Goal: Feedback & Contribution: Contribute content

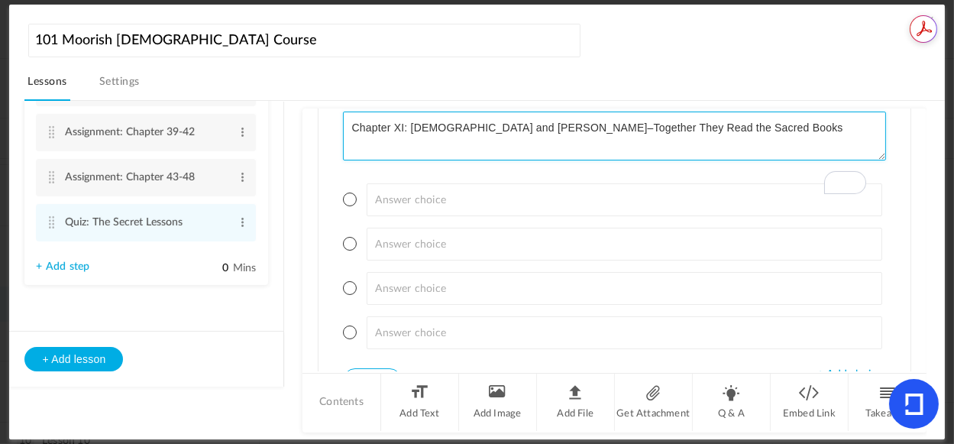
scroll to position [817, 0]
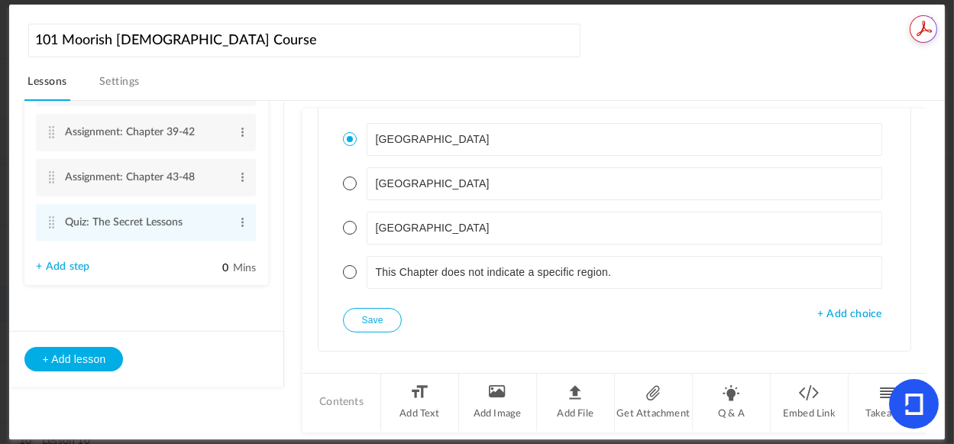
type textarea "Chapter XI: [DEMOGRAPHIC_DATA] and [PERSON_NAME]–Together They Read the Sacred …"
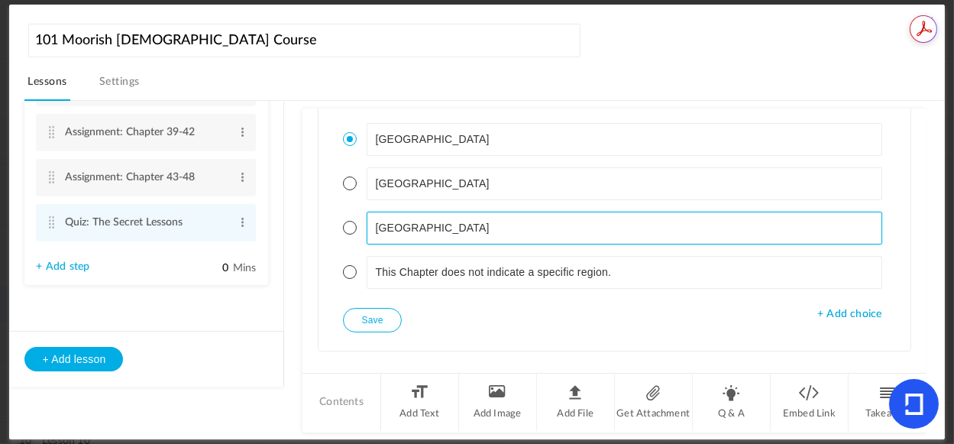
drag, startPoint x: 923, startPoint y: 239, endPoint x: 931, endPoint y: 289, distance: 50.3
click at [931, 293] on div "Lesson 1 8 steps Edit Delete Introduction to Lesson 1 Edit Delete" at bounding box center [484, 270] width 920 height 339
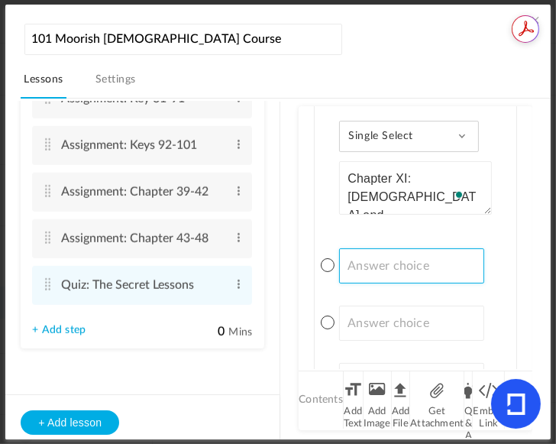
paste input ". [GEOGRAPHIC_DATA]"
click at [355, 265] on input ". [GEOGRAPHIC_DATA]" at bounding box center [411, 265] width 144 height 35
type input "[GEOGRAPHIC_DATA]"
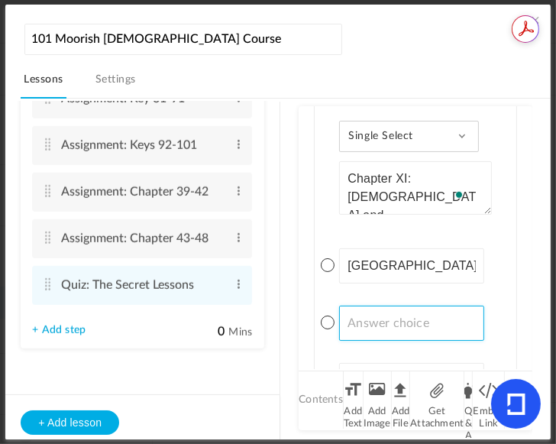
click at [415, 329] on input at bounding box center [411, 323] width 144 height 35
paste input "Chapter does not indicate a specific region."
type input "Chapter does not indicate a specific region."
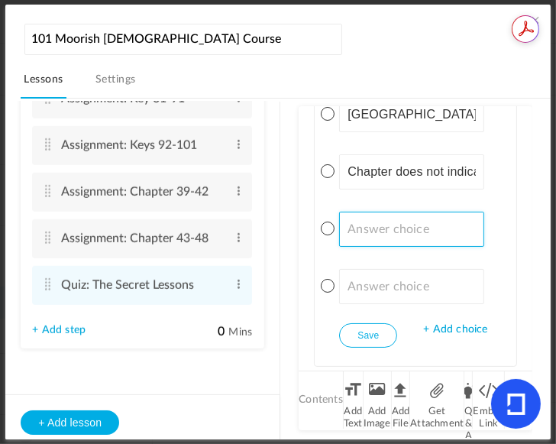
paste input "[GEOGRAPHIC_DATA]"
type input "[GEOGRAPHIC_DATA]"
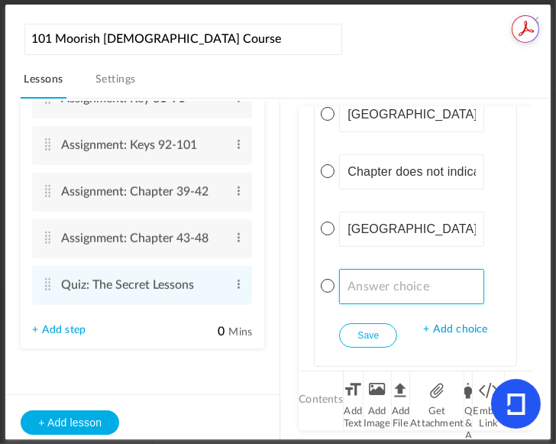
paste input "[GEOGRAPHIC_DATA]"
type input "[GEOGRAPHIC_DATA]"
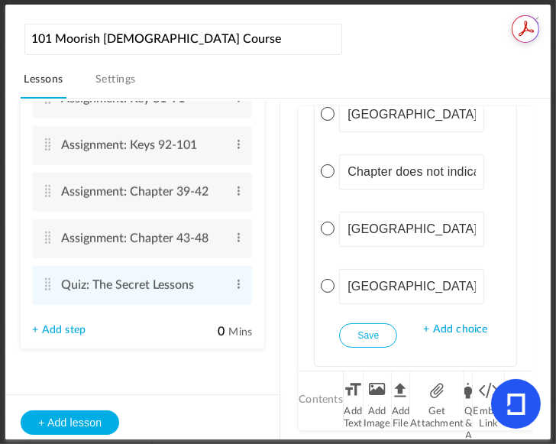
click at [379, 334] on button "Save" at bounding box center [368, 335] width 58 height 24
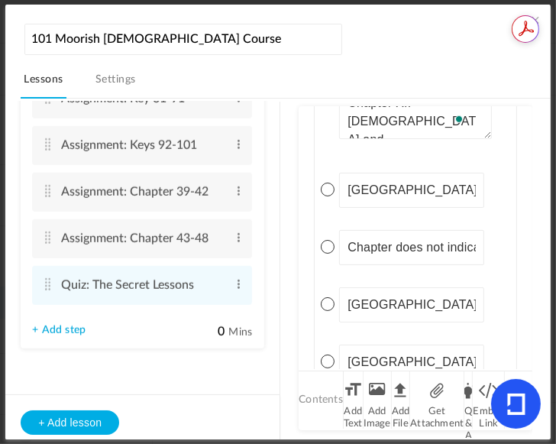
click at [326, 189] on span at bounding box center [328, 190] width 14 height 14
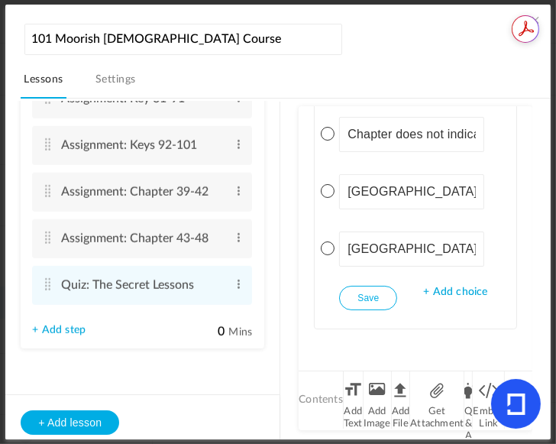
drag, startPoint x: 371, startPoint y: 293, endPoint x: 374, endPoint y: 301, distance: 8.2
click at [371, 293] on button "Save" at bounding box center [368, 298] width 58 height 24
click at [468, 393] on li "Q & A" at bounding box center [469, 399] width 8 height 57
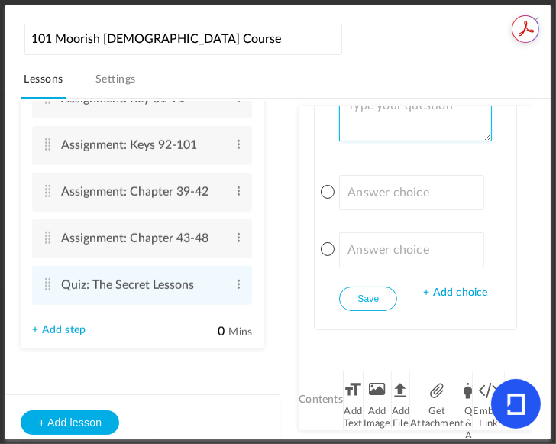
paste textarea "Chapter III: [PERSON_NAME]'s Lessons–The Unity of Life"
type textarea "Chapter III: [PERSON_NAME]'s Lessons–The Unity of Life"
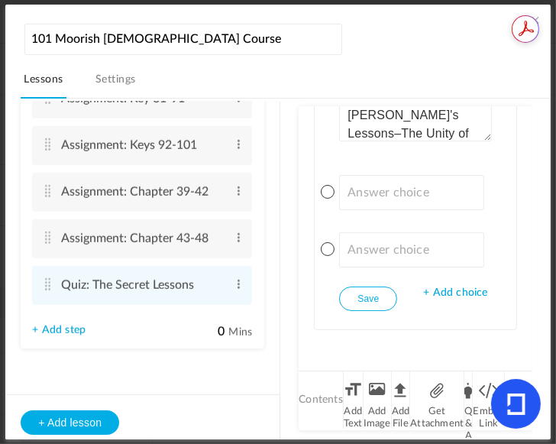
click at [466, 287] on span "+ Add choice" at bounding box center [455, 293] width 64 height 13
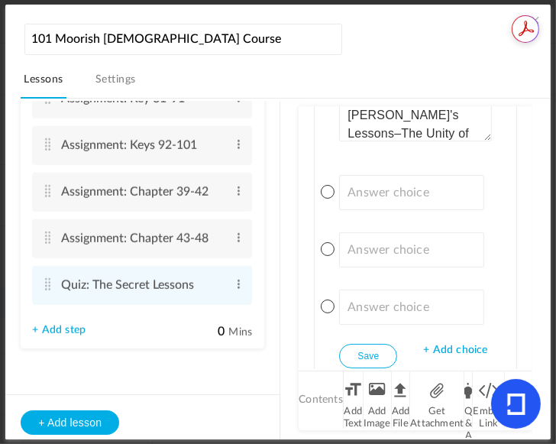
click at [458, 348] on span "+ Add choice" at bounding box center [455, 350] width 64 height 13
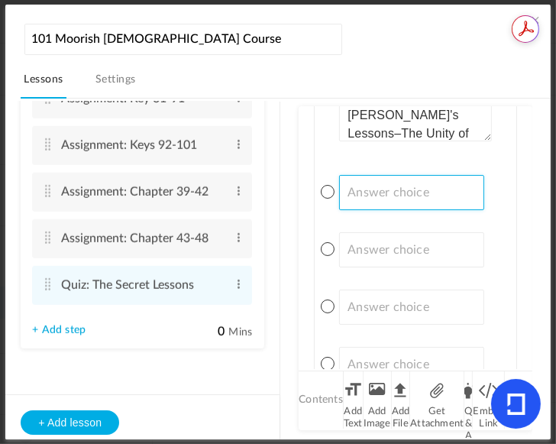
paste input "India 2. Chapter does not indicate a specific region. 3. [GEOGRAPHIC_DATA] 4. […"
drag, startPoint x: 437, startPoint y: 189, endPoint x: 284, endPoint y: 188, distance: 152.8
click at [284, 188] on section "Lesson 1 8 steps Edit Delete Introduction to Lesson 1 Edit Delete 0" at bounding box center [285, 268] width 493 height 339
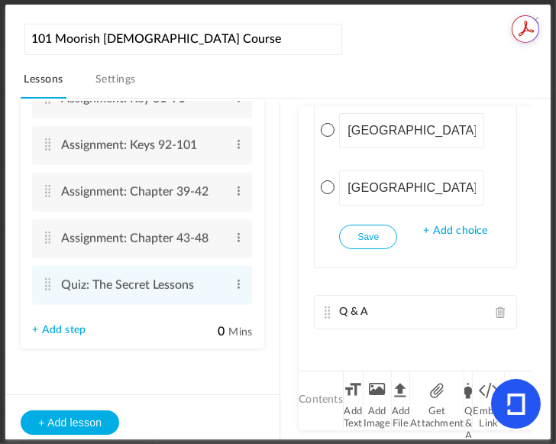
drag, startPoint x: 379, startPoint y: 189, endPoint x: 478, endPoint y: 187, distance: 98.6
click at [478, 187] on div "Text Instructions The Secret Lessons “ The lessons of this pamphlet are not for…" at bounding box center [415, 237] width 233 height 263
click at [410, 310] on div "Q & A" at bounding box center [415, 313] width 201 height 34
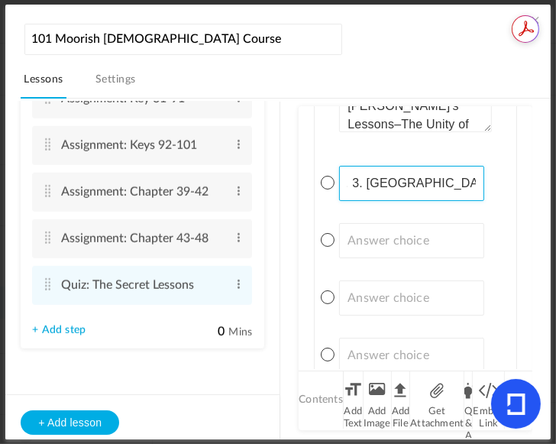
drag, startPoint x: 379, startPoint y: 179, endPoint x: 567, endPoint y: 182, distance: 188.0
click at [556, 182] on html "U The Moorish [DEMOGRAPHIC_DATA] Therocratic Institute. MITI View all No result…" at bounding box center [278, 222] width 556 height 444
type input "[GEOGRAPHIC_DATA]"
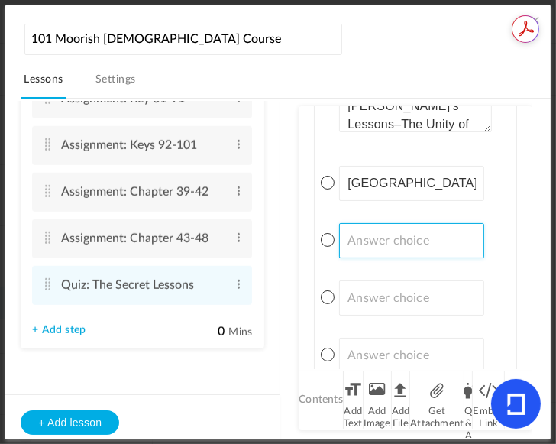
click at [429, 237] on input at bounding box center [411, 240] width 144 height 35
paste input "2. Chapter does not indicate a specific region. 3. [GEOGRAPHIC_DATA] 4. [GEOGRA…"
click at [368, 238] on input "2. Chapter does not indicate a specific region. 3. [GEOGRAPHIC_DATA] 4. [GEOGRA…" at bounding box center [411, 240] width 144 height 35
drag, startPoint x: 434, startPoint y: 241, endPoint x: 243, endPoint y: 215, distance: 192.8
click at [246, 220] on section "Lesson 1 8 steps Edit Delete Introduction to Lesson 1 Edit Delete 0" at bounding box center [285, 268] width 493 height 339
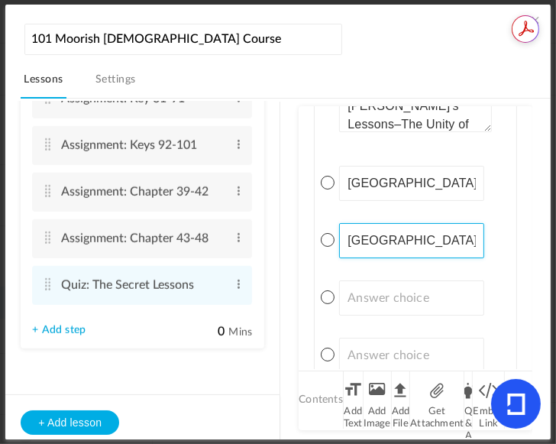
type input "[GEOGRAPHIC_DATA]"
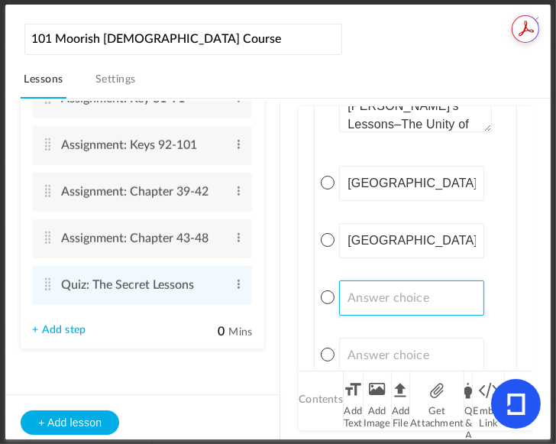
click at [405, 294] on input at bounding box center [411, 297] width 144 height 35
paste input "[GEOGRAPHIC_DATA]"
type input "[GEOGRAPHIC_DATA]"
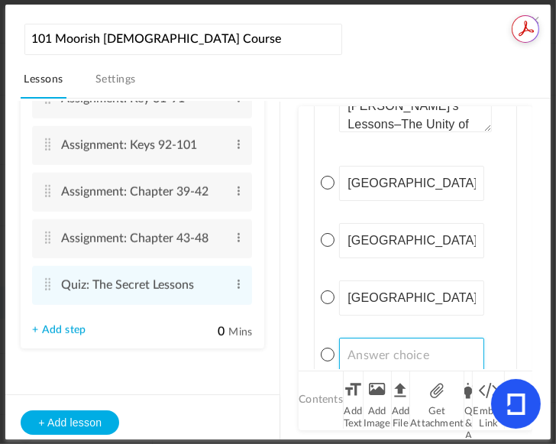
click at [425, 355] on input at bounding box center [411, 355] width 144 height 35
paste input "Chapter does not indicate a specific region."
type input "Chapter does not indicate a specific region."
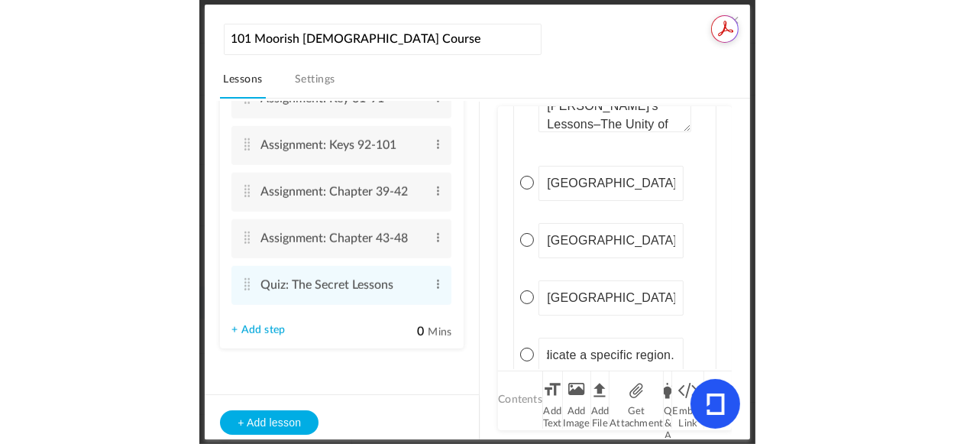
scroll to position [0, 0]
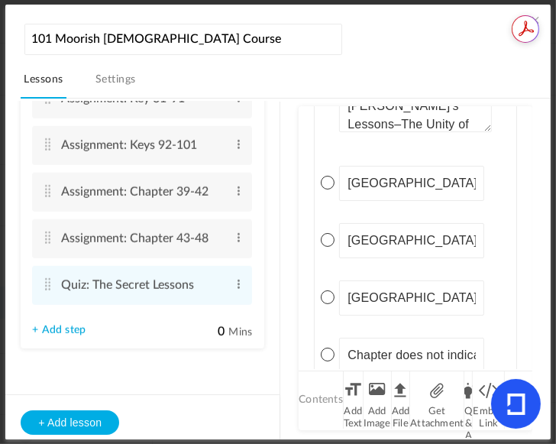
drag, startPoint x: 528, startPoint y: 316, endPoint x: 530, endPoint y: 343, distance: 26.8
click at [530, 348] on div "Lesson 1 8 steps Edit Delete Introduction to Lesson 1 Edit Delete" at bounding box center [286, 268] width 530 height 339
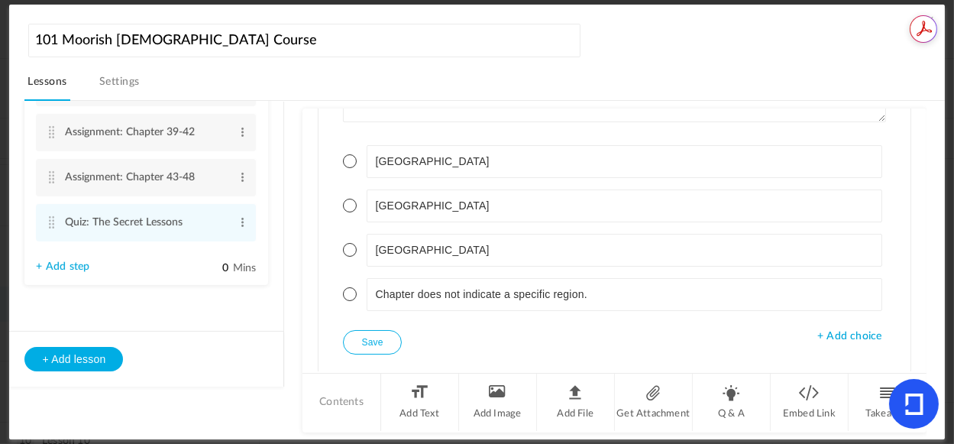
scroll to position [1275, 0]
drag, startPoint x: 917, startPoint y: 335, endPoint x: 922, endPoint y: 315, distance: 20.6
click at [922, 315] on div "Lesson 1 8 steps Edit Delete Introduction to Lesson 1 Edit Delete" at bounding box center [484, 270] width 920 height 339
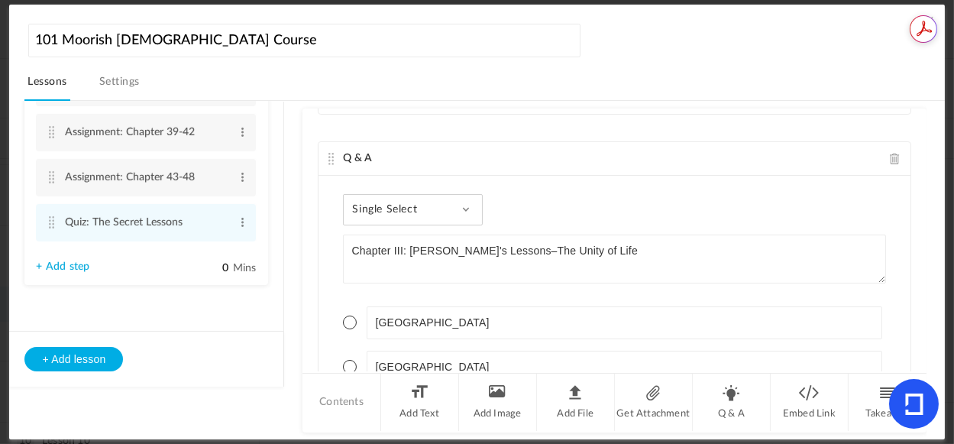
scroll to position [1078, 0]
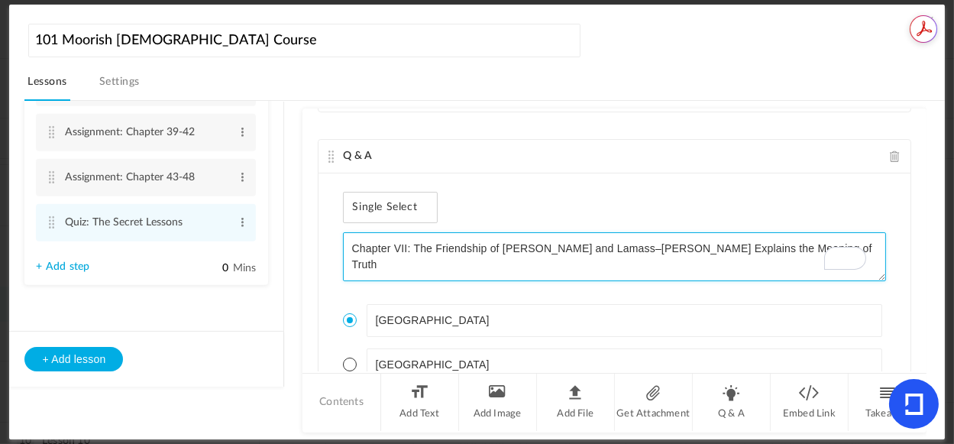
click at [354, 250] on textarea "Chapter VII: The Friendship of [PERSON_NAME] and Lamass–[PERSON_NAME] Explains …" at bounding box center [614, 256] width 543 height 49
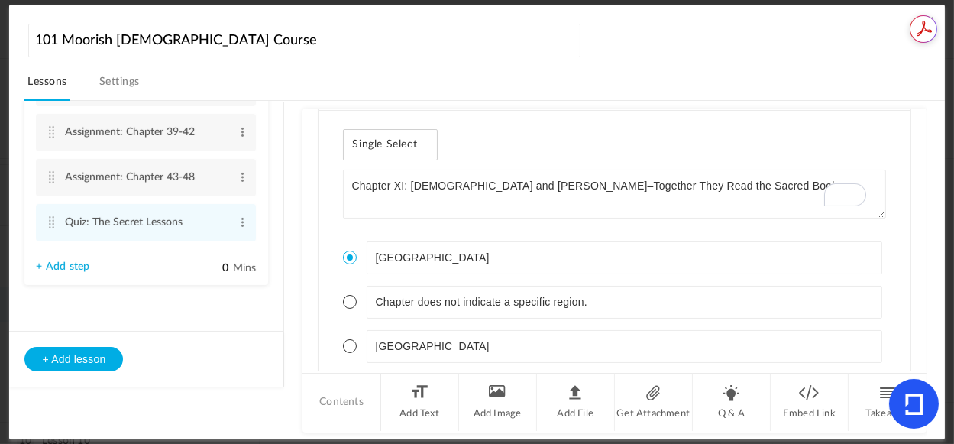
type textarea ". Chapter VII: The Friendship of [PERSON_NAME] and Lamass–[PERSON_NAME] Explain…"
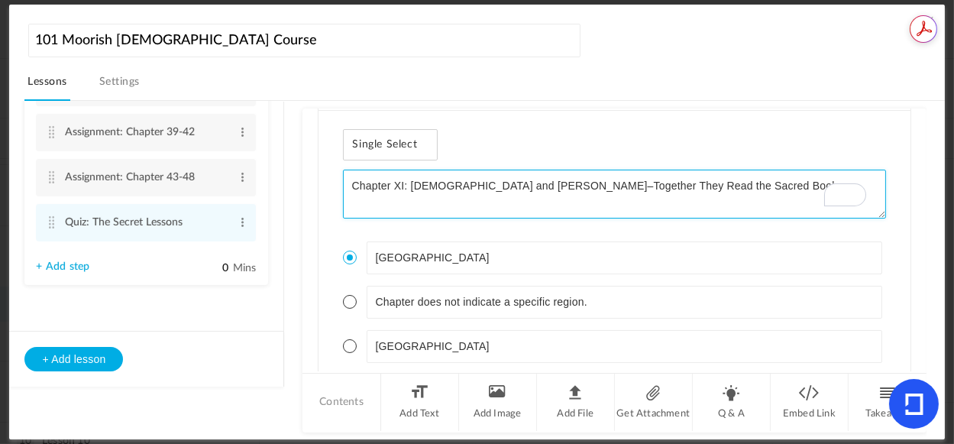
click at [358, 190] on textarea "Chapter XI: [DEMOGRAPHIC_DATA] and [PERSON_NAME]–Together They Read the Sacred …" at bounding box center [614, 194] width 543 height 49
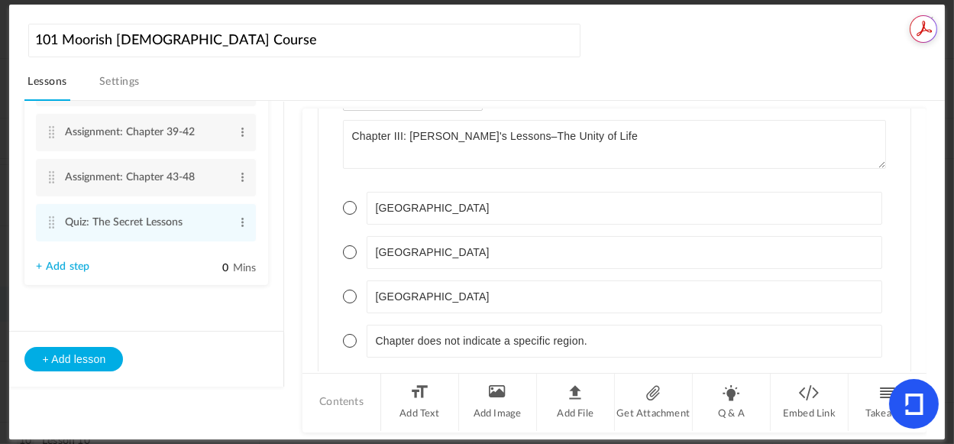
type textarea "2. Chapter XI: [DEMOGRAPHIC_DATA] and [PERSON_NAME]–Together They Read the Sacr…"
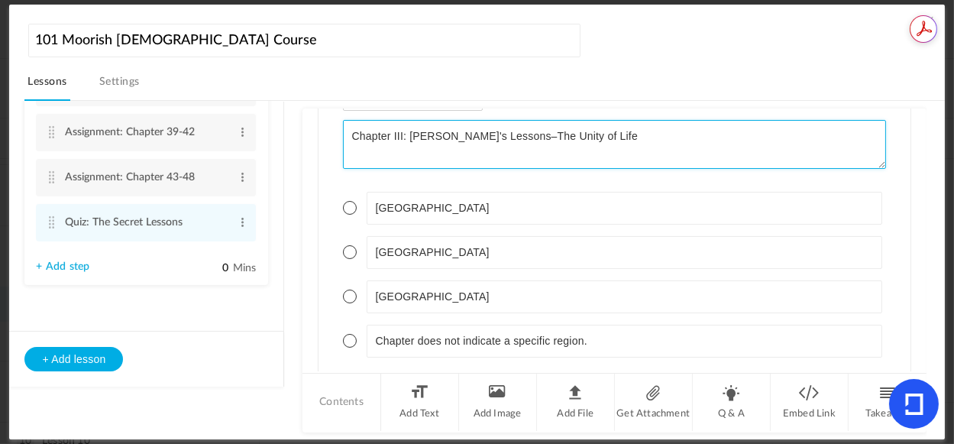
click at [355, 136] on textarea "Chapter III: [PERSON_NAME]'s Lessons–The Unity of Life" at bounding box center [614, 144] width 543 height 49
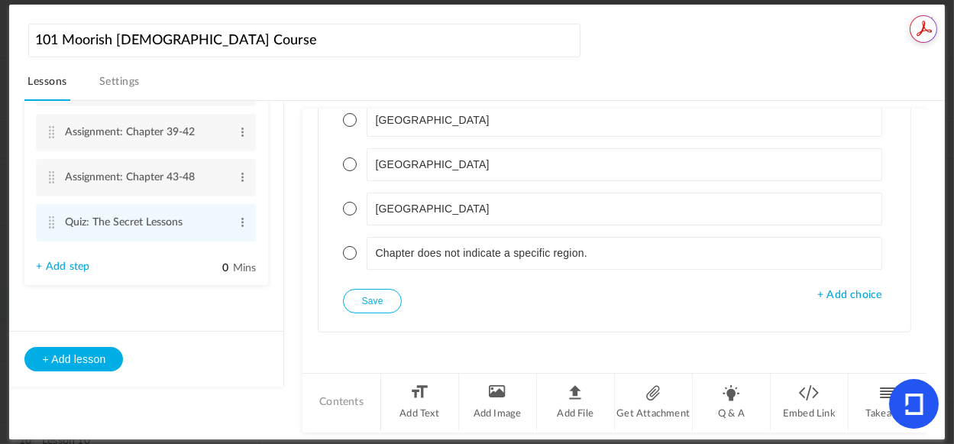
type textarea "3. Chapter III: [PERSON_NAME]'s Lessons–The Unity of Life"
click at [397, 302] on button "Save" at bounding box center [372, 301] width 58 height 24
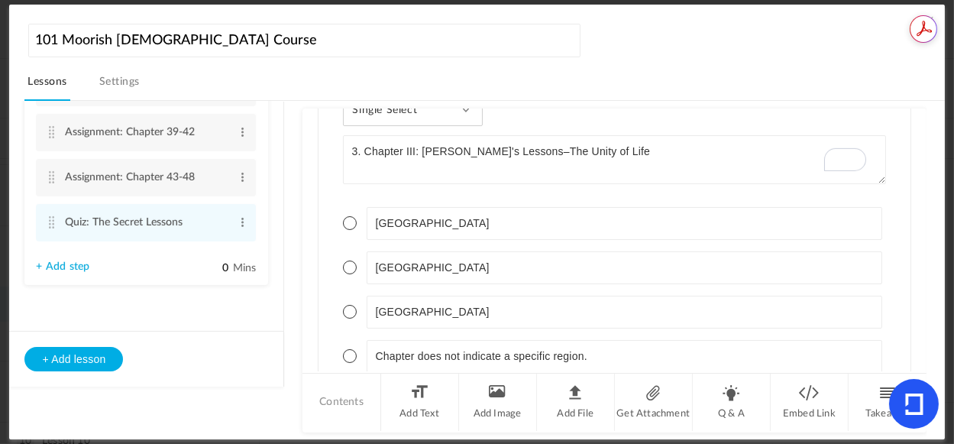
click at [351, 265] on span at bounding box center [350, 268] width 14 height 14
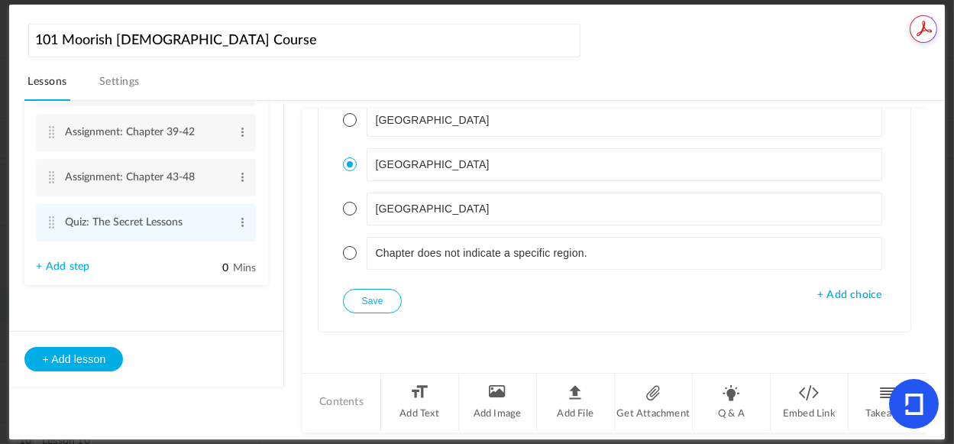
click at [359, 295] on button "Save" at bounding box center [372, 301] width 58 height 24
drag, startPoint x: 922, startPoint y: 351, endPoint x: 922, endPoint y: 319, distance: 32.1
click at [922, 319] on div "Lesson 1 8 steps Edit Delete Introduction to Lesson 1 Edit Delete" at bounding box center [484, 270] width 920 height 339
click at [733, 402] on li "Q & A" at bounding box center [732, 402] width 78 height 57
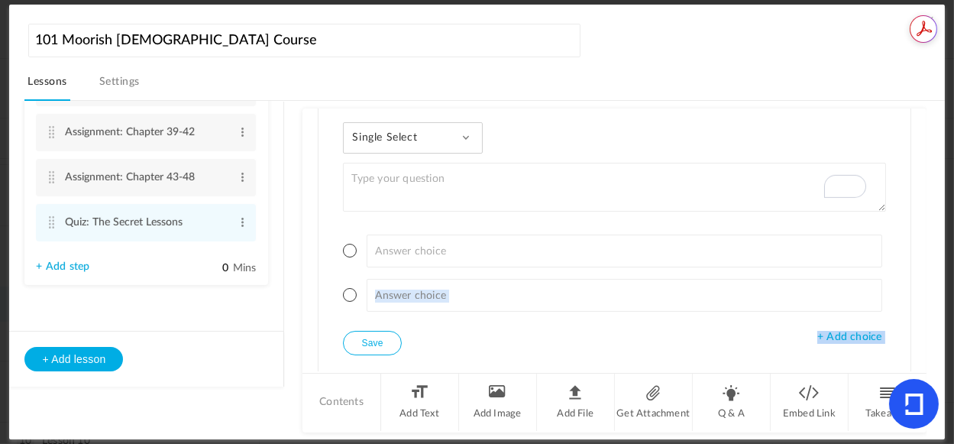
drag, startPoint x: 917, startPoint y: 345, endPoint x: 921, endPoint y: 325, distance: 21.0
click at [921, 325] on div "Text Instructions The Secret Lessons “ The lessons of this pamphlet are not for…" at bounding box center [615, 240] width 624 height 263
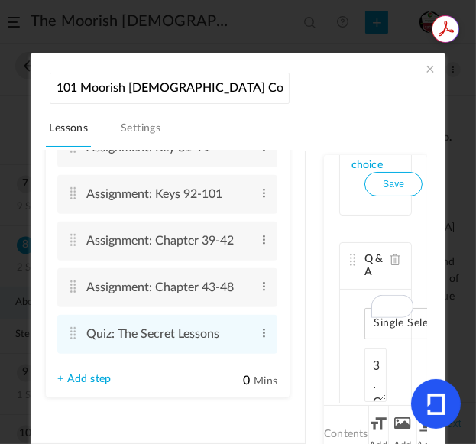
scroll to position [1454, 0]
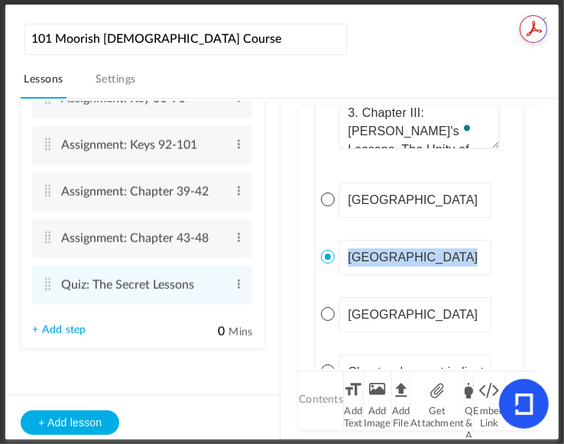
drag, startPoint x: 536, startPoint y: 292, endPoint x: 540, endPoint y: 272, distance: 20.4
click at [540, 272] on div "Lesson 1 8 steps Edit Delete Introduction to Lesson 1 Edit Delete" at bounding box center [289, 268] width 537 height 339
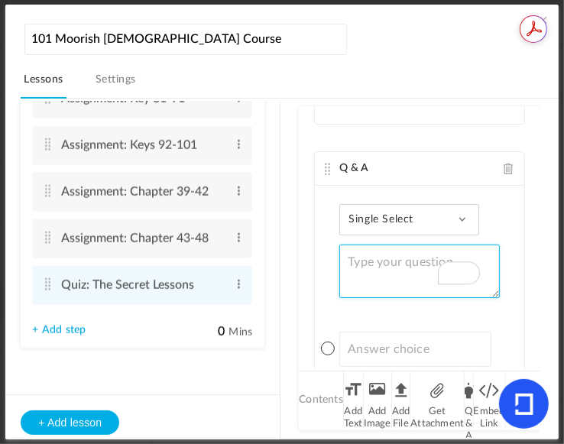
paste textarea "Chapter XVII: Jesus Appears at Heliopolis"
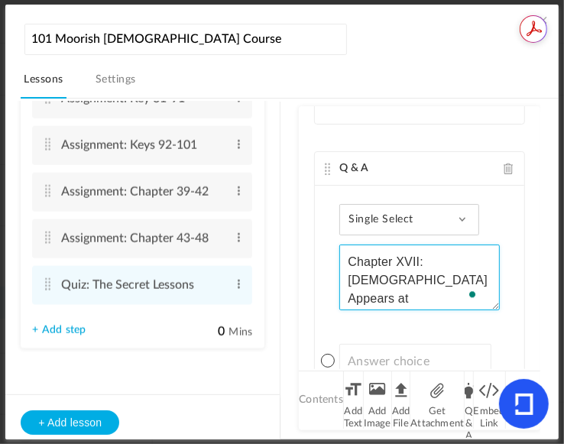
drag, startPoint x: 488, startPoint y: 290, endPoint x: 504, endPoint y: 302, distance: 19.6
click at [504, 302] on div "Single Select Single Select Multi Select True or False Paragraph Answer Chapter…" at bounding box center [419, 342] width 209 height 313
click at [466, 279] on textarea "Chapter XVII: Jesus Appears at Heliopolis" at bounding box center [419, 278] width 160 height 66
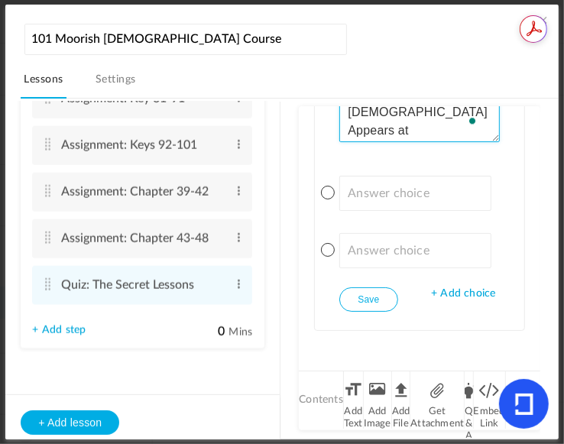
type textarea "Chapter XVII: Jesus Appears at Heliopolis."
click at [444, 299] on div "Single Select Single Select Multi Select True or False Paragraph Answer Chapter…" at bounding box center [419, 174] width 209 height 313
click at [455, 295] on span "+ Add choice" at bounding box center [463, 293] width 64 height 13
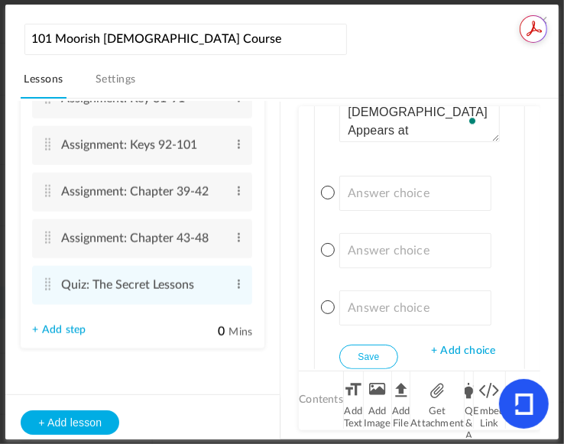
click at [459, 352] on span "+ Add choice" at bounding box center [463, 351] width 64 height 13
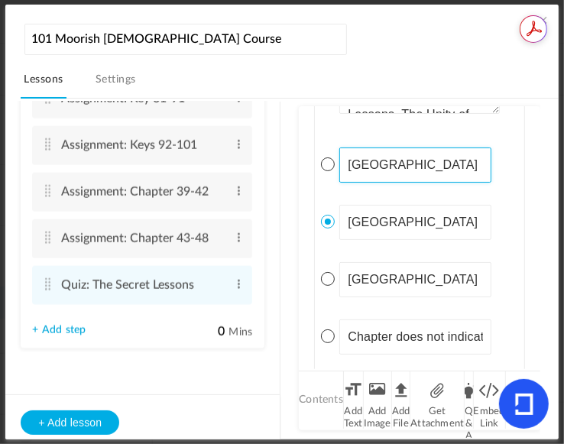
drag, startPoint x: 343, startPoint y: 161, endPoint x: 390, endPoint y: 163, distance: 47.4
click at [390, 163] on input "[GEOGRAPHIC_DATA]" at bounding box center [415, 164] width 152 height 35
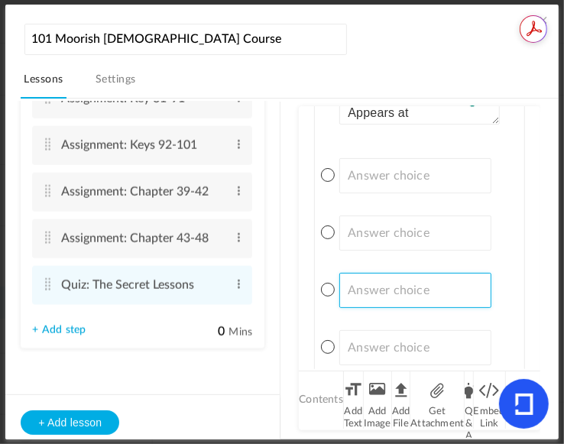
paste input "[GEOGRAPHIC_DATA]"
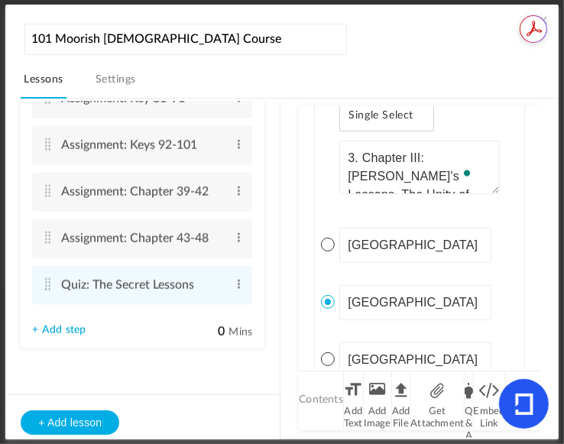
type input "[GEOGRAPHIC_DATA]"
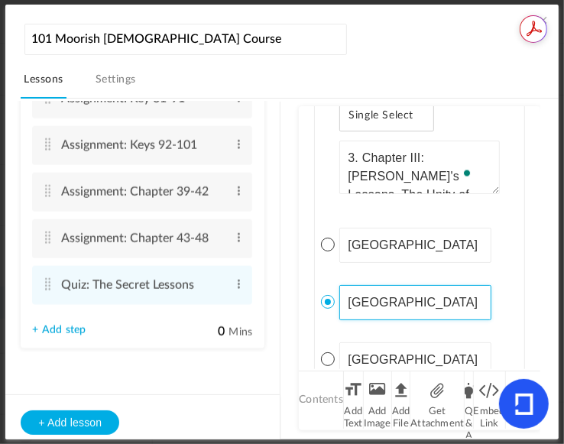
drag, startPoint x: 348, startPoint y: 302, endPoint x: 399, endPoint y: 306, distance: 51.4
click at [399, 306] on input "[GEOGRAPHIC_DATA]" at bounding box center [415, 302] width 152 height 35
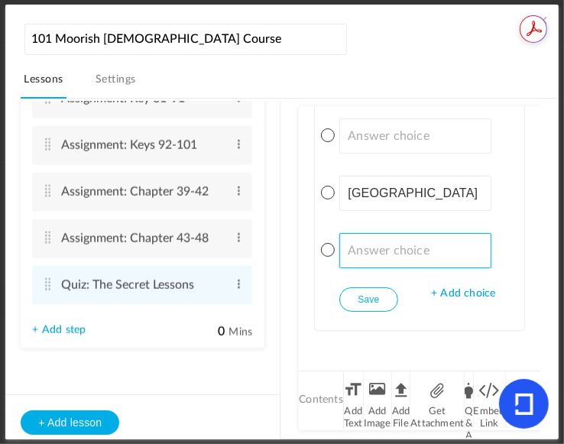
click at [390, 251] on input at bounding box center [415, 250] width 152 height 35
paste input "[GEOGRAPHIC_DATA]"
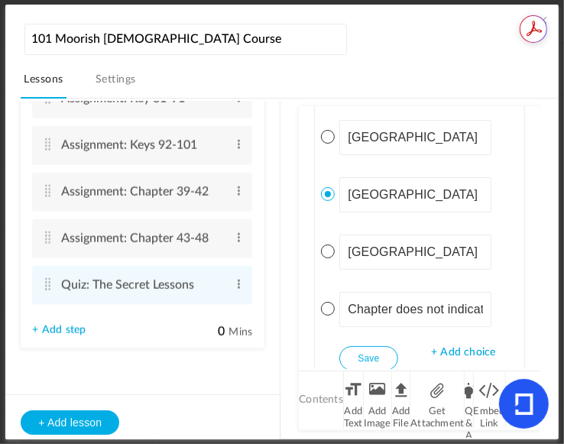
type input "[GEOGRAPHIC_DATA]"
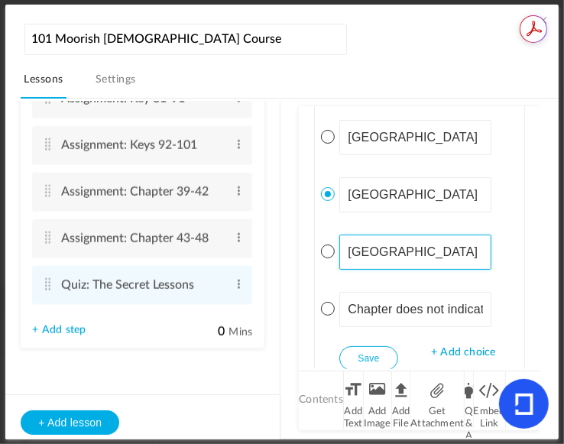
drag, startPoint x: 345, startPoint y: 245, endPoint x: 423, endPoint y: 251, distance: 77.4
click at [423, 251] on input "[GEOGRAPHIC_DATA]" at bounding box center [415, 252] width 152 height 35
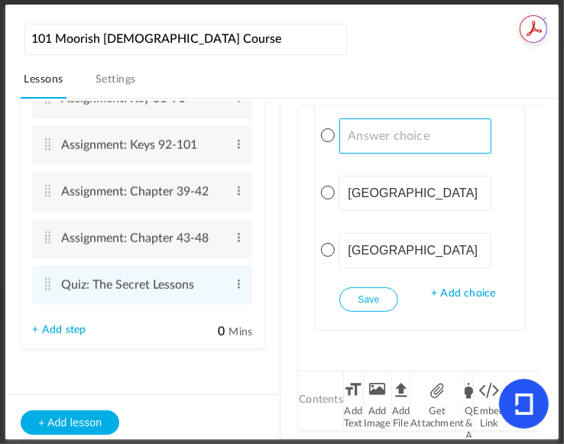
click at [388, 120] on input at bounding box center [415, 135] width 152 height 35
paste input "[GEOGRAPHIC_DATA]"
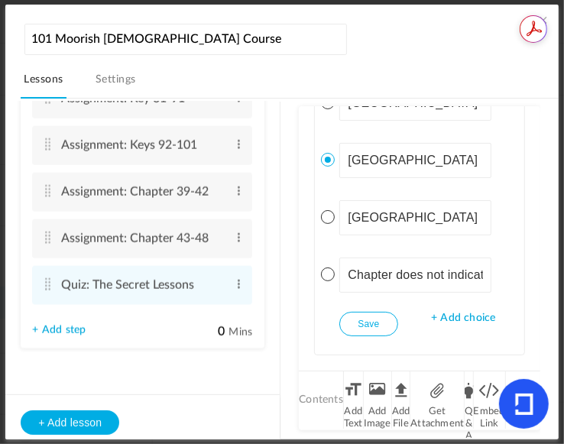
type input "[GEOGRAPHIC_DATA]"
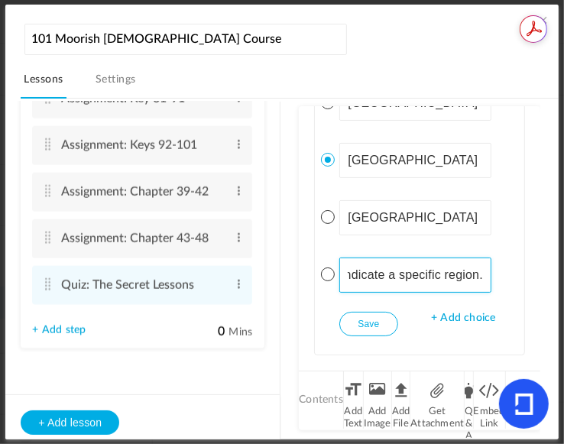
drag, startPoint x: 347, startPoint y: 274, endPoint x: 524, endPoint y: 279, distance: 177.4
click at [524, 279] on div "Text Instructions The Secret Lessons “ The lessons of this pamphlet are not for…" at bounding box center [419, 237] width 241 height 263
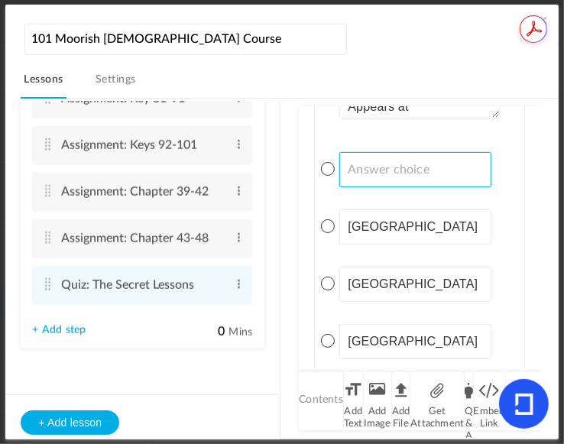
click at [410, 160] on input at bounding box center [415, 169] width 152 height 35
paste input "Chapter does not indicate a specific region."
type input "Chapter does not indicate a specific region."
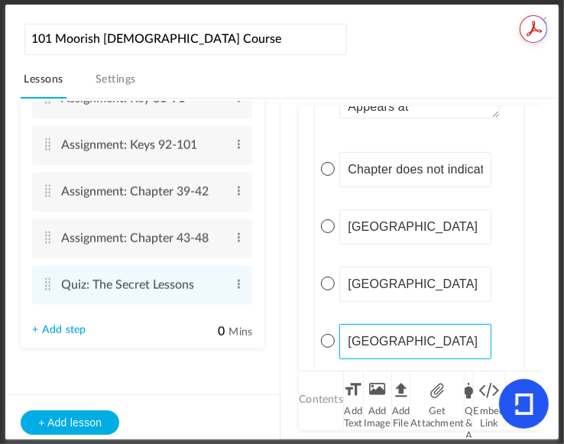
drag, startPoint x: 536, startPoint y: 345, endPoint x: 537, endPoint y: 327, distance: 18.4
click at [537, 327] on div "Lesson 1 8 steps Edit Delete Introduction to Lesson 1 Edit Delete" at bounding box center [289, 268] width 537 height 339
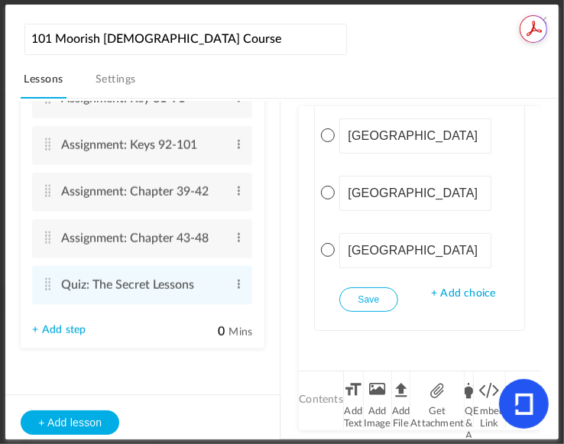
click at [330, 245] on span at bounding box center [328, 250] width 14 height 14
click at [382, 295] on button "Save" at bounding box center [368, 299] width 58 height 24
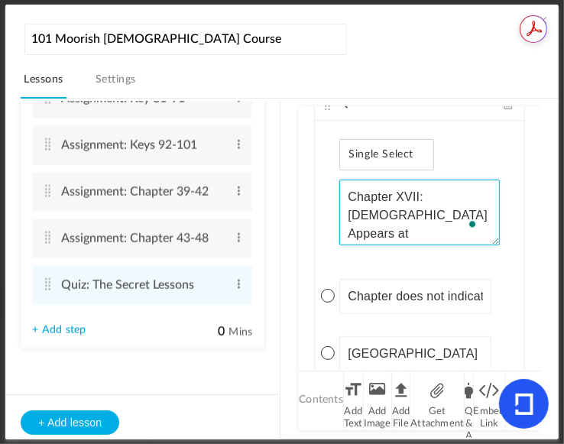
click at [350, 190] on textarea "Chapter XVII: Jesus Appears at Heliopolis." at bounding box center [419, 213] width 160 height 66
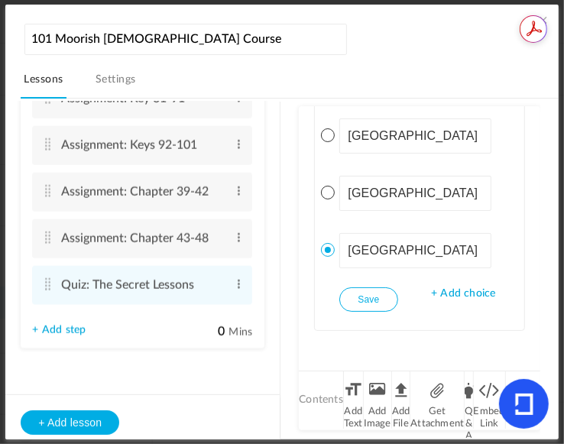
type textarea "4. Chapter XVII: Jesus Appears at Heliopolis."
drag, startPoint x: 370, startPoint y: 293, endPoint x: 378, endPoint y: 294, distance: 8.4
click at [370, 293] on button "Save" at bounding box center [368, 299] width 58 height 24
drag, startPoint x: 536, startPoint y: 353, endPoint x: 536, endPoint y: 338, distance: 15.3
click at [536, 338] on div "Lesson 1 8 steps Edit Delete Introduction to Lesson 1 Edit Delete" at bounding box center [289, 268] width 537 height 339
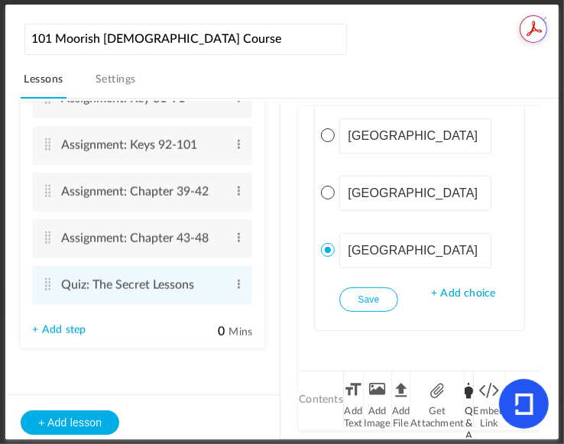
click at [468, 403] on li "Q & A" at bounding box center [469, 399] width 8 height 57
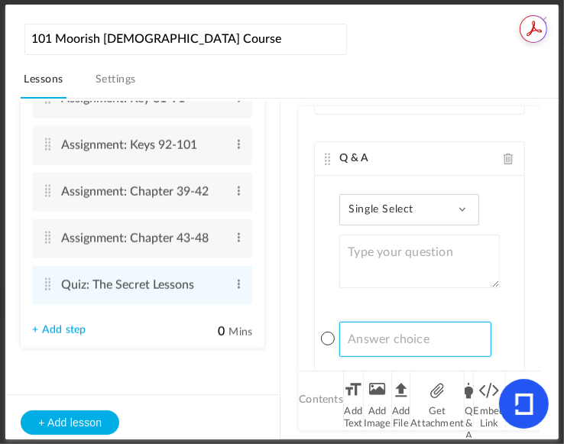
click at [540, 330] on div "Lesson 1 8 steps Edit Delete Introduction to Lesson 1 Edit Delete" at bounding box center [289, 268] width 537 height 339
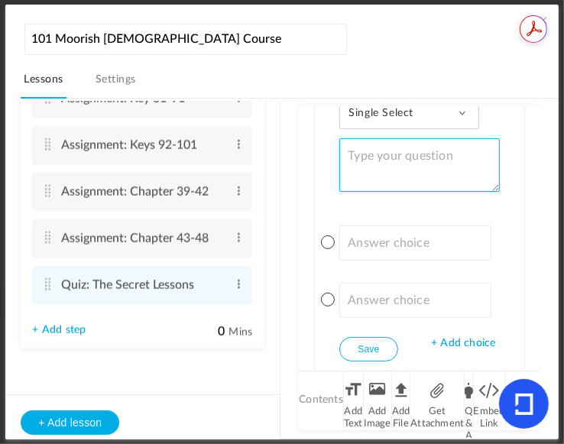
click at [394, 160] on textarea at bounding box center [419, 164] width 160 height 53
paste textarea "Chapter XV: Divine Ministry of Jesus–Jesus Goes to the Wilderness for Self Exam…"
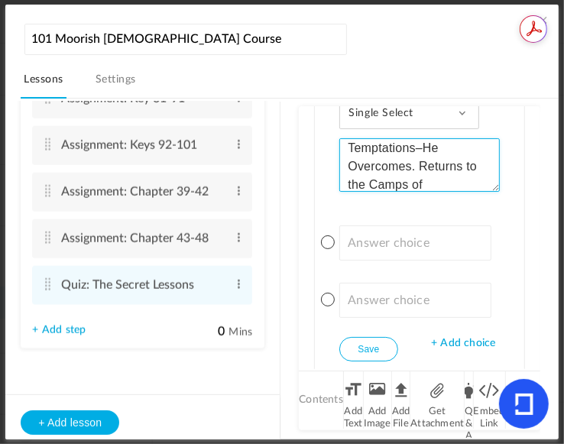
type textarea "Chapter XV: Divine Ministry of Jesus–Jesus Goes to the Wilderness for Self Exam…"
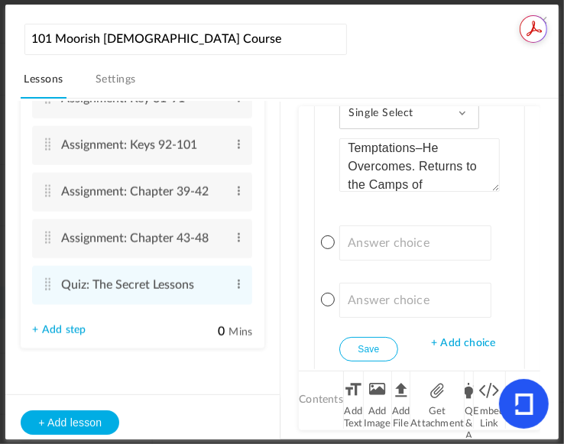
drag, startPoint x: 530, startPoint y: 349, endPoint x: 540, endPoint y: 336, distance: 16.4
click at [540, 336] on div "Lesson 1 8 steps Edit Delete Introduction to Lesson 1 Edit Delete" at bounding box center [289, 268] width 537 height 339
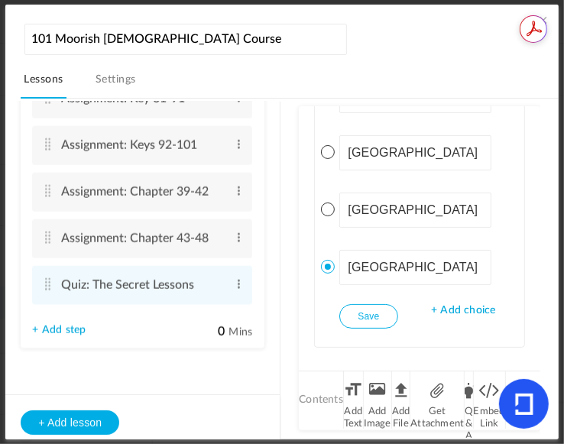
drag, startPoint x: 554, startPoint y: 310, endPoint x: 558, endPoint y: 303, distance: 7.9
click at [558, 303] on section "101 Moorish Islamic Course Lessons Settings Publish Lesson 1 8 steps Edit Delet…" at bounding box center [282, 222] width 564 height 444
drag, startPoint x: 347, startPoint y: 153, endPoint x: 432, endPoint y: 156, distance: 84.9
click at [432, 156] on input "[GEOGRAPHIC_DATA]" at bounding box center [415, 152] width 152 height 35
drag, startPoint x: 536, startPoint y: 321, endPoint x: 533, endPoint y: 356, distance: 35.2
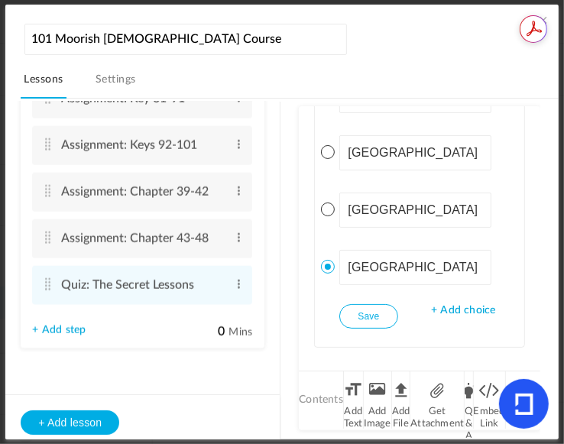
click at [533, 356] on div "Lesson 1 8 steps Edit Delete Introduction to Lesson 1 Edit Delete" at bounding box center [289, 268] width 537 height 339
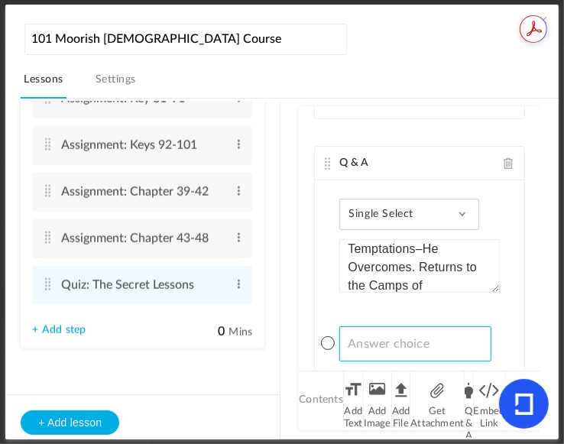
click at [528, 339] on div "Text Instructions The Secret Lessons “ The lessons of this pamphlet are not for…" at bounding box center [419, 237] width 241 height 263
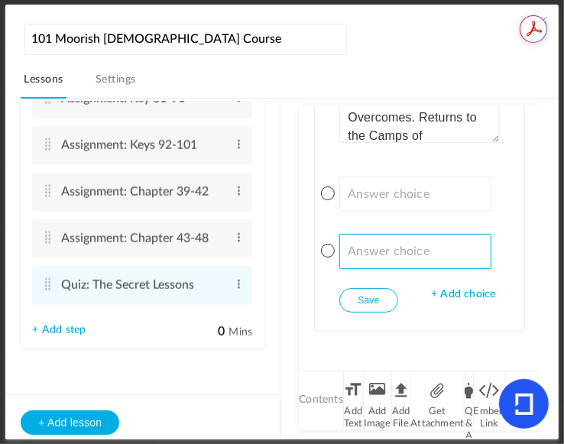
drag, startPoint x: 371, startPoint y: 186, endPoint x: 354, endPoint y: 244, distance: 59.7
click at [354, 244] on input at bounding box center [415, 251] width 152 height 35
paste input "[GEOGRAPHIC_DATA]"
type input "[GEOGRAPHIC_DATA]"
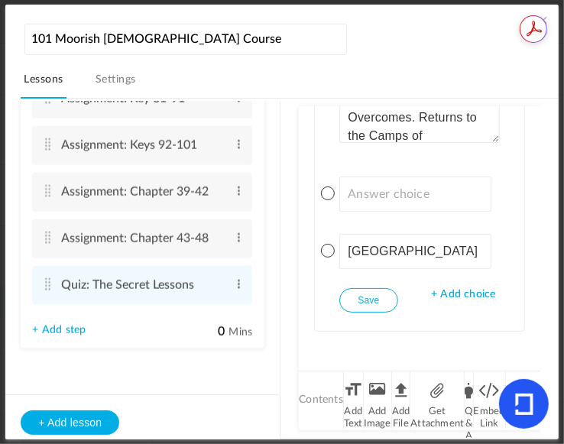
click at [485, 292] on span "+ Add choice" at bounding box center [463, 294] width 64 height 13
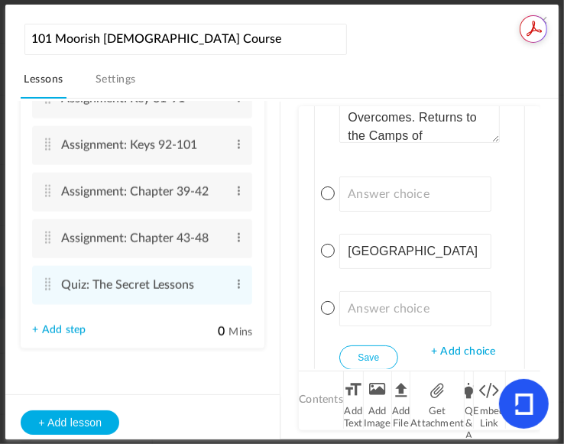
click at [463, 345] on span "+ Add choice" at bounding box center [463, 351] width 64 height 13
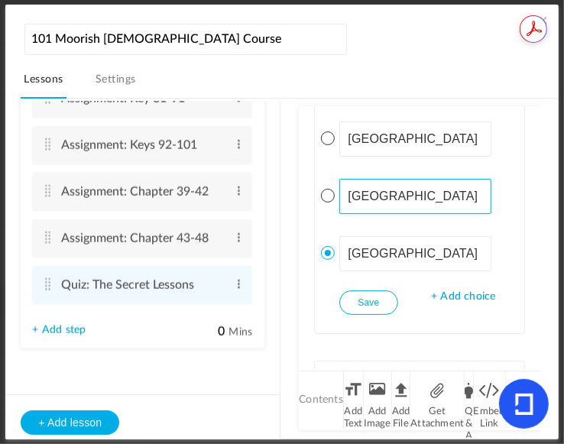
drag, startPoint x: 348, startPoint y: 192, endPoint x: 414, endPoint y: 205, distance: 67.7
click at [414, 205] on input "[GEOGRAPHIC_DATA]" at bounding box center [415, 196] width 152 height 35
click at [532, 336] on div "Lesson 1 8 steps Edit Delete Introduction to Lesson 1 Edit Delete" at bounding box center [289, 268] width 537 height 339
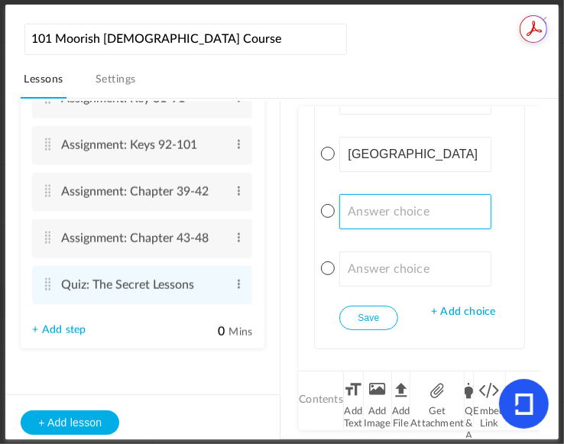
click at [381, 212] on input at bounding box center [415, 211] width 152 height 35
paste input "[GEOGRAPHIC_DATA]"
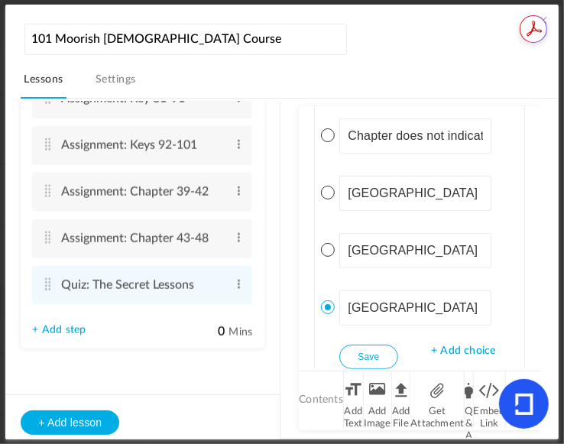
type input "[GEOGRAPHIC_DATA]"
drag, startPoint x: 345, startPoint y: 301, endPoint x: 407, endPoint y: 309, distance: 61.6
click at [407, 309] on input "[GEOGRAPHIC_DATA]" at bounding box center [415, 307] width 152 height 35
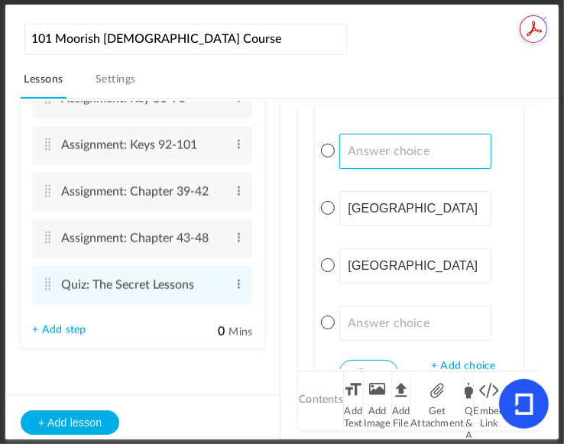
click at [417, 151] on input at bounding box center [415, 151] width 152 height 35
paste input "[GEOGRAPHIC_DATA]"
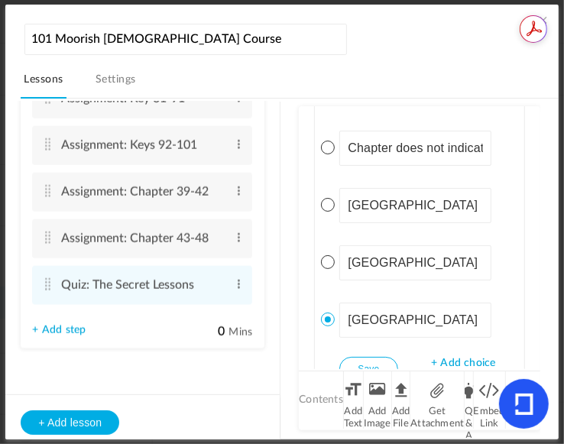
type input "[GEOGRAPHIC_DATA]"
drag, startPoint x: 348, startPoint y: 147, endPoint x: 533, endPoint y: 165, distance: 185.1
click at [533, 165] on div "Text Instructions The Secret Lessons “ The lessons of this pamphlet are not for…" at bounding box center [419, 237] width 241 height 263
drag, startPoint x: 530, startPoint y: 290, endPoint x: 536, endPoint y: 303, distance: 14.0
click at [533, 311] on div "Text Instructions The Secret Lessons “ The lessons of this pamphlet are not for…" at bounding box center [419, 237] width 241 height 263
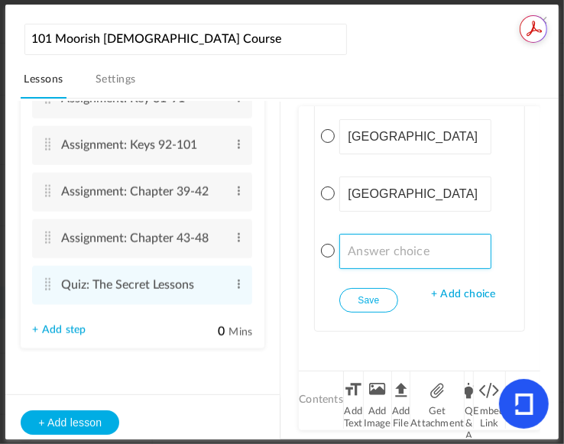
click at [389, 241] on input at bounding box center [415, 251] width 152 height 35
paste input "Chapter does not indicate a specific region."
type input "Chapter does not indicate a specific region."
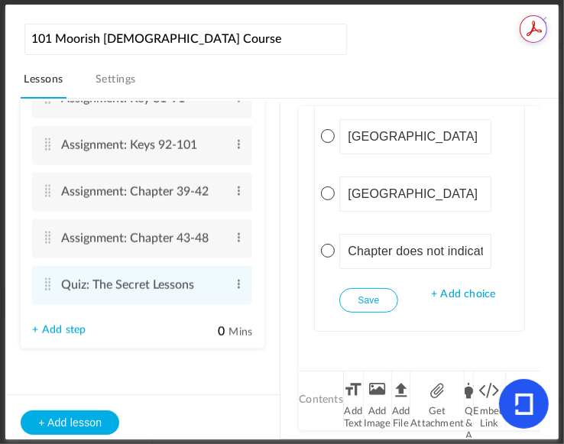
click at [329, 133] on span at bounding box center [328, 136] width 14 height 14
drag, startPoint x: 374, startPoint y: 294, endPoint x: 404, endPoint y: 301, distance: 30.6
click at [375, 294] on button "Save" at bounding box center [368, 300] width 58 height 24
click at [467, 401] on li "Q & A" at bounding box center [469, 399] width 8 height 57
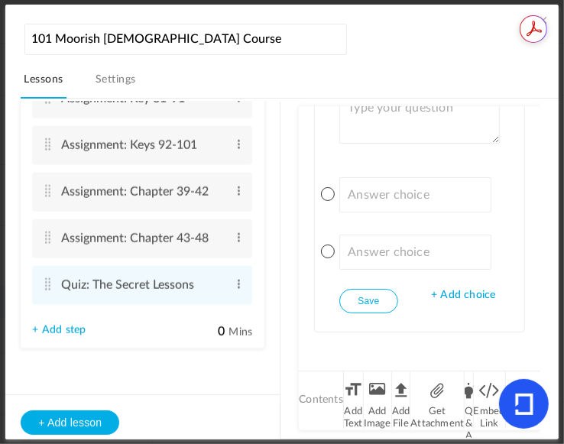
click at [459, 289] on span "+ Add choice" at bounding box center [463, 295] width 64 height 13
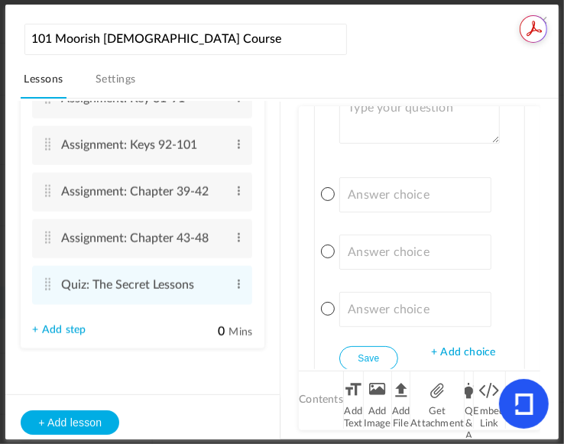
click at [464, 346] on span "+ Add choice" at bounding box center [463, 352] width 64 height 13
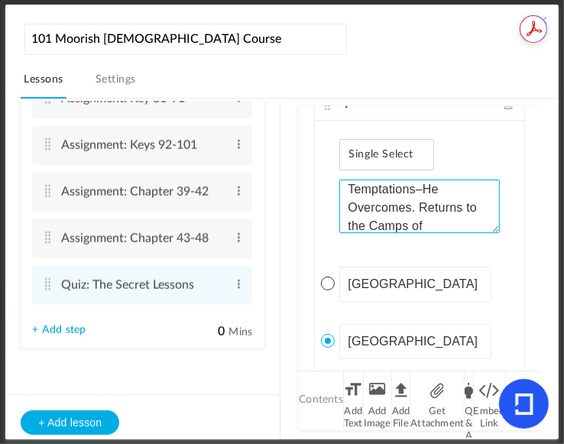
click at [345, 183] on textarea "Chapter XV: Divine Ministry of Jesus–Jesus Goes to the Wilderness for Self Exam…" at bounding box center [419, 206] width 160 height 53
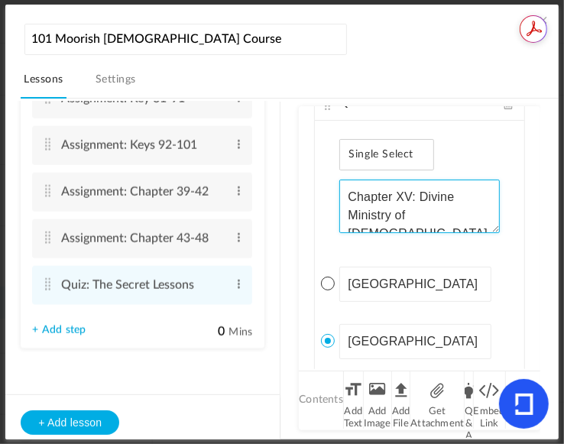
click at [351, 190] on textarea "Chapter XV: Divine Ministry of Jesus–Jesus Goes to the Wilderness for Self Exam…" at bounding box center [419, 206] width 160 height 53
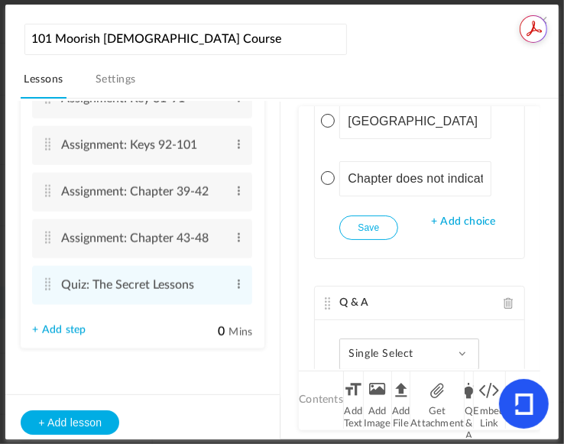
type textarea "5. Chapter XV: Divine Ministry of Jesus–Jesus Goes to the Wilderness for Self E…"
click at [368, 228] on button "Save" at bounding box center [368, 227] width 58 height 24
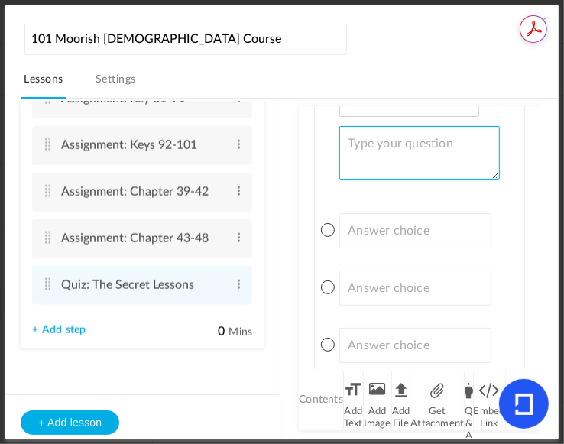
click at [414, 145] on textarea at bounding box center [419, 152] width 160 height 53
paste textarea "Chapter XVI: Pilate's Final Effort to Release Jesus Fails–He Washes His Hands i…"
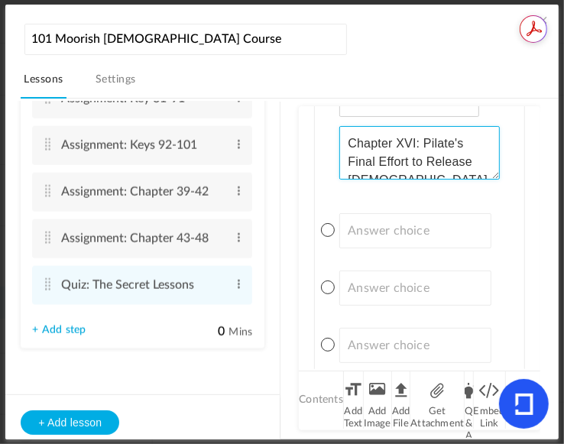
click at [346, 141] on textarea "Chapter XVI: Pilate's Final Effort to Release Jesus Fails–He Washes His Hands i…" at bounding box center [419, 152] width 160 height 53
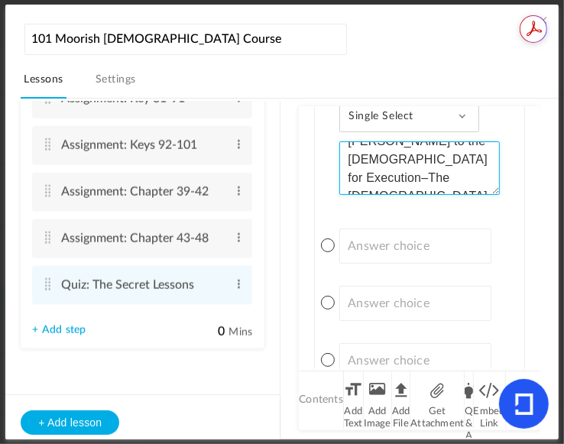
type textarea "6.Chapter XVI: Pilate's Final Effort to Release Jesus Fails–He Washes His Hands…"
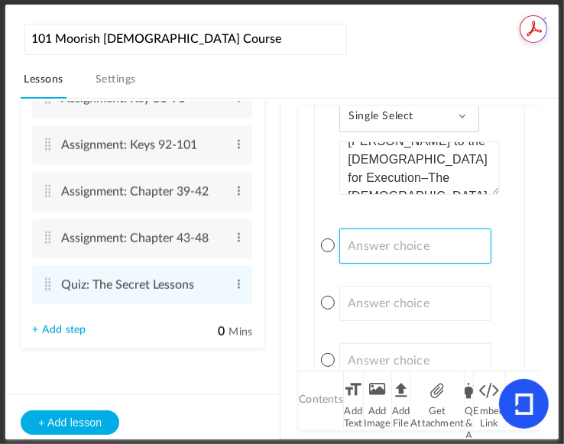
click at [397, 245] on input at bounding box center [415, 245] width 152 height 35
paste input "Palestine,"
type input "[GEOGRAPHIC_DATA]"
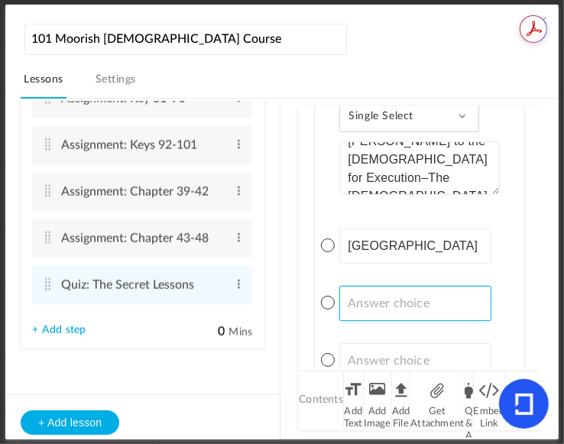
click at [403, 297] on input at bounding box center [415, 303] width 152 height 35
paste input "[GEOGRAPHIC_DATA]"
type input "[GEOGRAPHIC_DATA]"
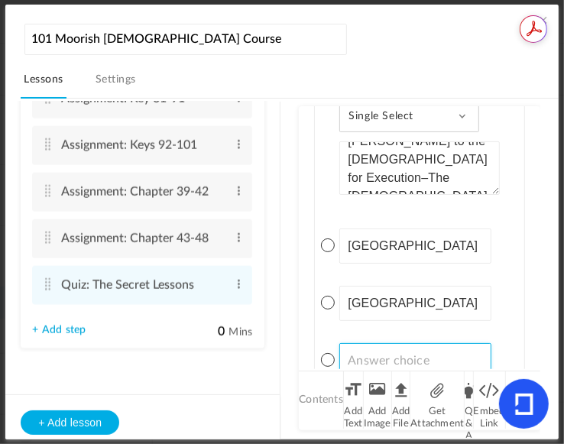
click at [368, 349] on input at bounding box center [415, 360] width 152 height 35
paste input "Chapter does not indicate a specific region.,"
type input "Chapter does not indicate a specific region."
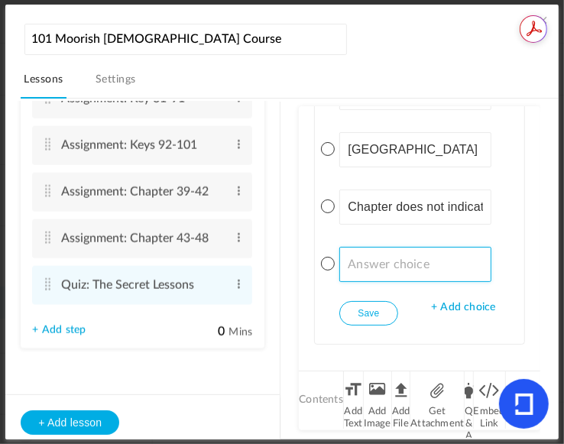
click at [419, 261] on input at bounding box center [415, 264] width 152 height 35
paste input "[GEOGRAPHIC_DATA]"
type input "[GEOGRAPHIC_DATA]"
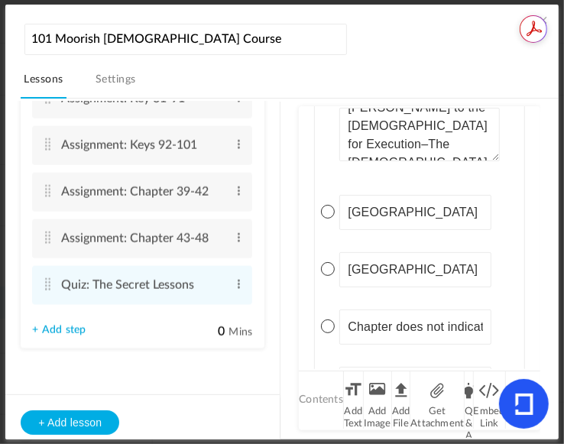
click at [334, 206] on span at bounding box center [328, 212] width 14 height 14
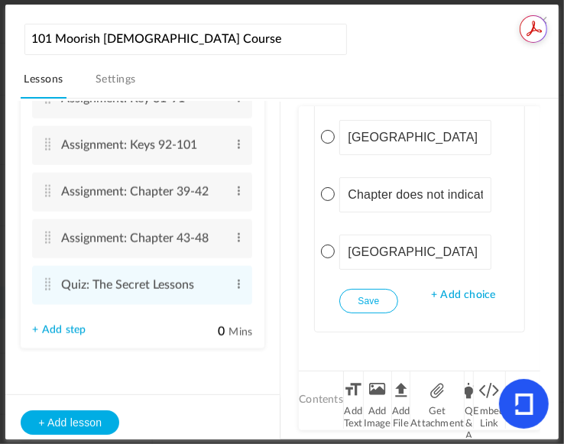
click at [376, 293] on button "Save" at bounding box center [368, 301] width 58 height 24
click at [467, 393] on li "Q & A" at bounding box center [469, 399] width 8 height 57
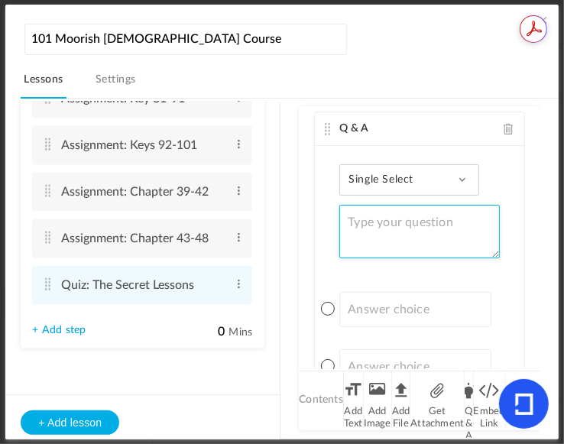
paste textarea "Chapter XII: Jesus Teaches the Common People at a Spring–Tells How to Obtain Et…"
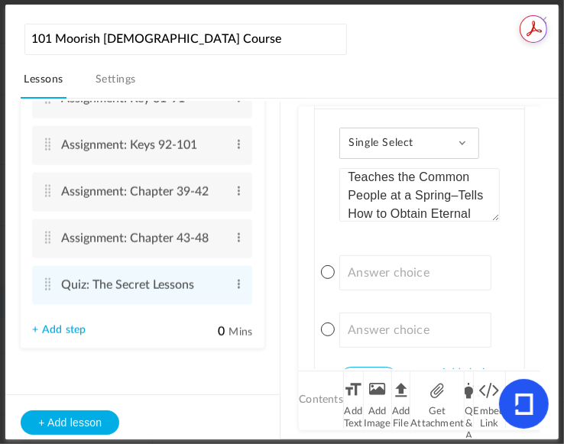
click at [491, 194] on div "Single Select Single Select Multi Select True or False Paragraph Answer Chapter…" at bounding box center [419, 259] width 209 height 300
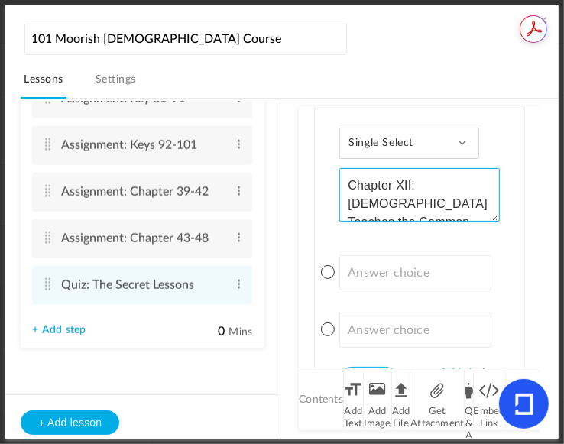
click at [351, 177] on textarea "Chapter XII: Jesus Teaches the Common People at a Spring–Tells How to Obtain Et…" at bounding box center [419, 194] width 160 height 53
type textarea "7. Chapter XII: Jesus Teaches the Common People at a Spring–Tells How to Obtain…"
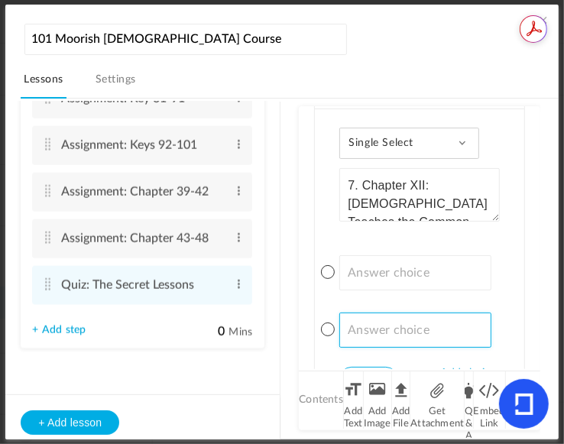
click at [531, 345] on div "Text Instructions The Secret Lessons “ The lessons of this pamphlet are not for…" at bounding box center [419, 237] width 241 height 263
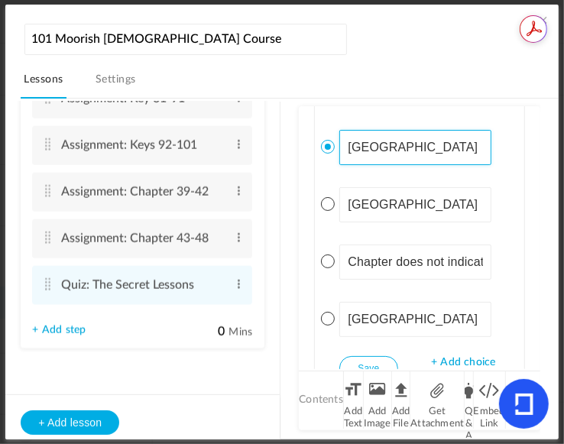
drag, startPoint x: 342, startPoint y: 142, endPoint x: 402, endPoint y: 146, distance: 59.7
click at [402, 146] on input "[GEOGRAPHIC_DATA]" at bounding box center [415, 147] width 152 height 35
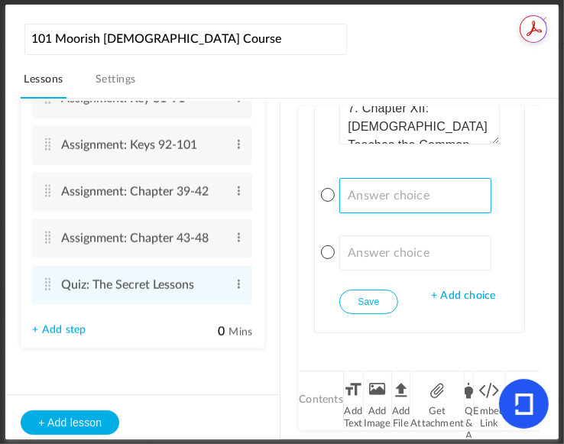
click at [416, 193] on input at bounding box center [415, 195] width 152 height 35
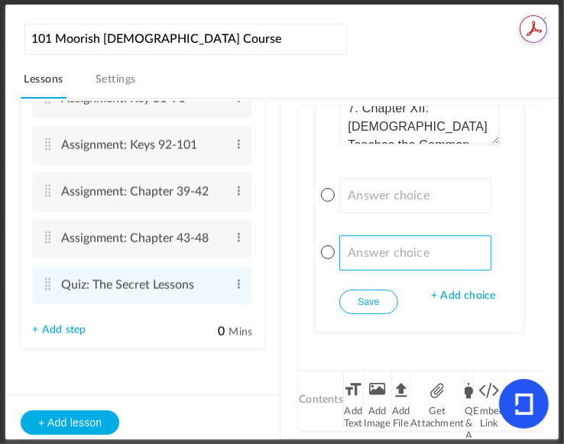
drag, startPoint x: 416, startPoint y: 193, endPoint x: 387, endPoint y: 248, distance: 62.6
click at [387, 248] on input at bounding box center [415, 252] width 152 height 35
paste input "[GEOGRAPHIC_DATA]"
type input "[GEOGRAPHIC_DATA]"
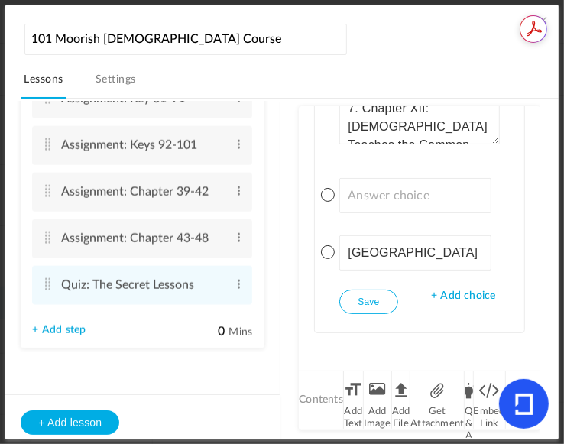
click at [449, 290] on span "+ Add choice" at bounding box center [463, 296] width 64 height 13
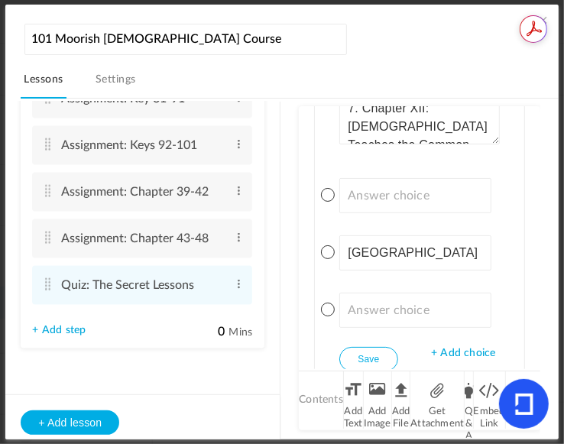
click at [463, 347] on span "+ Add choice" at bounding box center [463, 353] width 64 height 13
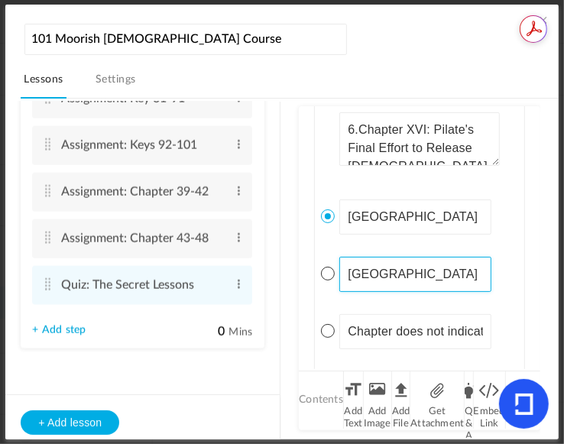
drag, startPoint x: 352, startPoint y: 269, endPoint x: 381, endPoint y: 271, distance: 29.1
click at [419, 268] on input "[GEOGRAPHIC_DATA]" at bounding box center [415, 274] width 152 height 35
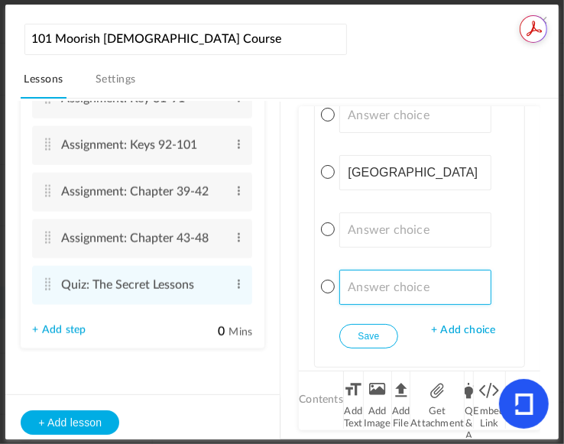
click at [398, 287] on input at bounding box center [415, 287] width 152 height 35
paste input "[GEOGRAPHIC_DATA]"
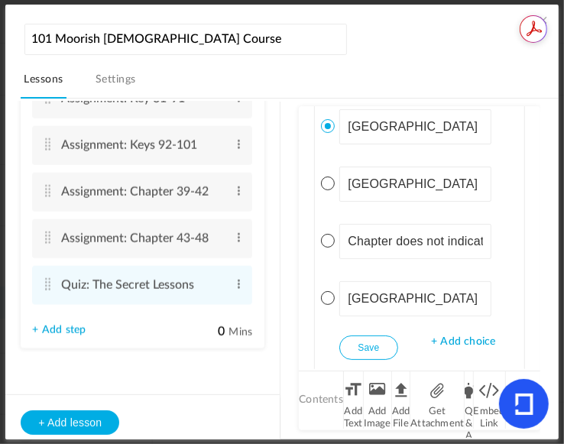
type input "[GEOGRAPHIC_DATA]"
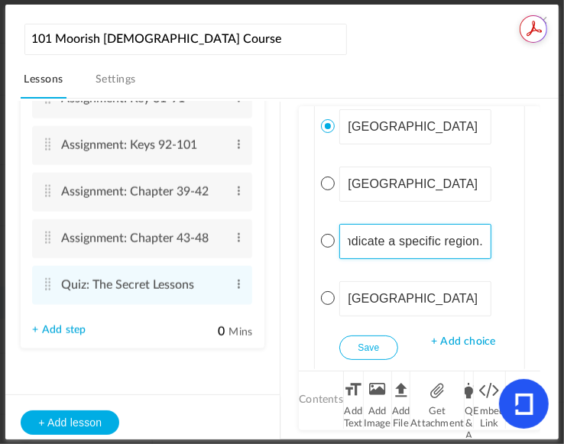
drag, startPoint x: 348, startPoint y: 237, endPoint x: 556, endPoint y: 258, distance: 209.6
click at [556, 258] on section "101 Moorish Islamic Course Lessons Settings Publish Lesson 1 8 steps Edit Delet…" at bounding box center [282, 222] width 564 height 444
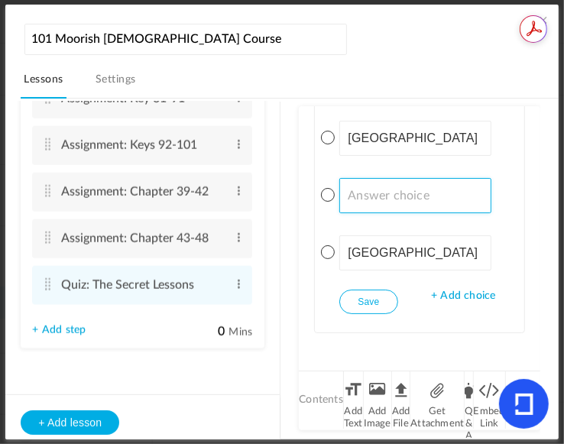
click at [439, 198] on input at bounding box center [415, 195] width 152 height 35
paste input "Chapter does not indicate a specific region."
type input "Chapter does not indicate a specific region."
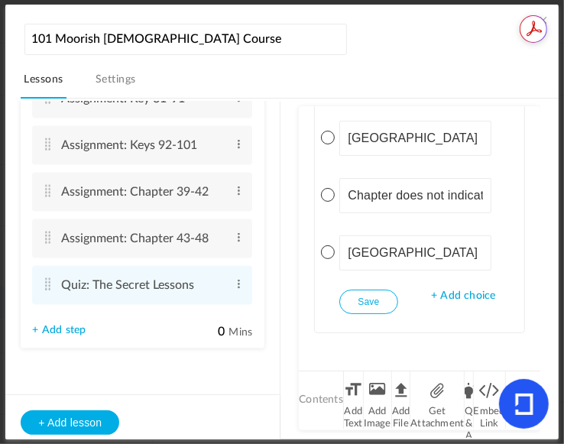
drag, startPoint x: 536, startPoint y: 359, endPoint x: 537, endPoint y: 350, distance: 9.2
click at [537, 350] on div "Lesson 1 8 steps Edit Delete Introduction to Lesson 1 Edit Delete" at bounding box center [289, 268] width 537 height 339
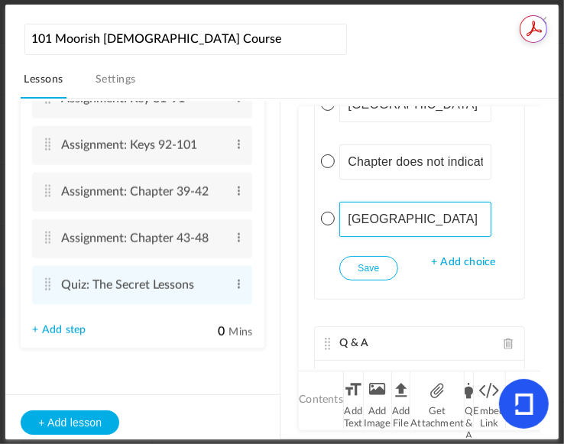
drag, startPoint x: 343, startPoint y: 212, endPoint x: 384, endPoint y: 222, distance: 41.5
click at [451, 222] on input "[GEOGRAPHIC_DATA]" at bounding box center [415, 219] width 152 height 35
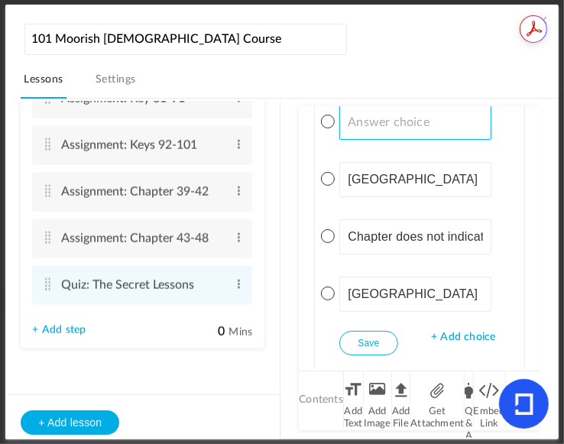
click at [410, 119] on input at bounding box center [415, 122] width 152 height 35
paste input "[GEOGRAPHIC_DATA]"
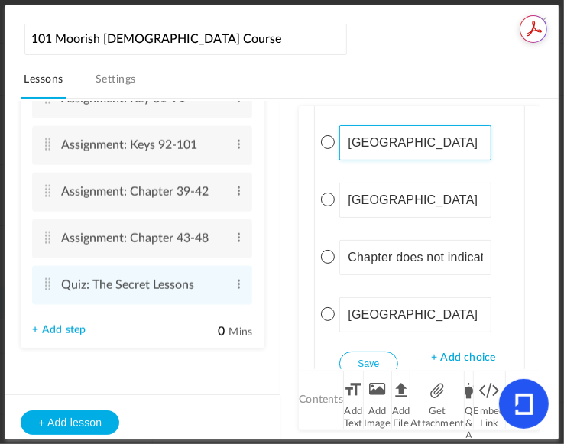
type input "[GEOGRAPHIC_DATA]"
click at [335, 309] on div "Single Select Single Select Multi Select True or False Paragraph Answer 7. Chap…" at bounding box center [419, 186] width 209 height 415
click at [331, 309] on span at bounding box center [328, 314] width 14 height 14
click at [386, 361] on button "Save" at bounding box center [368, 363] width 58 height 24
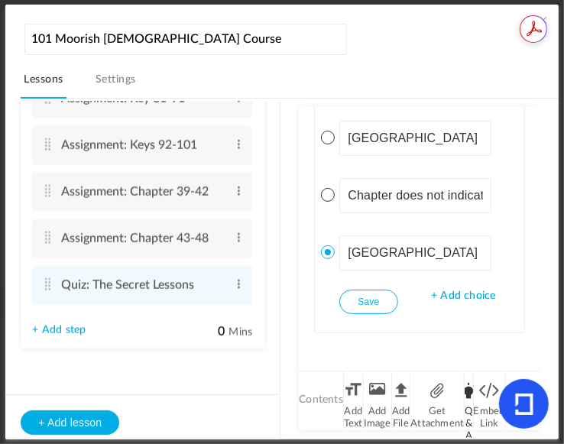
click at [468, 396] on li "Q & A" at bounding box center [469, 399] width 8 height 57
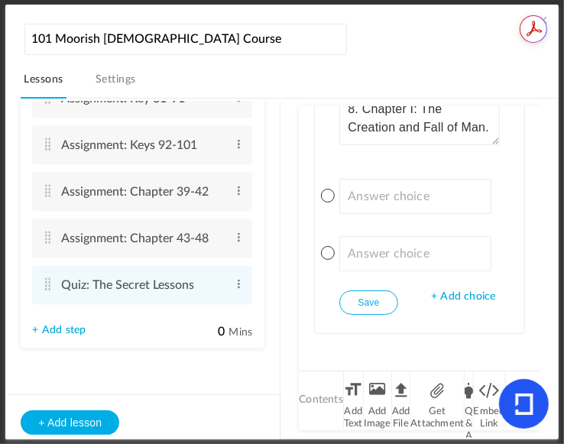
type textarea "8. Chapter I: The Creation and Fall of Man."
click at [453, 292] on span "+ Add choice" at bounding box center [463, 296] width 64 height 13
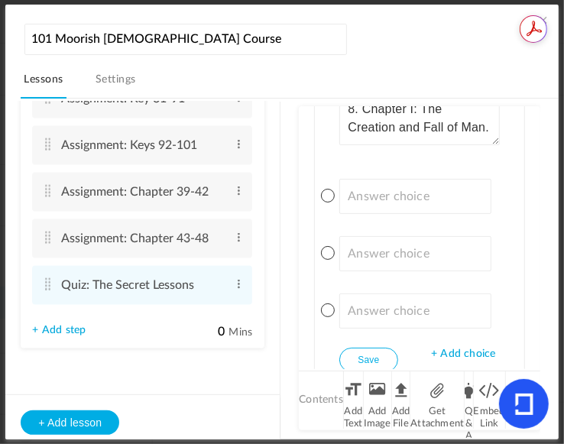
click at [442, 348] on span "+ Add choice" at bounding box center [463, 354] width 64 height 13
drag, startPoint x: 529, startPoint y: 353, endPoint x: 535, endPoint y: 342, distance: 12.3
click at [535, 342] on div "Text Instructions The Secret Lessons “ The lessons of this pamphlet are not for…" at bounding box center [419, 237] width 241 height 263
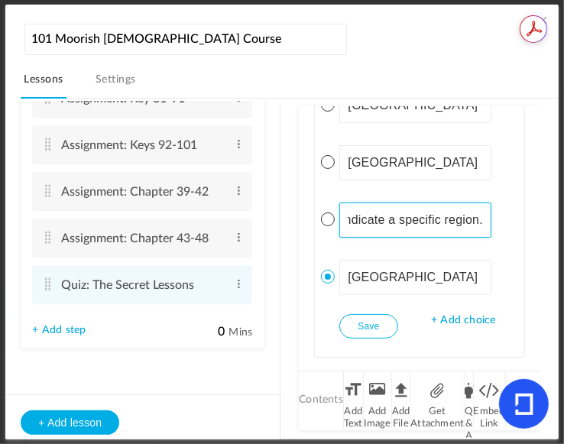
drag, startPoint x: 348, startPoint y: 212, endPoint x: 554, endPoint y: 231, distance: 207.2
click at [554, 231] on section "101 Moorish Islamic Course Lessons Settings Publish Lesson 1 8 steps Edit Delet…" at bounding box center [282, 222] width 564 height 444
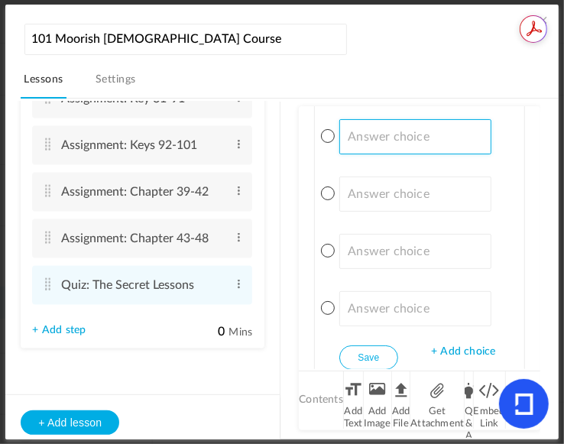
drag, startPoint x: 383, startPoint y: 132, endPoint x: 361, endPoint y: 128, distance: 21.9
drag, startPoint x: 361, startPoint y: 128, endPoint x: 349, endPoint y: 132, distance: 13.1
click at [349, 132] on input at bounding box center [415, 136] width 152 height 35
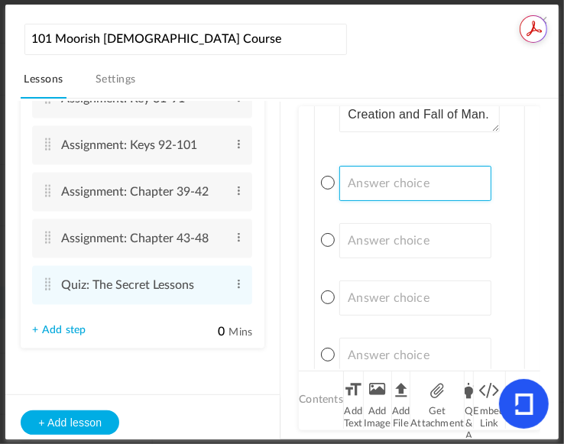
paste input "Chapter does not indicate a specific region."
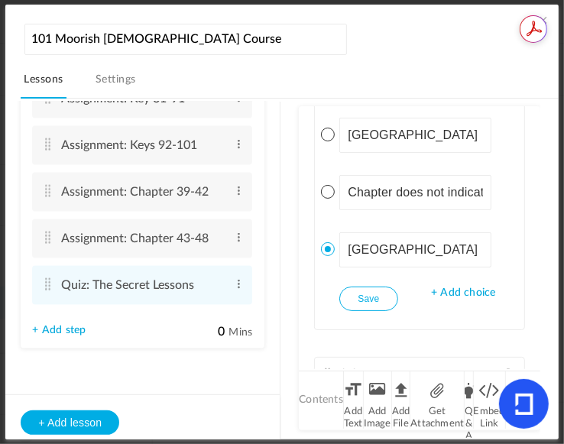
type input "Chapter does not indicate a specific region."
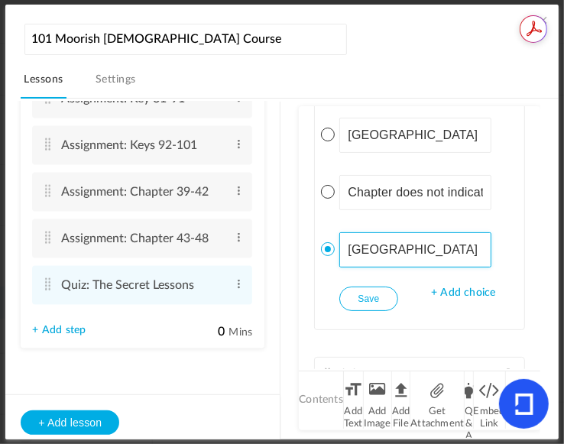
drag, startPoint x: 345, startPoint y: 244, endPoint x: 400, endPoint y: 247, distance: 54.3
click at [400, 247] on input "[GEOGRAPHIC_DATA]" at bounding box center [415, 249] width 152 height 35
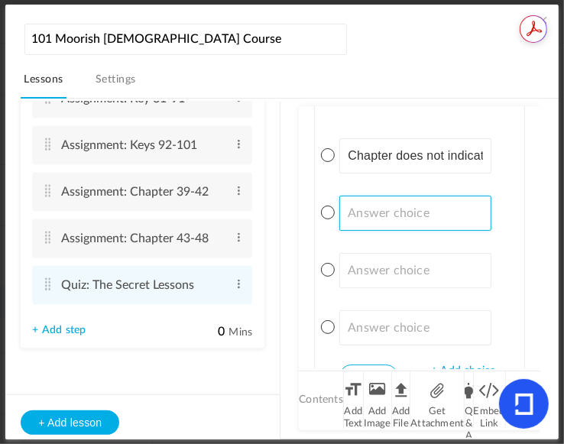
click at [435, 202] on input at bounding box center [415, 213] width 152 height 35
paste input "[GEOGRAPHIC_DATA]"
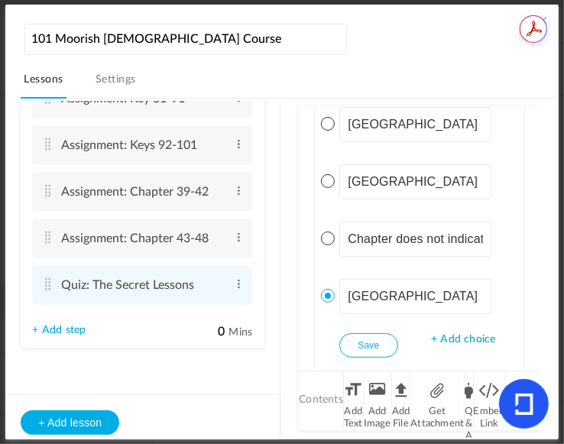
type input "[GEOGRAPHIC_DATA]"
drag, startPoint x: 345, startPoint y: 119, endPoint x: 387, endPoint y: 115, distance: 42.2
click at [387, 115] on input "[GEOGRAPHIC_DATA]" at bounding box center [415, 124] width 152 height 35
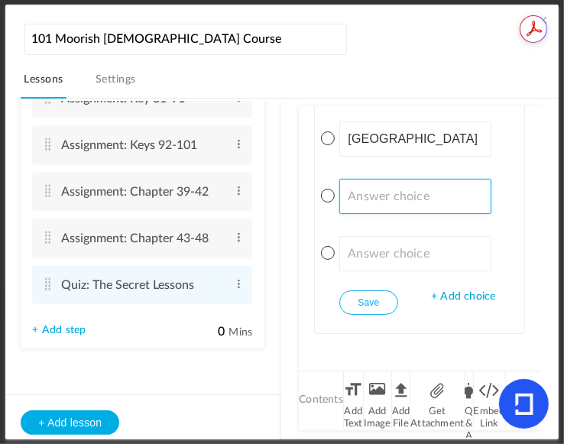
click at [390, 183] on input at bounding box center [415, 196] width 152 height 35
paste input "[GEOGRAPHIC_DATA]"
type input "[GEOGRAPHIC_DATA]"
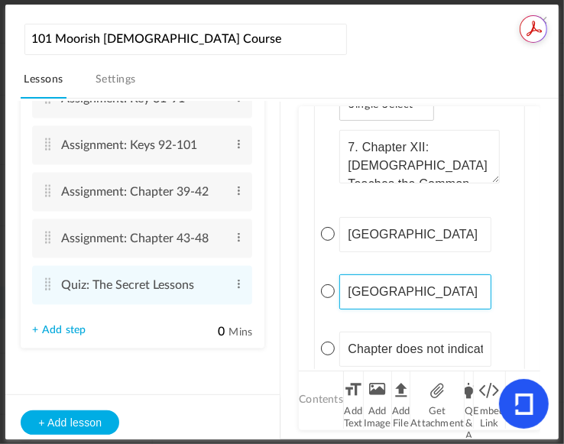
drag, startPoint x: 423, startPoint y: 290, endPoint x: 347, endPoint y: 280, distance: 76.3
click at [347, 280] on input "[GEOGRAPHIC_DATA]" at bounding box center [415, 291] width 152 height 35
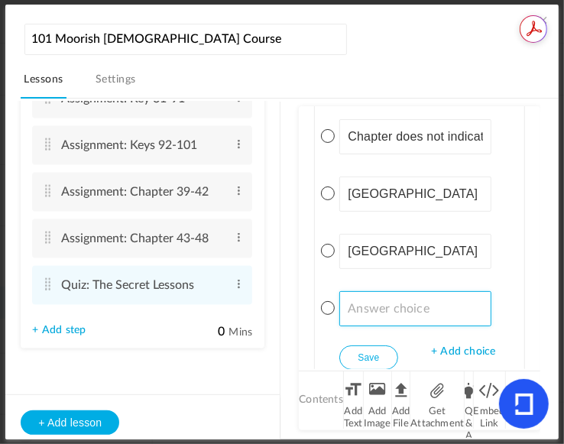
click at [400, 309] on input at bounding box center [415, 308] width 152 height 35
paste input "[GEOGRAPHIC_DATA]"
type input "[GEOGRAPHIC_DATA]"
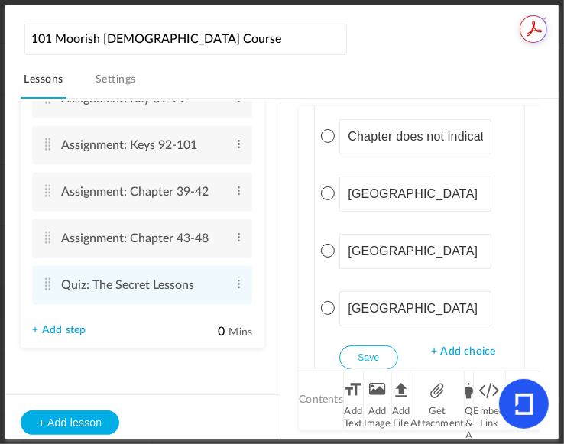
click at [329, 244] on span at bounding box center [328, 251] width 14 height 14
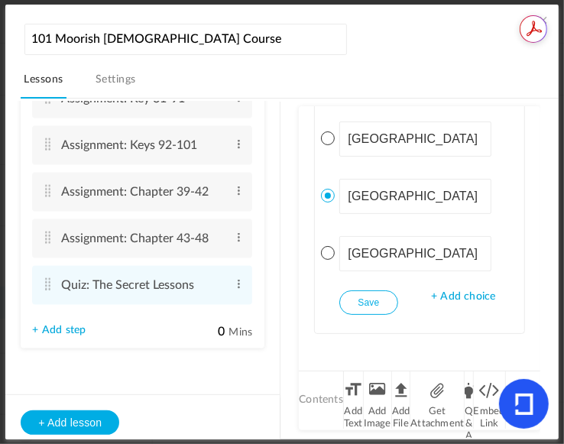
click at [363, 296] on button "Save" at bounding box center [368, 302] width 58 height 24
click at [468, 416] on li "Q & A" at bounding box center [469, 399] width 8 height 57
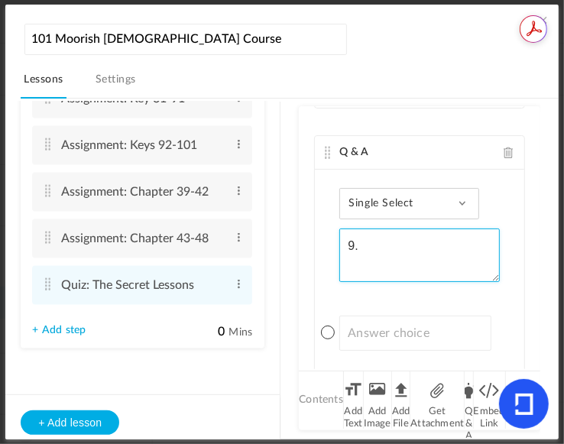
paste textarea "Chapter IV: Death and Burial of Elizabeth–Matheno's Lessons–The Ministry of Dea…"
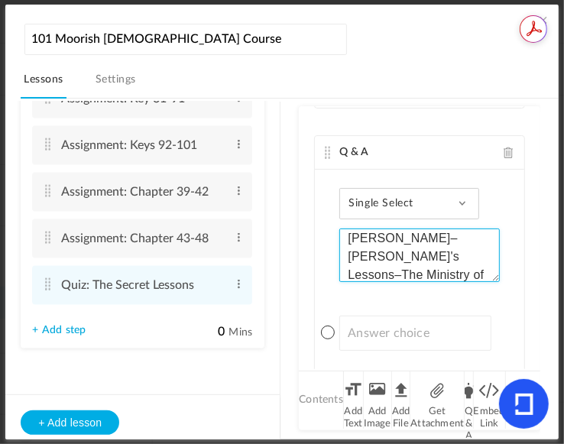
type textarea "9. Chapter IV: Death and Burial of Elizabeth–Matheno's Lessons–The Ministry of …"
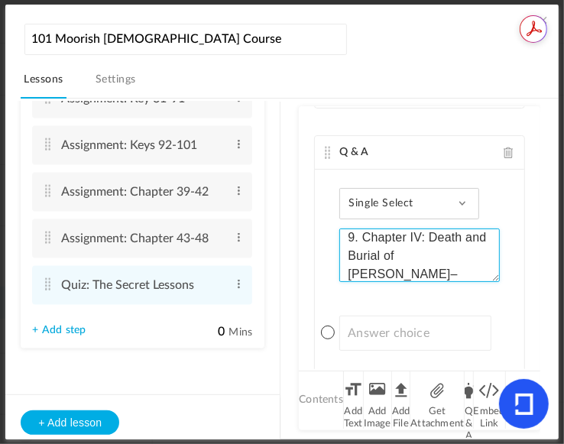
scroll to position [0, 0]
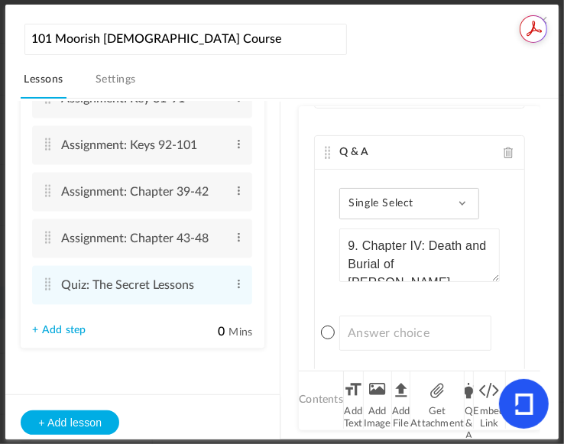
click at [536, 349] on div "Lesson 1 8 steps Edit Delete Introduction to Lesson 1 Edit Delete" at bounding box center [289, 268] width 537 height 339
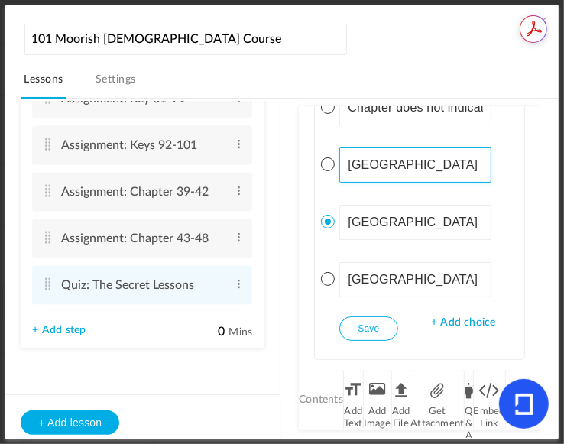
drag, startPoint x: 347, startPoint y: 160, endPoint x: 394, endPoint y: 162, distance: 47.4
click at [394, 162] on input "[GEOGRAPHIC_DATA]" at bounding box center [415, 164] width 152 height 35
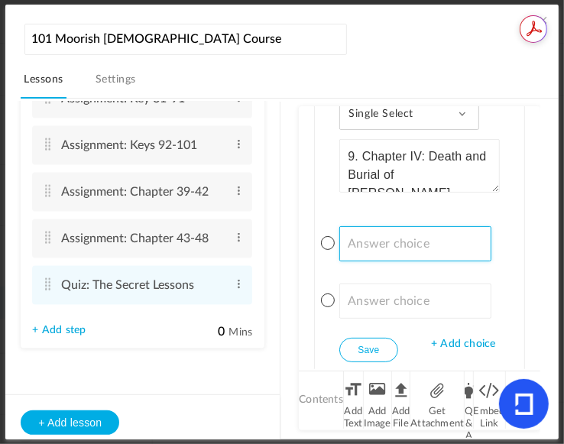
click at [431, 237] on input at bounding box center [415, 243] width 152 height 35
paste input "[GEOGRAPHIC_DATA]"
type input "[GEOGRAPHIC_DATA]"
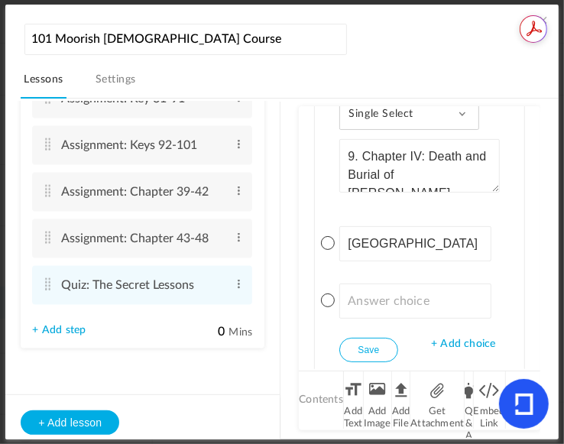
click at [471, 338] on span "+ Add choice" at bounding box center [463, 344] width 64 height 13
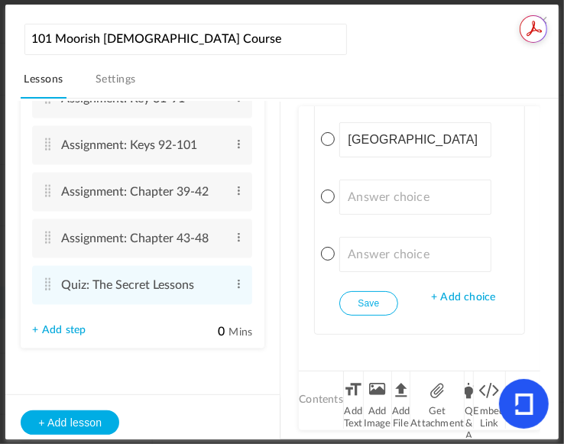
click at [468, 291] on span "+ Add choice" at bounding box center [463, 297] width 64 height 13
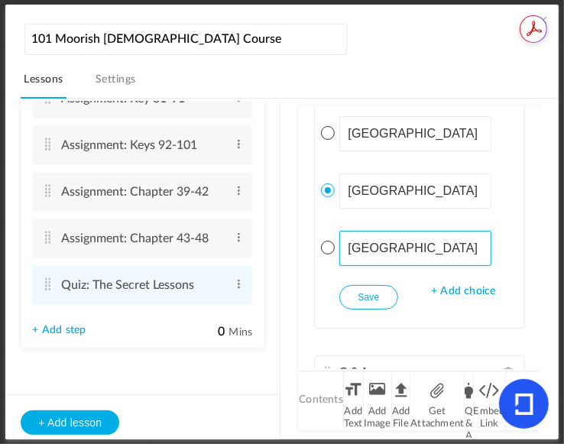
drag, startPoint x: 345, startPoint y: 241, endPoint x: 435, endPoint y: 241, distance: 89.4
click at [435, 241] on input "[GEOGRAPHIC_DATA]" at bounding box center [415, 248] width 152 height 35
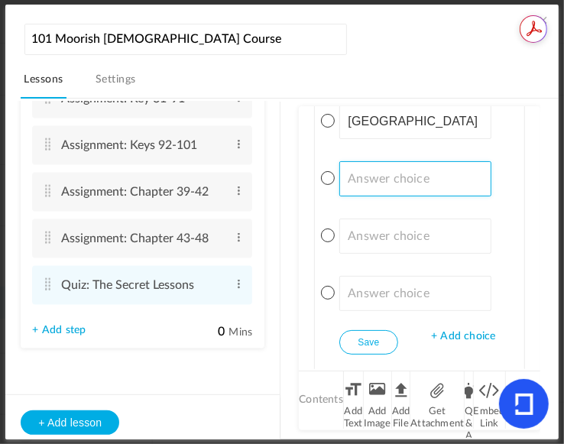
click at [397, 170] on input at bounding box center [415, 178] width 152 height 35
paste input "[GEOGRAPHIC_DATA]"
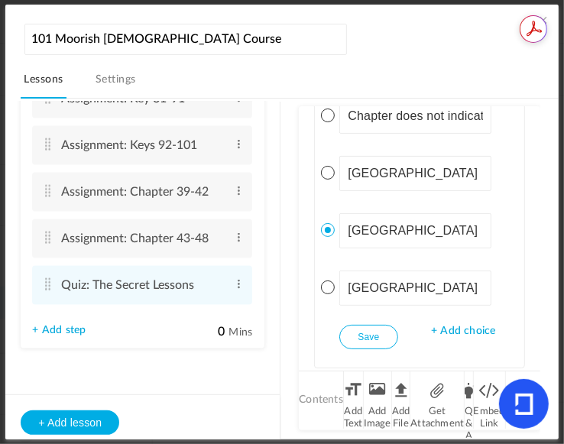
type input "[GEOGRAPHIC_DATA]"
drag, startPoint x: 345, startPoint y: 227, endPoint x: 398, endPoint y: 228, distance: 53.5
click at [398, 228] on input "[GEOGRAPHIC_DATA]" at bounding box center [415, 230] width 152 height 35
click at [533, 351] on div "Lesson 1 8 steps Edit Delete Introduction to Lesson 1 Edit Delete" at bounding box center [289, 268] width 537 height 339
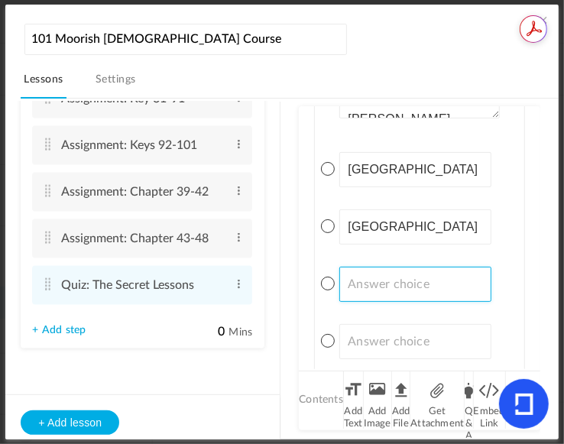
click at [361, 278] on input at bounding box center [415, 284] width 152 height 35
paste input "[GEOGRAPHIC_DATA]"
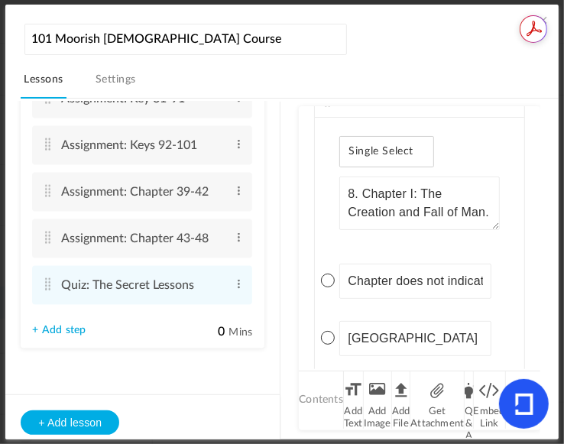
type input "[GEOGRAPHIC_DATA]"
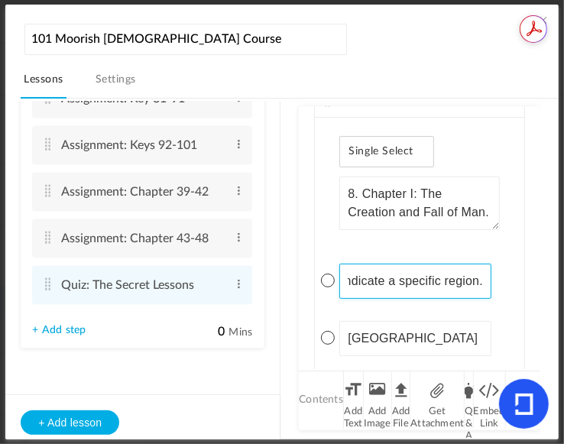
drag, startPoint x: 346, startPoint y: 276, endPoint x: 562, endPoint y: 287, distance: 216.5
click at [562, 287] on section "101 Moorish Islamic Course Lessons Settings Publish Lesson 1 8 steps Edit Delet…" at bounding box center [282, 222] width 564 height 444
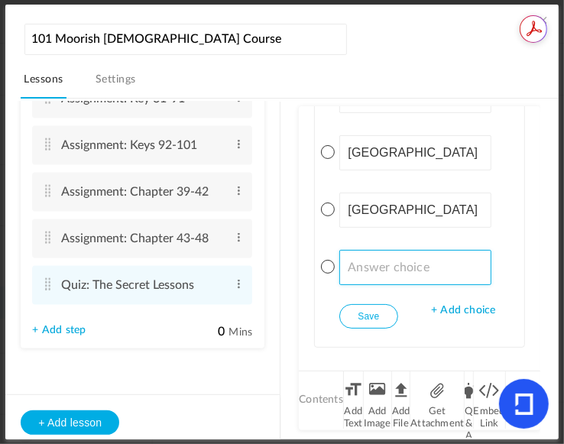
click at [412, 265] on input at bounding box center [415, 267] width 152 height 35
paste input "Chapter does not indicate a specific region."
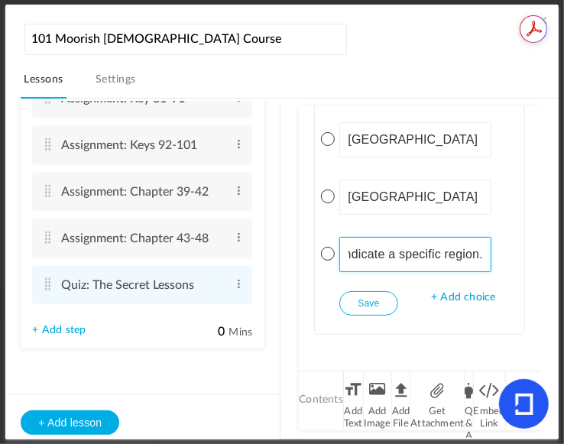
type input "Chapter does not indicate a specific region."
click at [326, 190] on span at bounding box center [328, 197] width 14 height 14
click at [377, 296] on button "Save" at bounding box center [368, 303] width 58 height 24
click at [469, 390] on li "Q & A" at bounding box center [469, 399] width 8 height 57
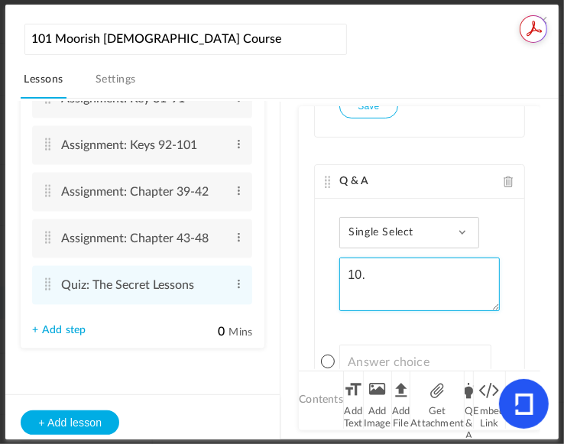
paste textarea "Chapter V: After the Feast–The Homeward Journey–The Missing Jesus–The Search fo…"
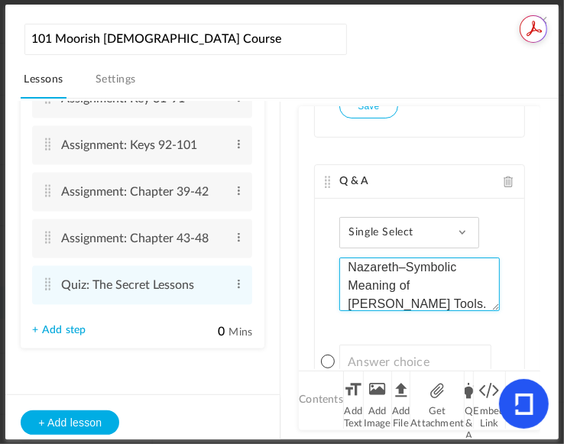
type textarea "10. Chapter V: After the Feast–The Homeward Journey–The Missing Jesus–The Searc…"
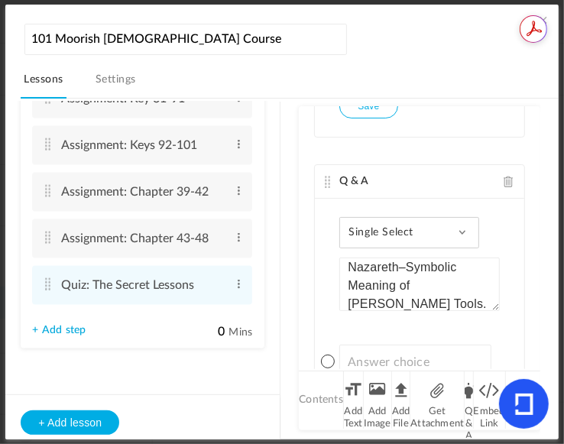
click at [478, 50] on header "101 Moorish Islamic Course Lessons Settings Publish" at bounding box center [289, 59] width 537 height 79
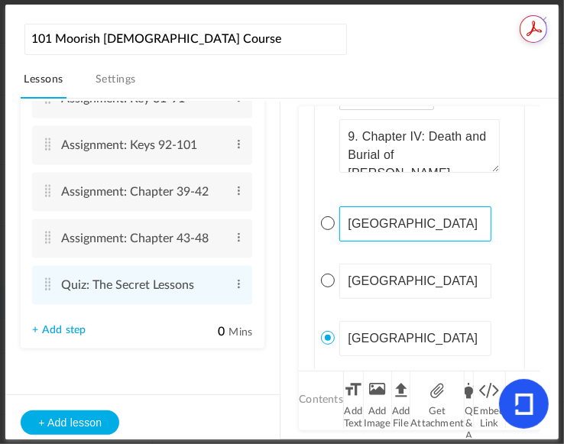
drag, startPoint x: 344, startPoint y: 218, endPoint x: 402, endPoint y: 213, distance: 58.3
click at [402, 213] on input "[GEOGRAPHIC_DATA]" at bounding box center [415, 223] width 152 height 35
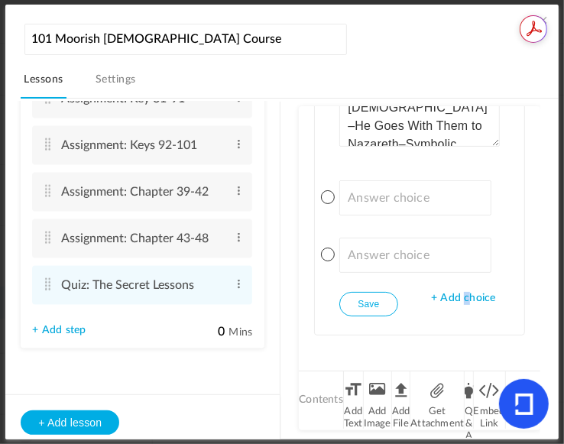
drag, startPoint x: 458, startPoint y: 293, endPoint x: 471, endPoint y: 338, distance: 46.7
click at [458, 293] on span "+ Add choice" at bounding box center [463, 298] width 64 height 13
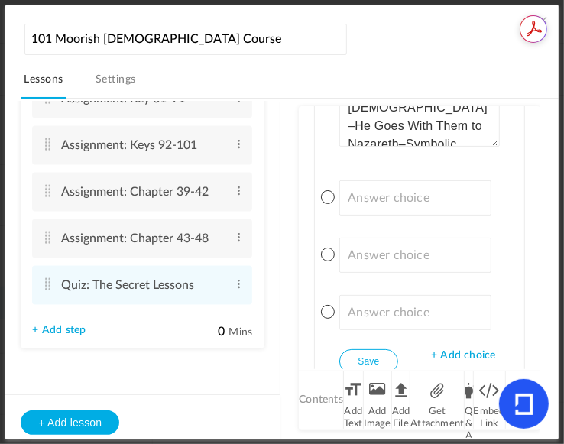
click at [471, 349] on span "+ Add choice" at bounding box center [463, 355] width 64 height 13
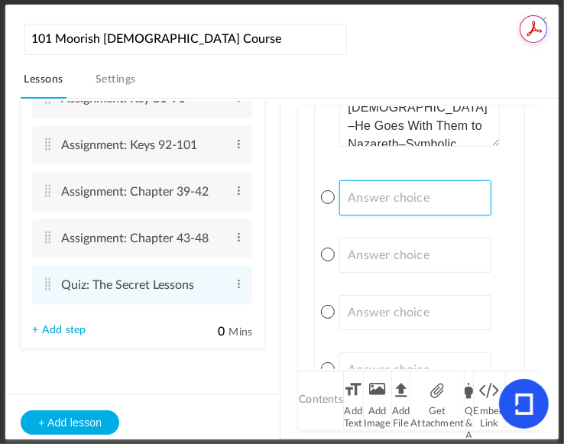
paste input "[GEOGRAPHIC_DATA]"
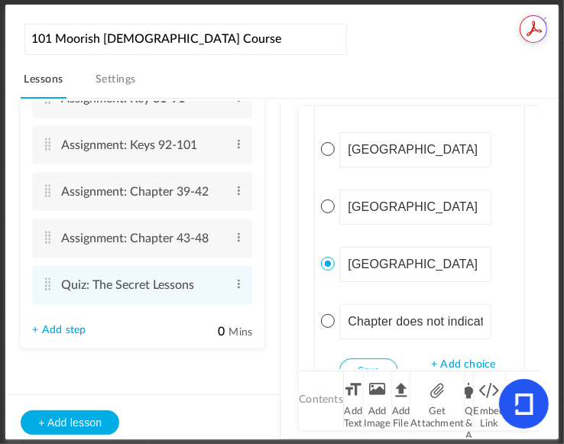
type input "[GEOGRAPHIC_DATA]"
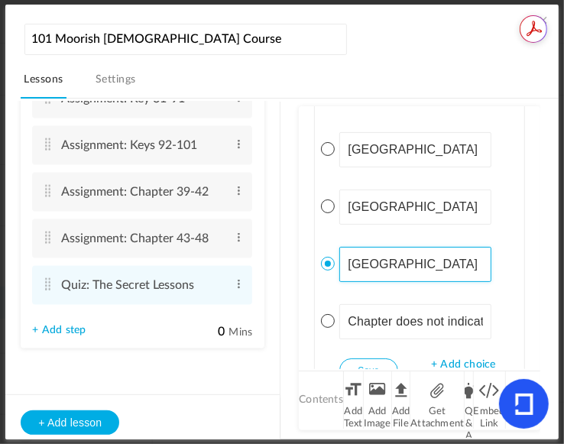
drag, startPoint x: 389, startPoint y: 259, endPoint x: 358, endPoint y: 253, distance: 31.9
click at [341, 255] on input "[GEOGRAPHIC_DATA]" at bounding box center [415, 264] width 152 height 35
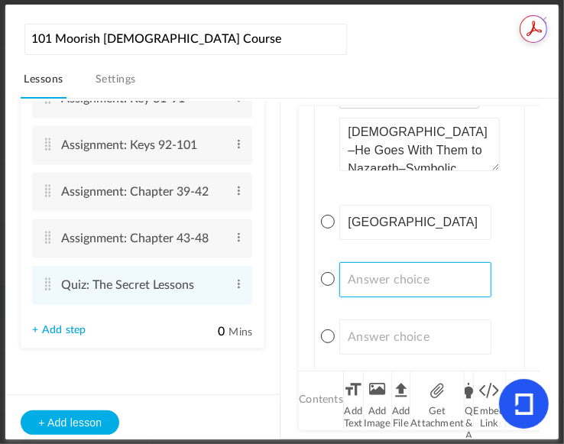
click at [430, 272] on input at bounding box center [415, 279] width 152 height 35
paste input "[GEOGRAPHIC_DATA]"
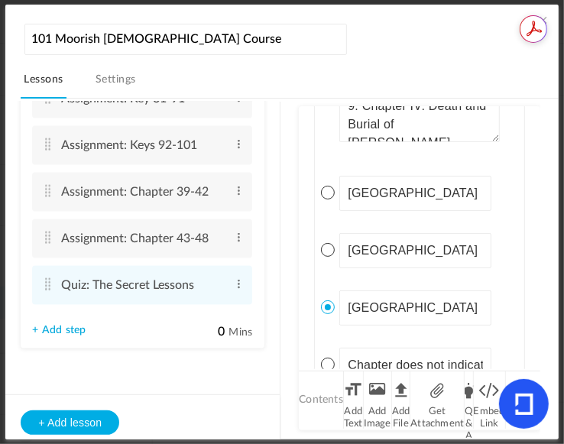
type input "[GEOGRAPHIC_DATA]"
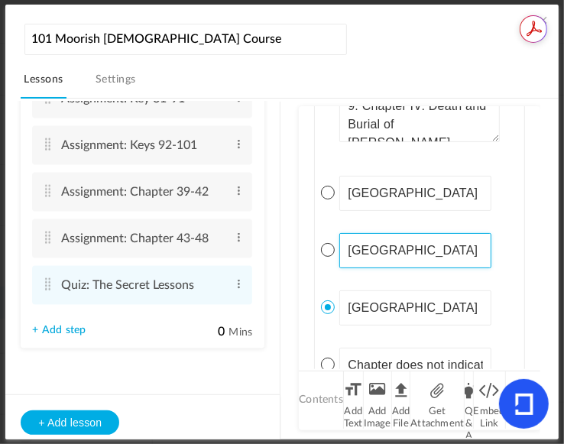
drag, startPoint x: 414, startPoint y: 246, endPoint x: 324, endPoint y: 246, distance: 90.2
click at [339, 246] on li "[GEOGRAPHIC_DATA]" at bounding box center [419, 245] width 160 height 46
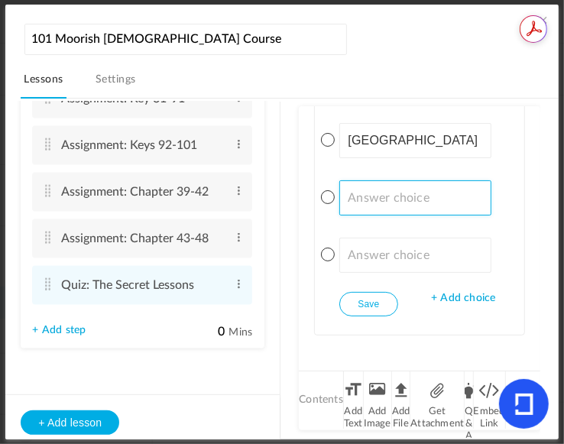
click at [374, 190] on input at bounding box center [415, 197] width 152 height 35
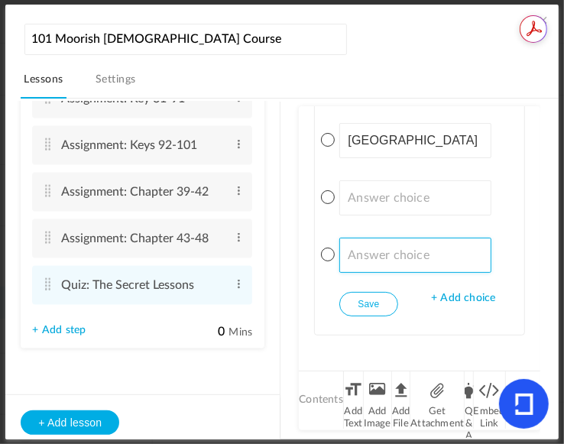
click at [371, 248] on input at bounding box center [415, 255] width 152 height 35
paste input "[GEOGRAPHIC_DATA]"
type input "[GEOGRAPHIC_DATA]"
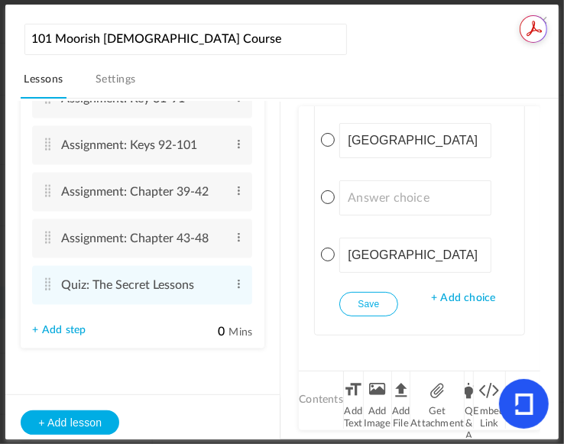
click at [536, 356] on div "Lesson 1 8 steps Edit Delete Introduction to Lesson 1 Edit Delete" at bounding box center [289, 268] width 537 height 339
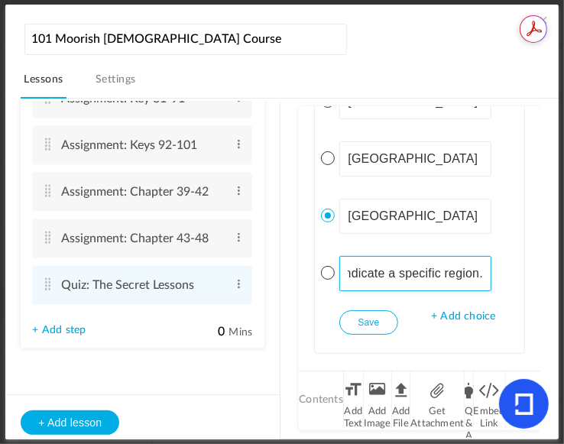
drag, startPoint x: 371, startPoint y: 271, endPoint x: 548, endPoint y: 263, distance: 176.7
click at [548, 263] on div "Lesson 1 8 steps Edit Delete Introduction to Lesson 1 Edit Delete" at bounding box center [289, 268] width 537 height 339
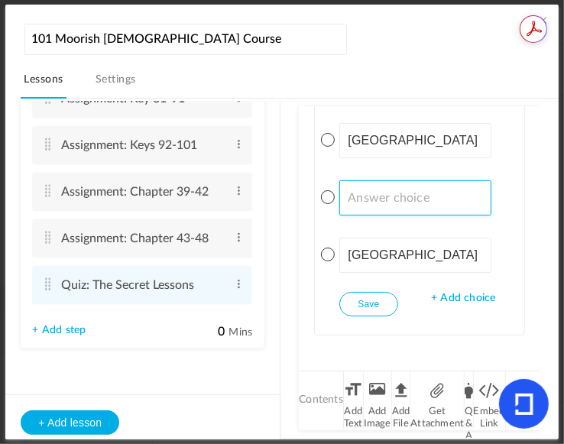
click at [373, 194] on input at bounding box center [415, 197] width 152 height 35
paste input "Chapter does not indicate a specific region."
type input "Chapter does not indicate a specific region."
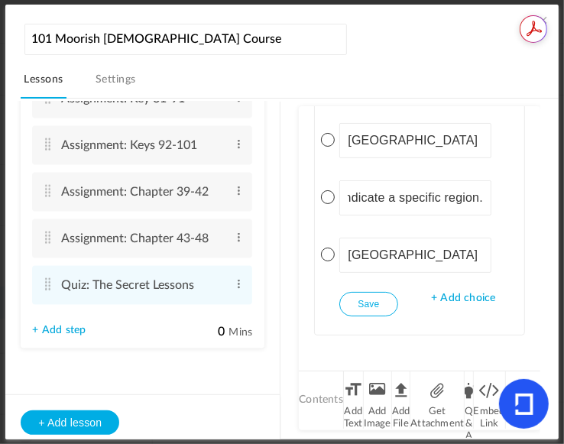
click at [326, 251] on span at bounding box center [328, 255] width 14 height 14
click at [381, 298] on button "Save" at bounding box center [368, 304] width 58 height 24
click at [372, 303] on button "Save" at bounding box center [368, 304] width 58 height 24
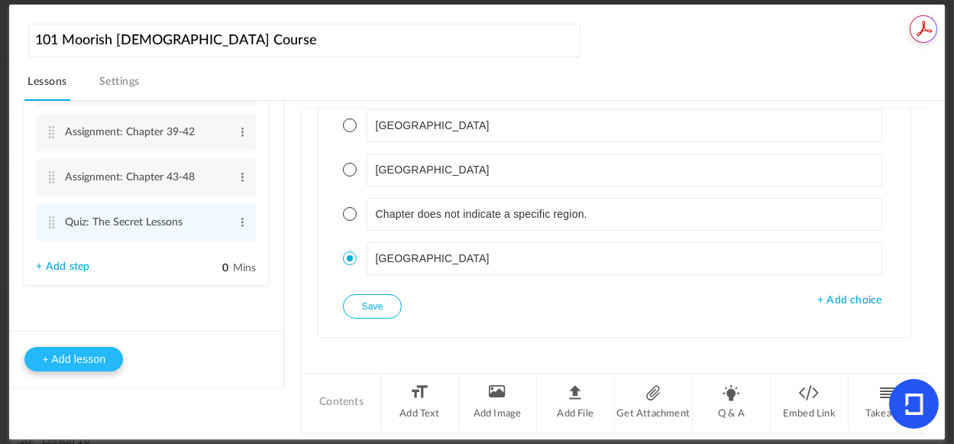
click at [94, 361] on button "+ Add lesson" at bounding box center [73, 359] width 99 height 24
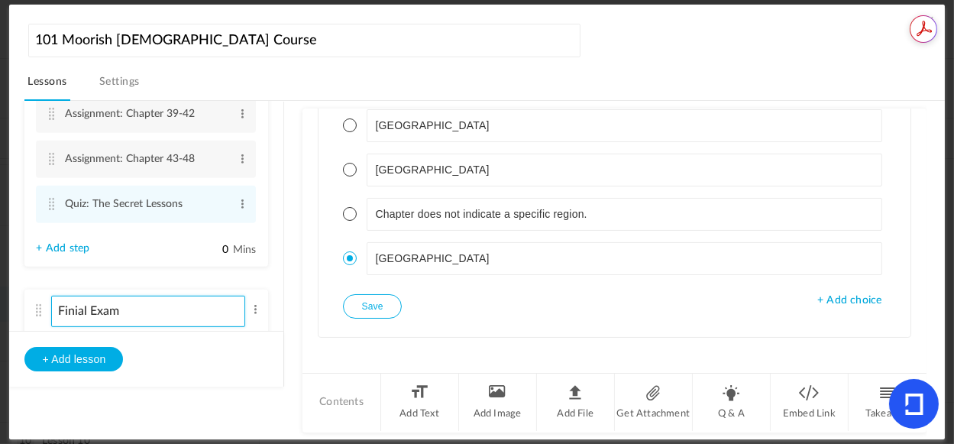
click at [127, 312] on input "Finial Exam" at bounding box center [148, 311] width 194 height 31
click at [83, 317] on input "Finial Exam" at bounding box center [148, 311] width 194 height 31
click at [79, 318] on input "Finial Exam" at bounding box center [148, 311] width 194 height 31
click at [194, 310] on input "Final Exam" at bounding box center [148, 311] width 194 height 31
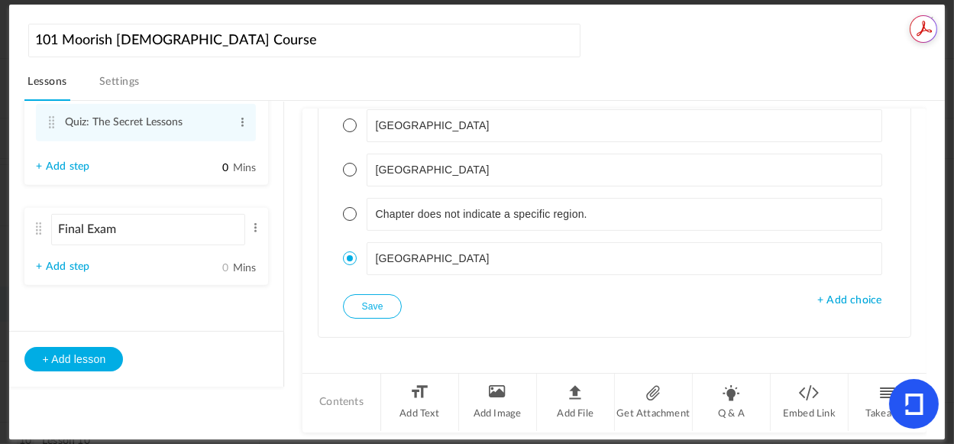
click at [40, 232] on cite at bounding box center [38, 228] width 11 height 12
type input "Final Exam"
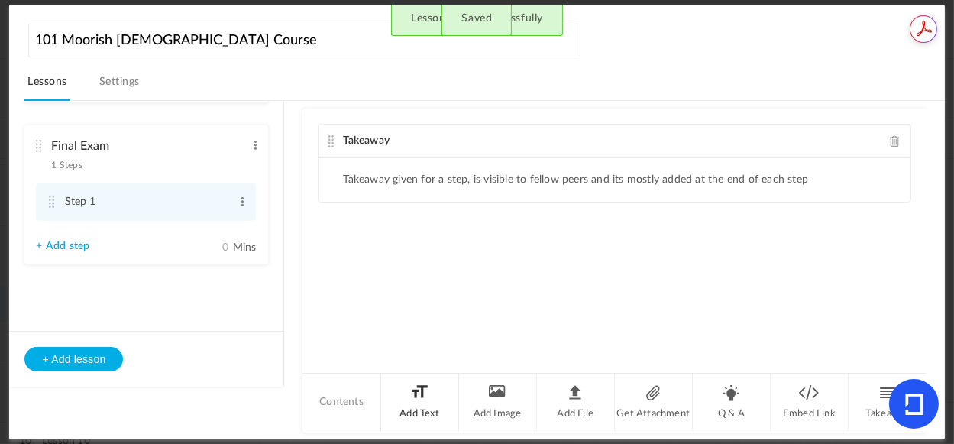
click at [410, 398] on li "Add Text" at bounding box center [420, 402] width 78 height 57
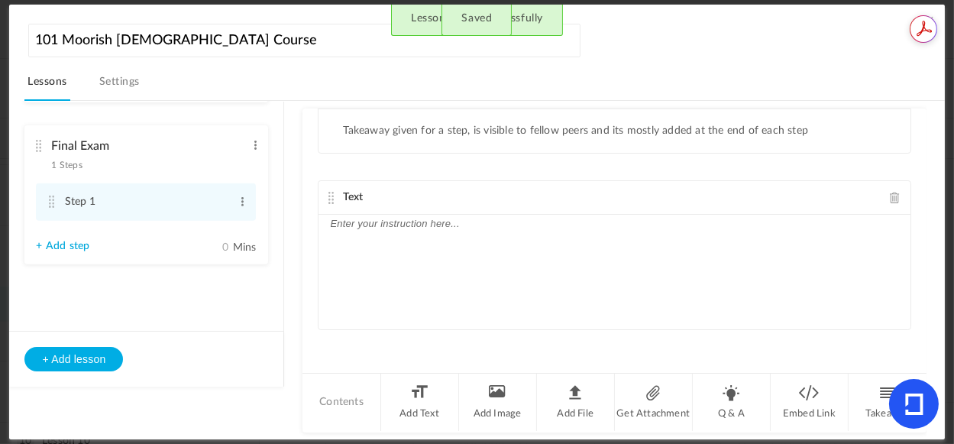
click at [508, 261] on div at bounding box center [614, 272] width 591 height 115
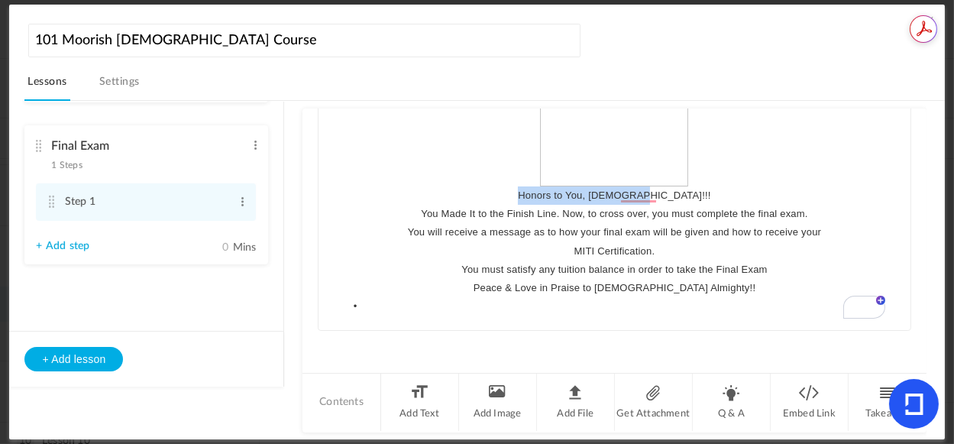
drag, startPoint x: 541, startPoint y: 194, endPoint x: 680, endPoint y: 199, distance: 139.1
click at [680, 199] on p "Honors to You, Moslem!!!" at bounding box center [614, 195] width 569 height 18
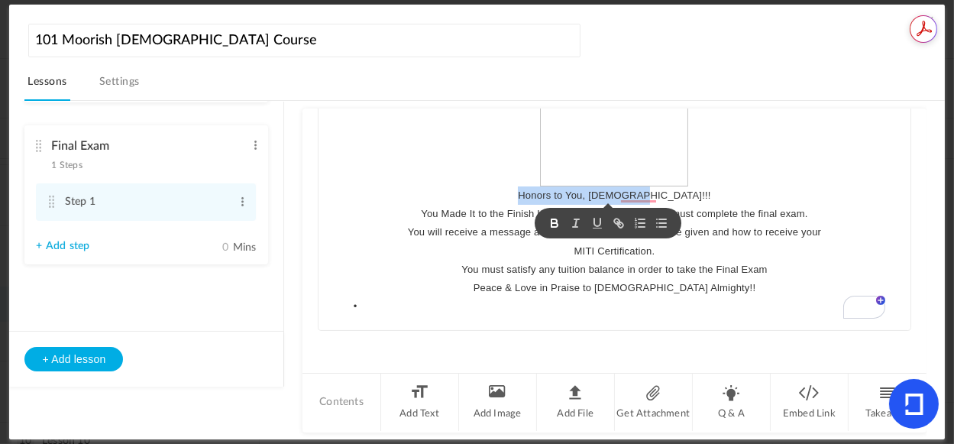
click at [559, 225] on icon "button" at bounding box center [555, 223] width 14 height 14
click at [800, 181] on p "To enrich screen reader interactions, please activate Accessibility in Grammarl…" at bounding box center [614, 115] width 569 height 144
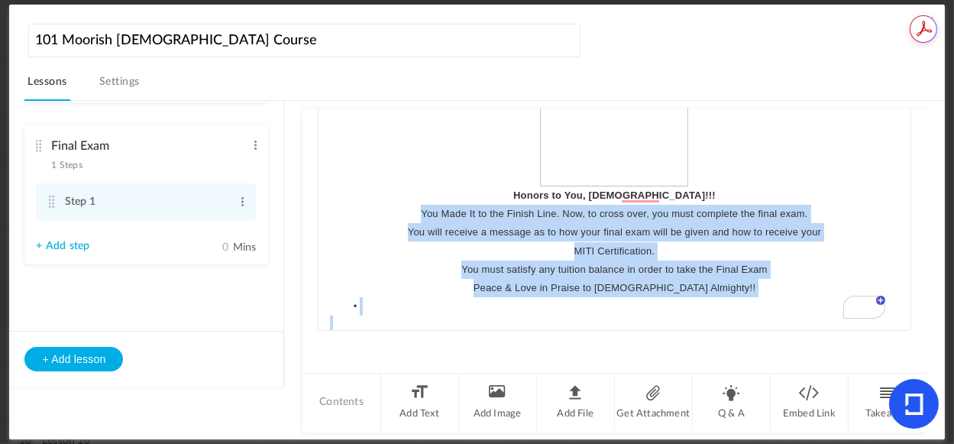
drag, startPoint x: 412, startPoint y: 209, endPoint x: 736, endPoint y: 316, distance: 341.2
click at [736, 316] on div "Praise to Allah and Honor to His/Our Prophet Drew Ali Islam Islam Islam!!!! Hon…" at bounding box center [614, 215] width 591 height 229
click at [336, 275] on icon "button" at bounding box center [337, 276] width 5 height 4
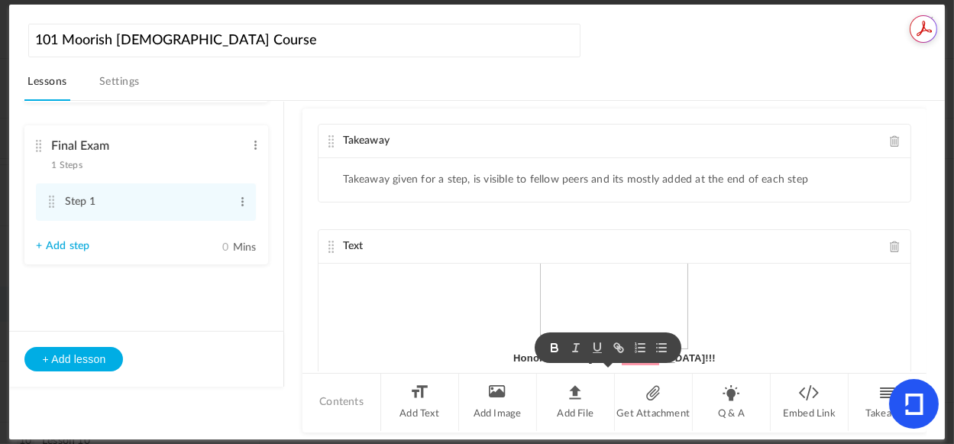
click at [465, 271] on div "Takeaway Takeaway given for a step, is visible to fellow peers and its mostly a…" at bounding box center [615, 240] width 624 height 263
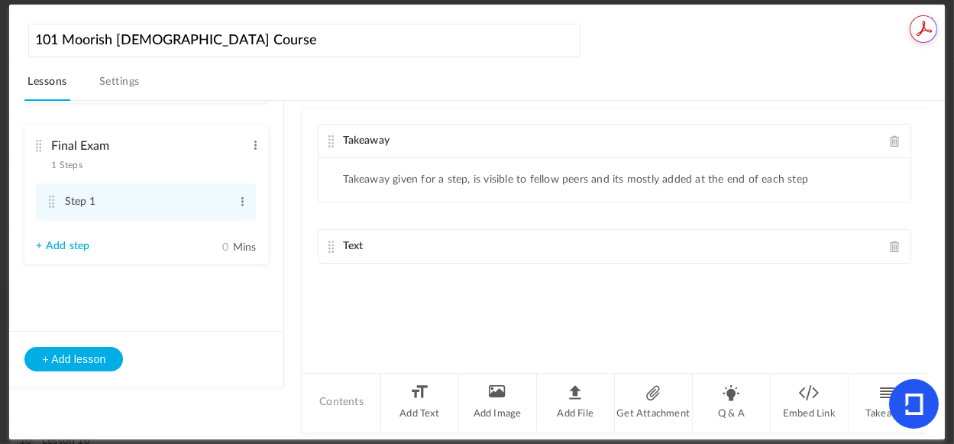
click at [890, 138] on span at bounding box center [895, 140] width 11 height 11
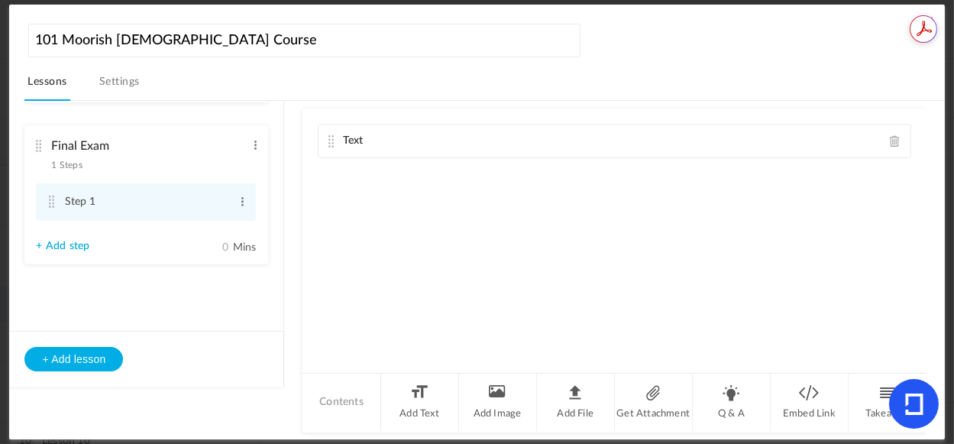
click at [333, 141] on cite at bounding box center [331, 141] width 11 height 12
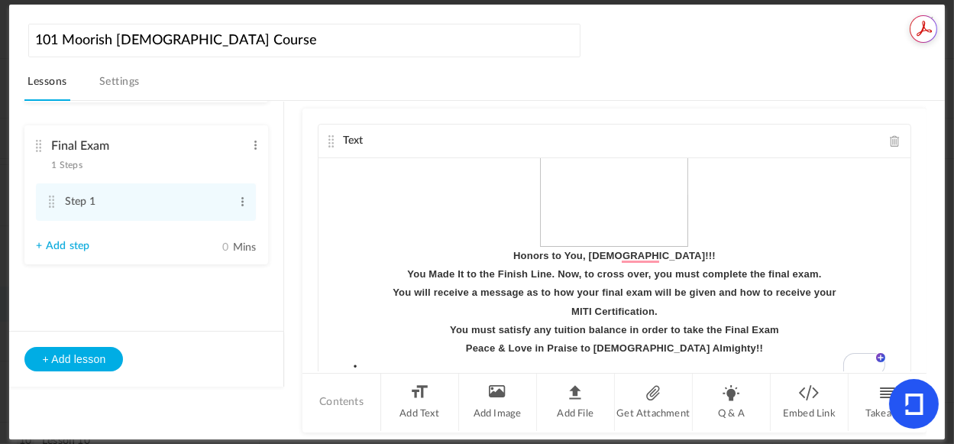
click at [281, 309] on ul "Lesson 1 8 steps Edit Delete Introduction to Lesson 1 Edit Delete Reading 1 Edi…" at bounding box center [146, 216] width 274 height 229
click at [238, 199] on span at bounding box center [242, 201] width 11 height 15
click at [201, 222] on link "Edit" at bounding box center [218, 227] width 60 height 18
type input "S"
type input "Exam"
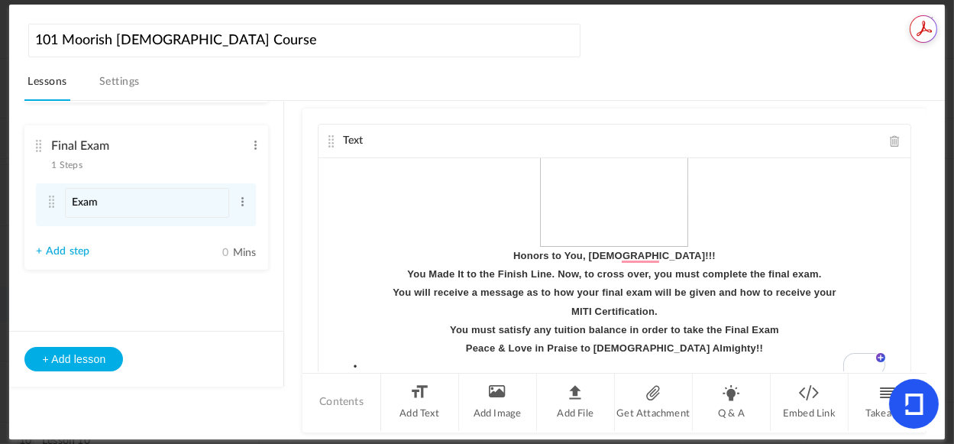
click at [173, 268] on li "Final Exam 1 Steps Edit Delete Exam Edit Delete + Add step" at bounding box center [146, 197] width 244 height 144
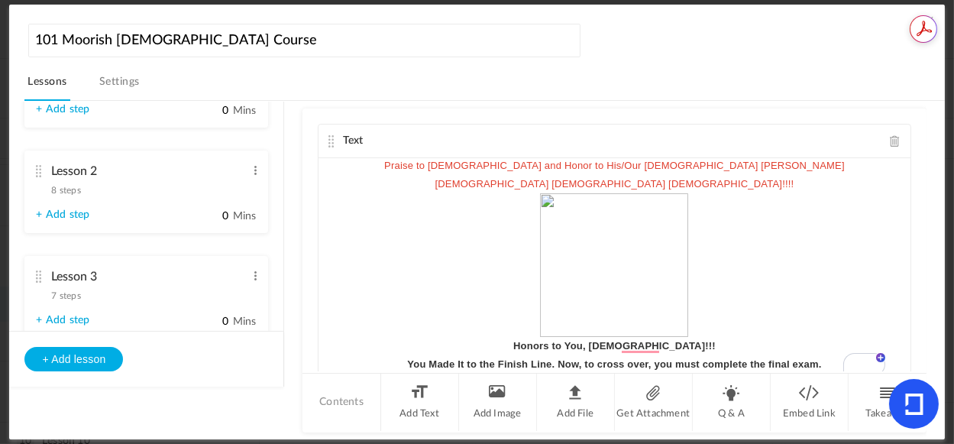
scroll to position [0, 0]
click at [128, 83] on link "Settings" at bounding box center [119, 86] width 47 height 29
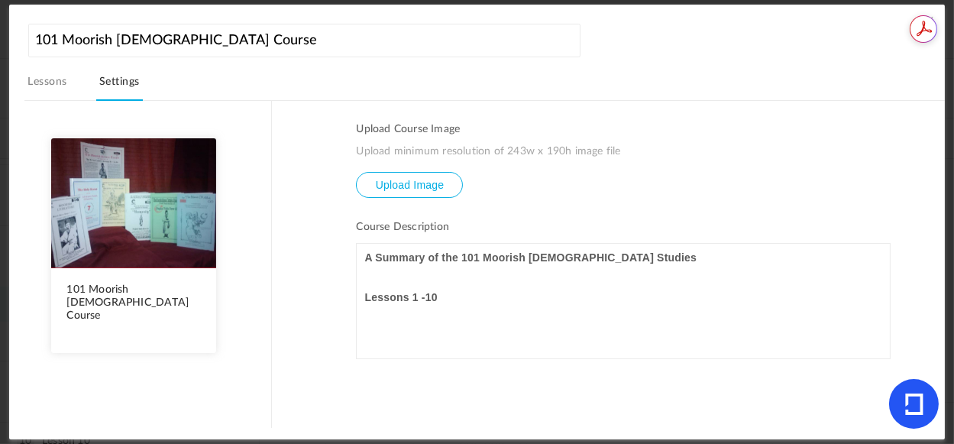
drag, startPoint x: 886, startPoint y: 303, endPoint x: 886, endPoint y: 336, distance: 33.6
click at [886, 336] on div "A Summary of the 101 Moorish Islamic Studies Lessons 1 -10 ﻿ 1. INTRODUCTION/ N…" at bounding box center [623, 301] width 535 height 116
click at [45, 83] on link "Lessons" at bounding box center [46, 86] width 45 height 29
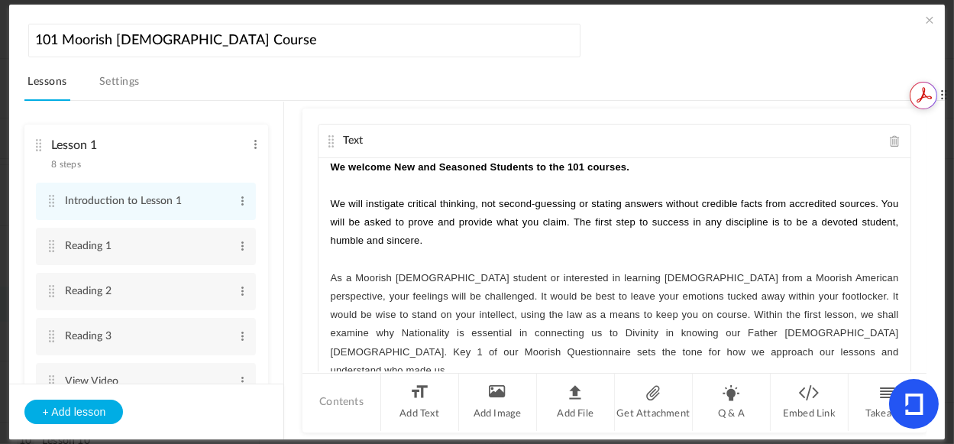
drag, startPoint x: 918, startPoint y: 83, endPoint x: 1826, endPoint y: 128, distance: 909.7
click at [912, 83] on icon at bounding box center [923, 94] width 25 height 24
click at [924, 19] on span at bounding box center [929, 19] width 15 height 15
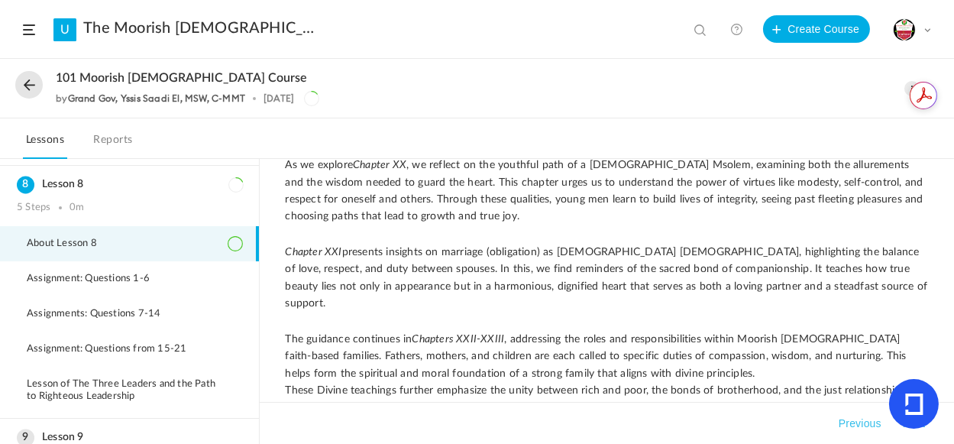
scroll to position [572, 0]
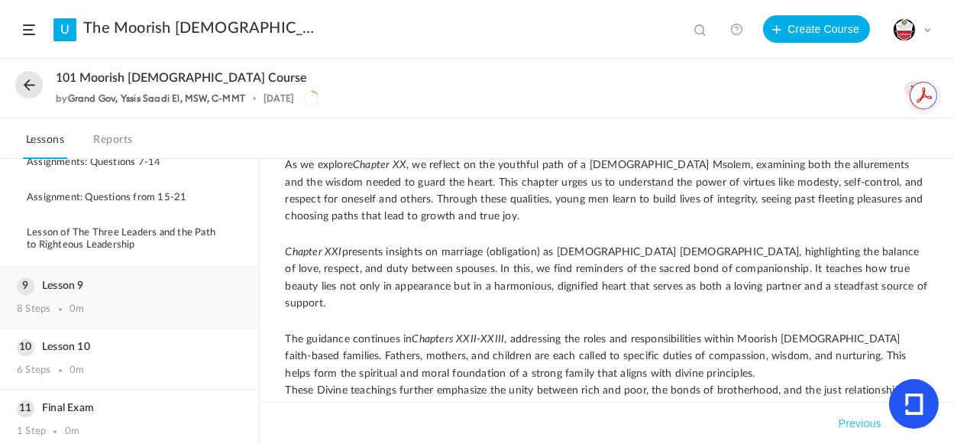
click at [125, 280] on h3 "Lesson 9" at bounding box center [129, 286] width 225 height 13
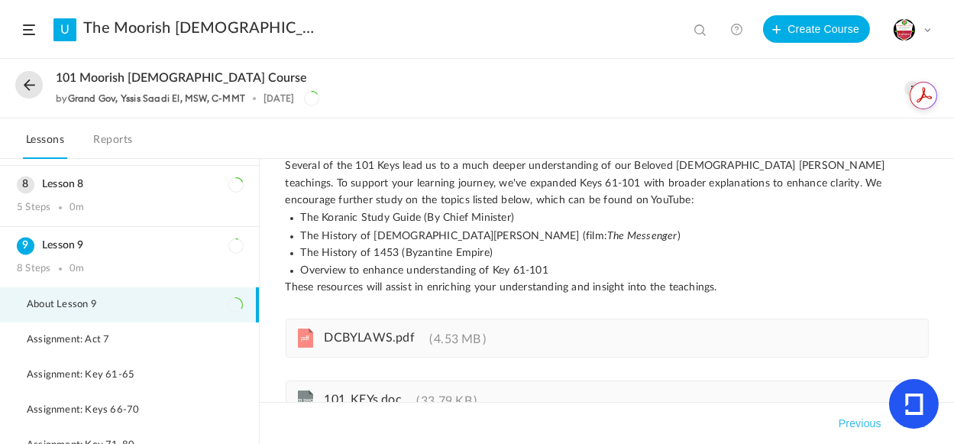
scroll to position [237, 0]
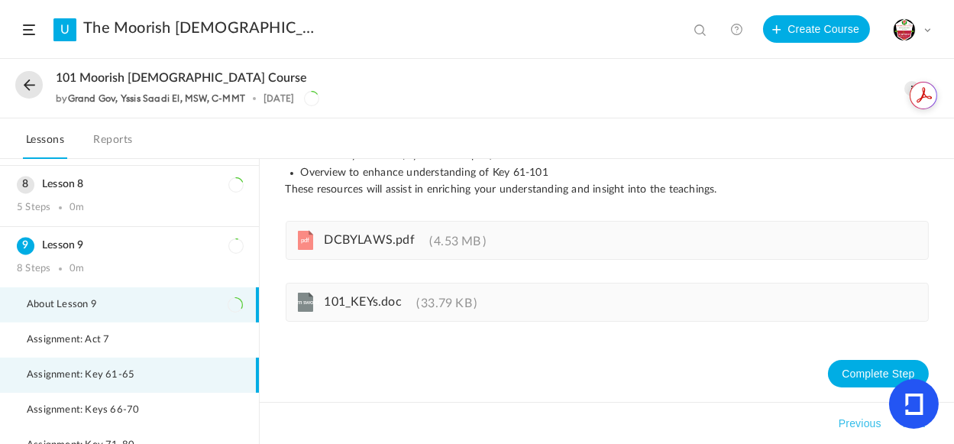
click at [69, 374] on span "Assignment: Key 61-65" at bounding box center [90, 375] width 127 height 12
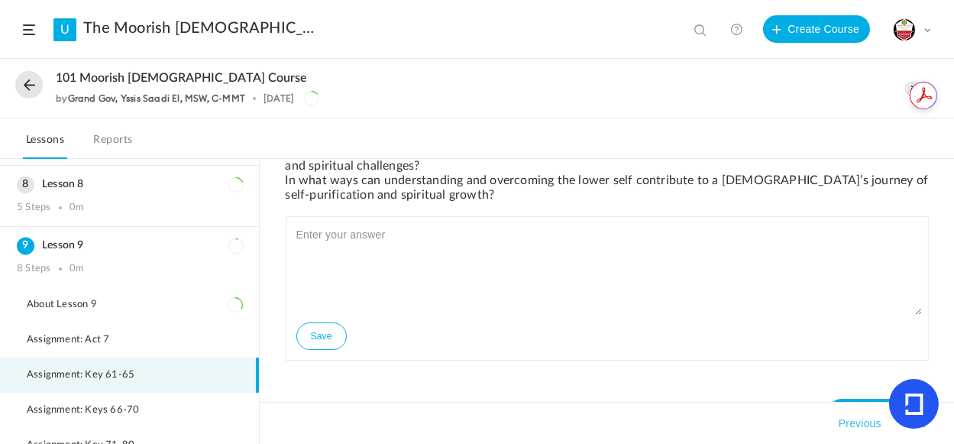
scroll to position [626, 0]
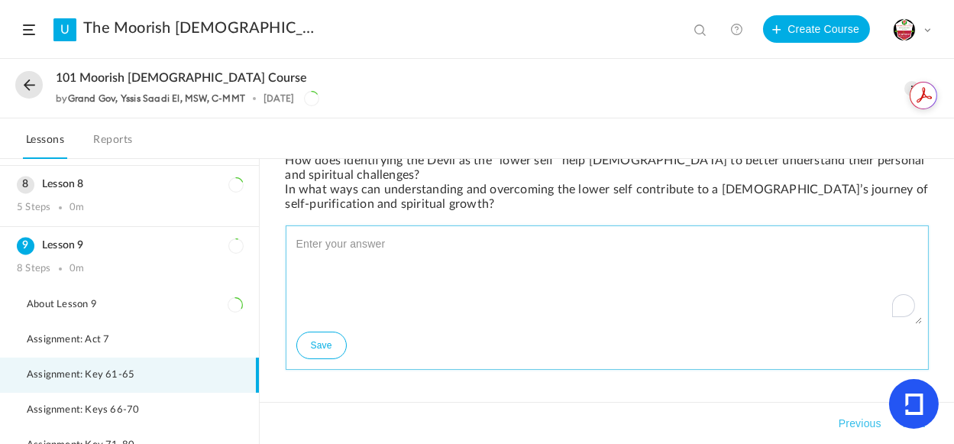
click at [400, 277] on textarea "To enrich screen reader interactions, please activate Accessibility in Grammarl…" at bounding box center [608, 278] width 630 height 92
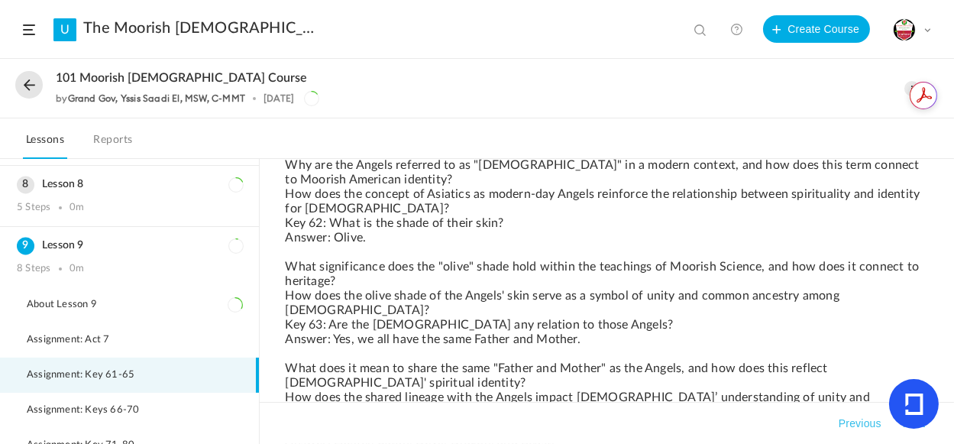
scroll to position [229, 0]
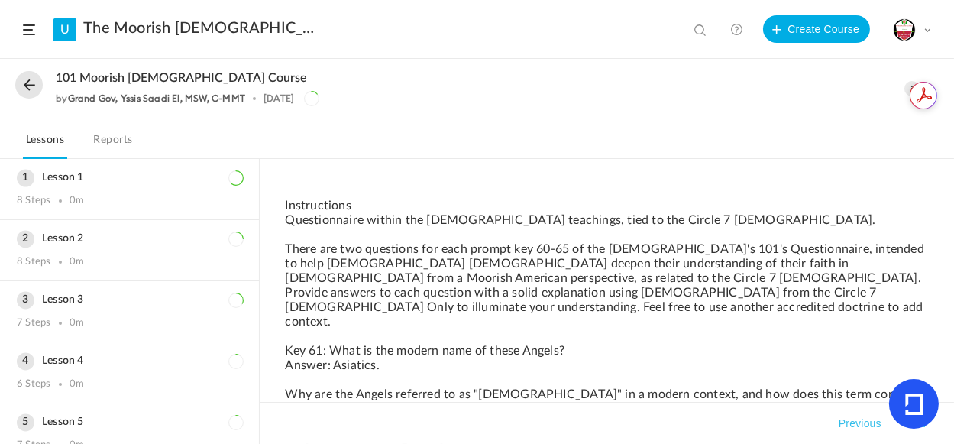
scroll to position [676, 0]
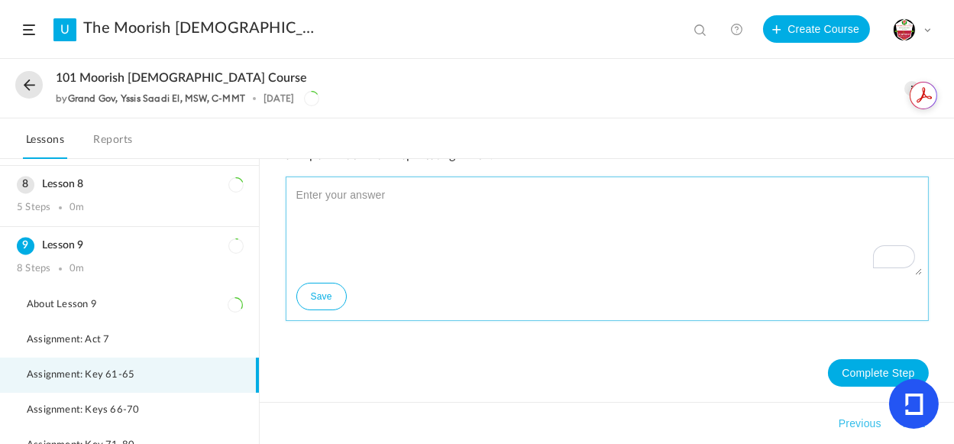
paste textarea "This is an excellent and deeply thoughtful question, and it shows the kind of i…"
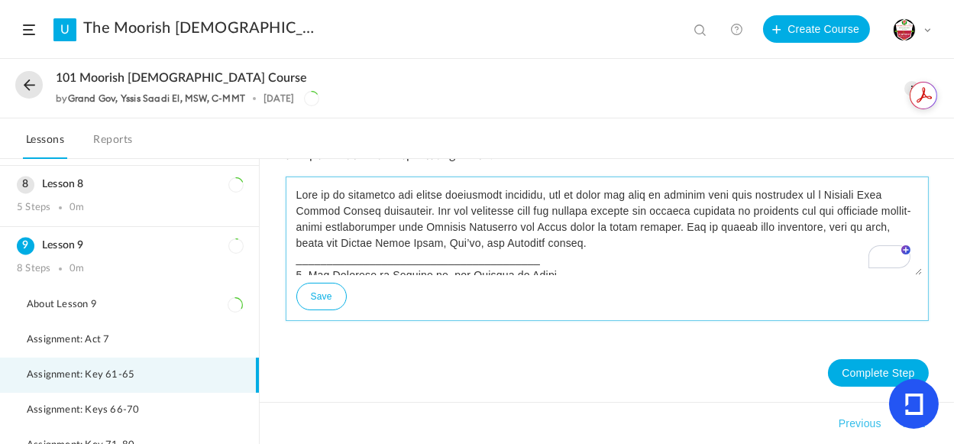
scroll to position [467, 0]
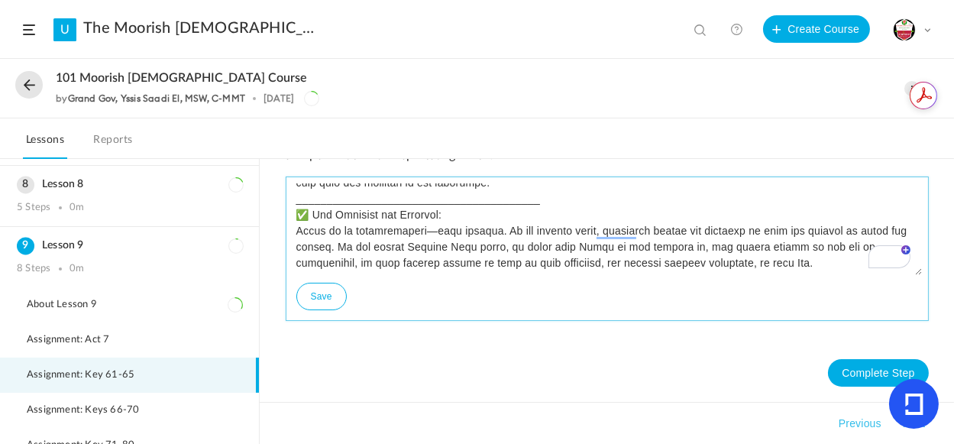
paste textarea "This is an excellent and deeply thoughtful question, and it shows the kind of i…"
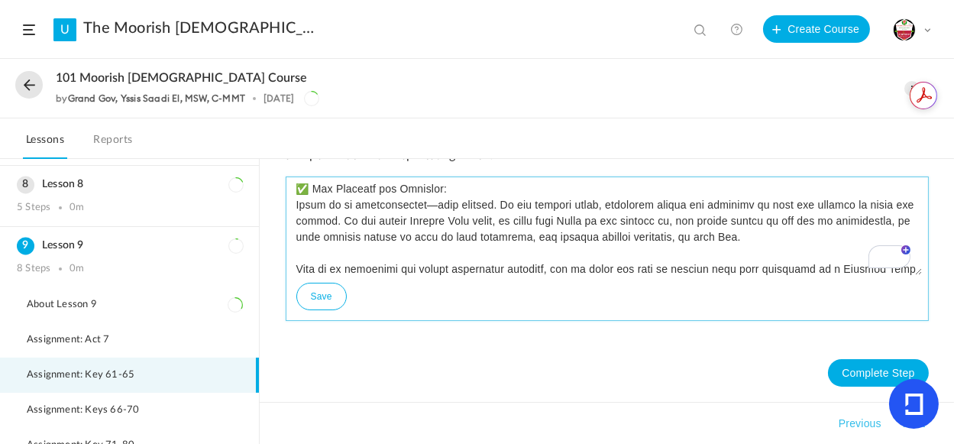
paste textarea "This is an excellent and deeply thoughtful question, and it shows the kind of i…"
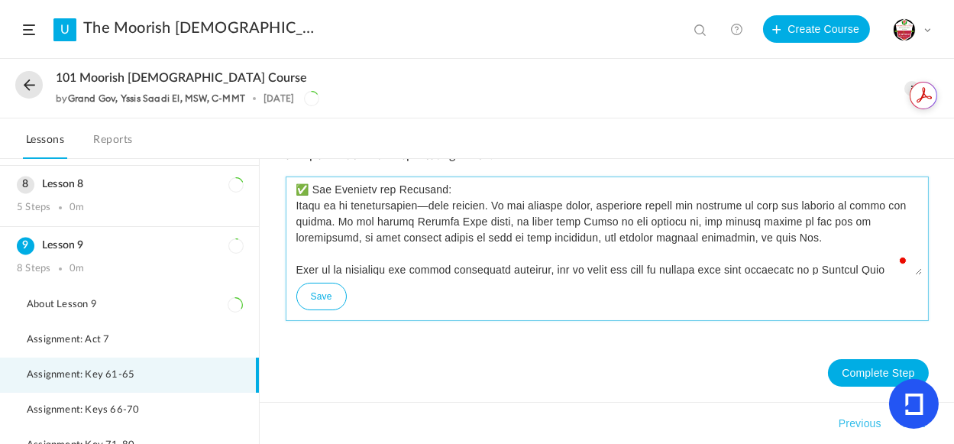
paste textarea "This is an excellent and deeply thoughtful question, and it shows the kind of i…"
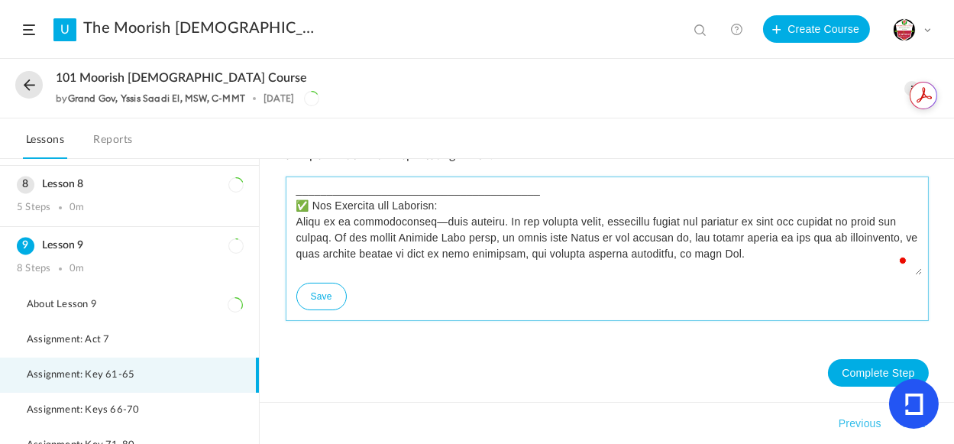
paste textarea "This is an excellent and deeply thoughtful question, and it shows the kind of i…"
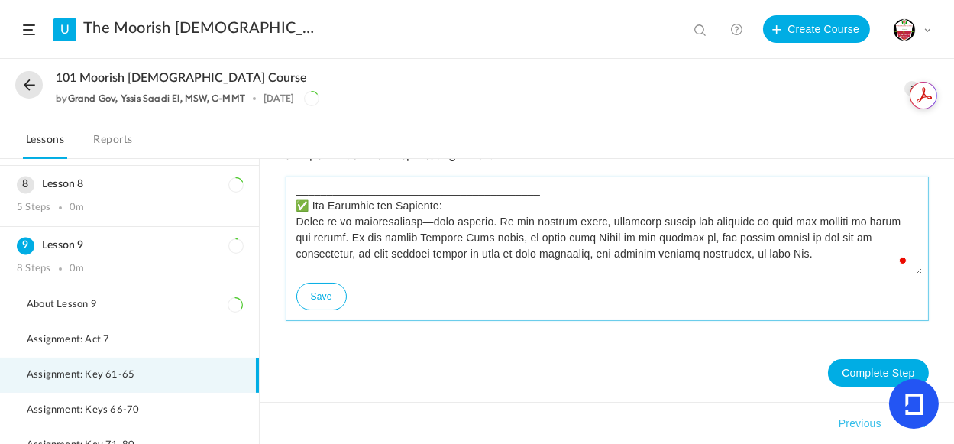
paste textarea "This is an excellent and deeply thoughtful question, and it shows the kind of i…"
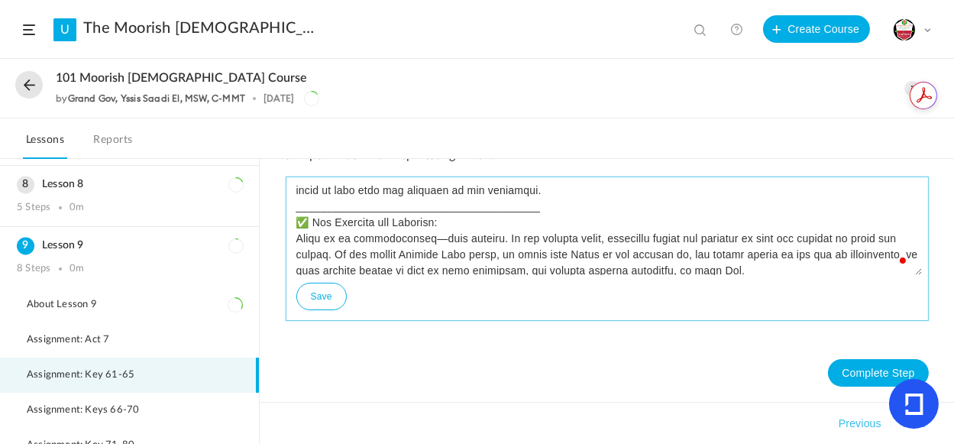
paste textarea "This is an excellent and deeply thoughtful question, and it shows the kind of i…"
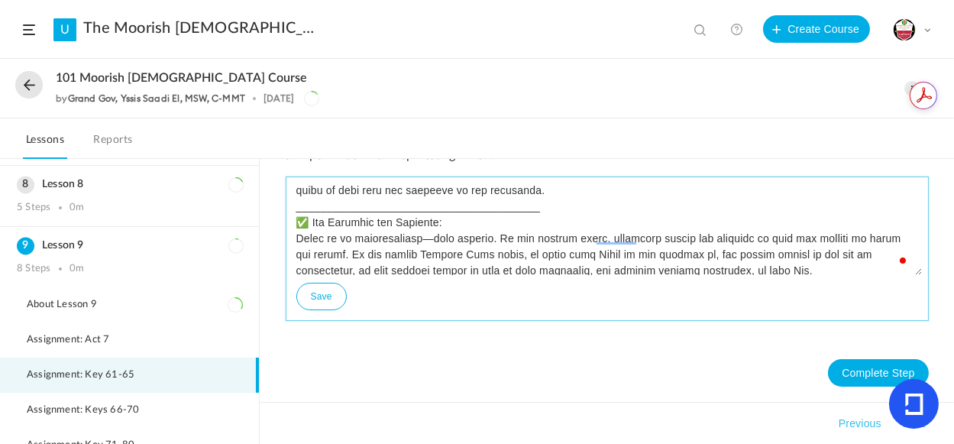
paste textarea "This is an excellent and deeply thoughtful question, and it shows the kind of i…"
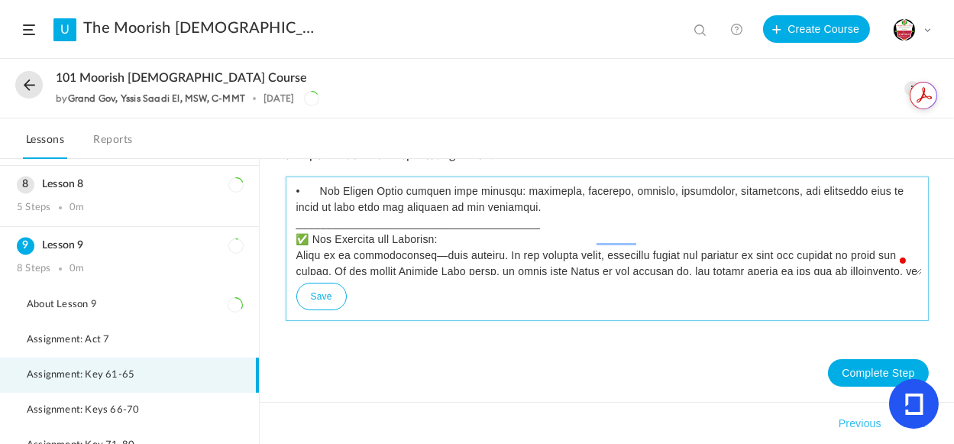
paste textarea "This is an excellent and deeply thoughtful question, and it shows the kind of i…"
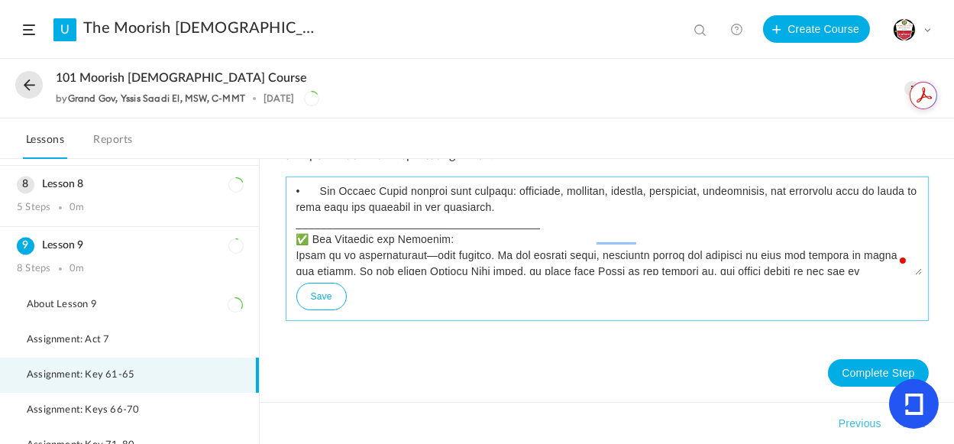
paste textarea "This is an excellent and deeply thoughtful question, and it shows the kind of i…"
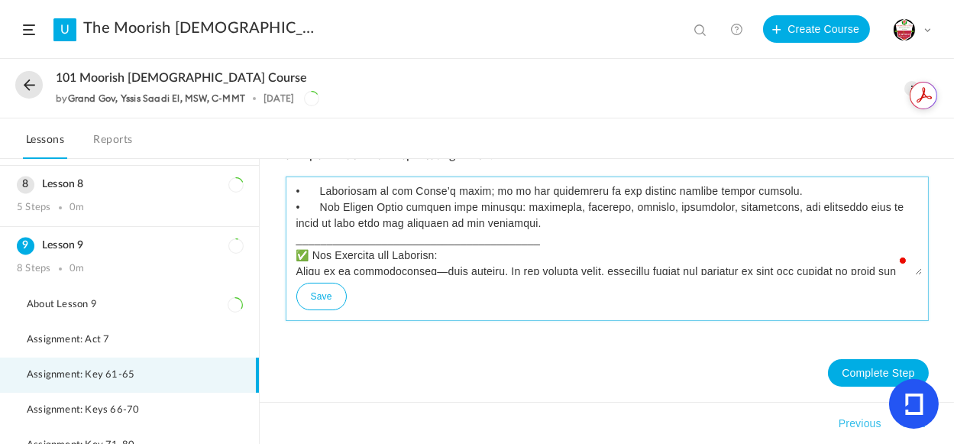
paste textarea "This is an excellent and deeply thoughtful question, and it shows the kind of i…"
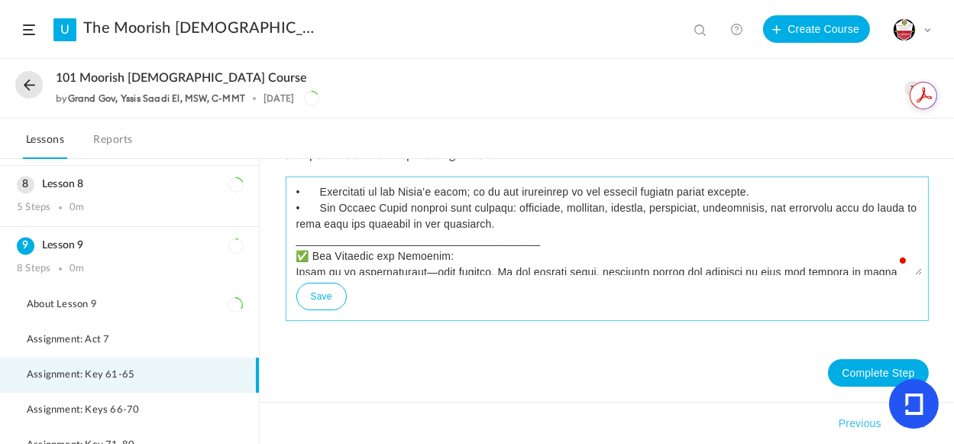
paste textarea "This is an excellent and deeply thoughtful question, and it shows the kind of i…"
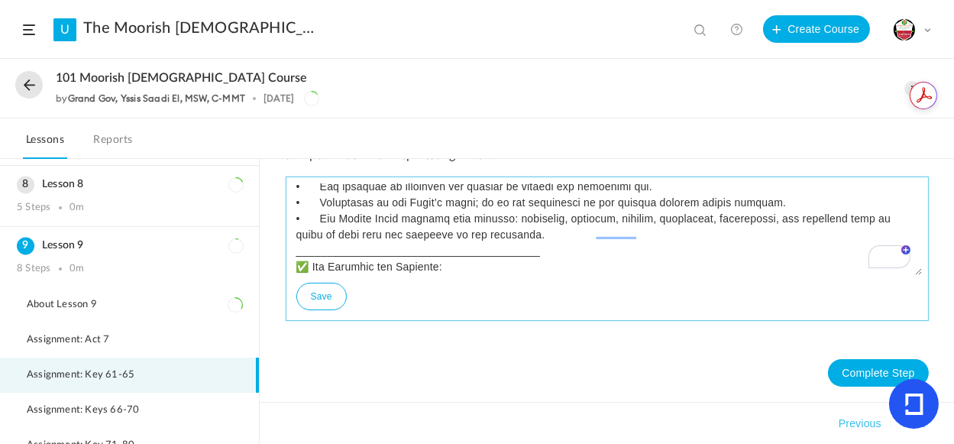
type textarea "This is an excellent and deeply thoughtful question, and it shows the kind of i…"
click at [321, 306] on button "Save" at bounding box center [321, 297] width 50 height 28
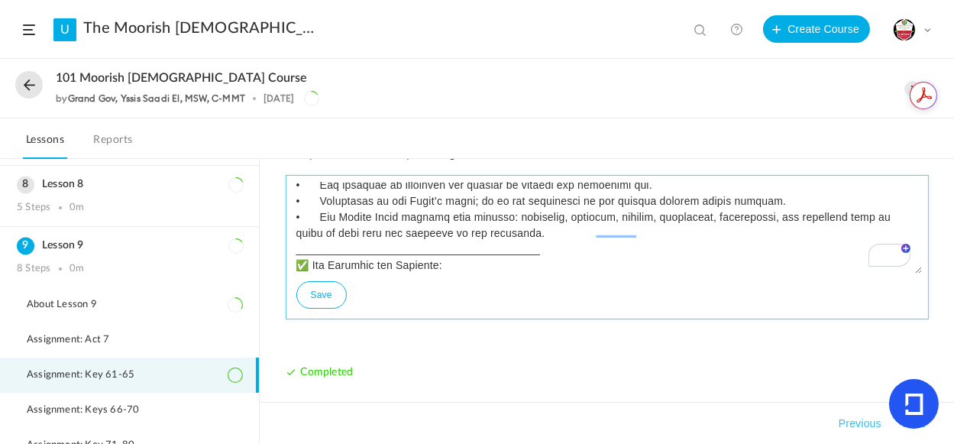
drag, startPoint x: 323, startPoint y: 290, endPoint x: 332, endPoint y: 290, distance: 8.4
click at [323, 290] on button "Save" at bounding box center [321, 295] width 50 height 28
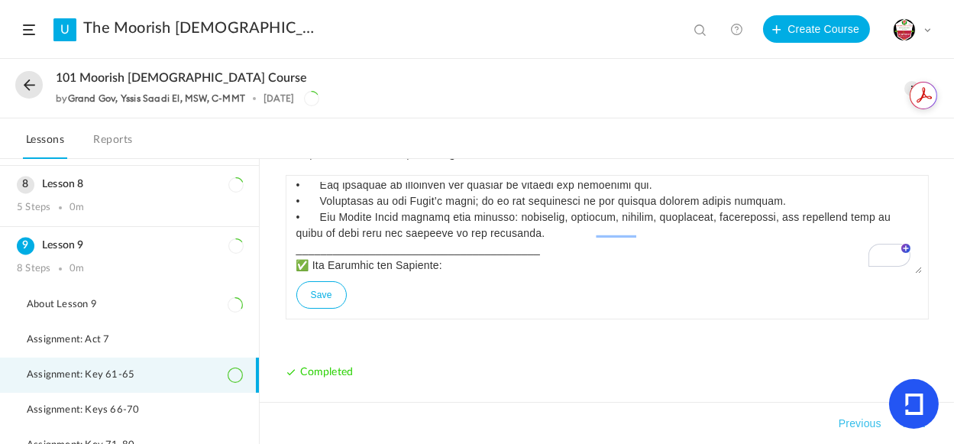
click at [923, 31] on div "My Profile University Settings Current Plan Billing Details Logout" at bounding box center [912, 29] width 38 height 23
click at [841, 94] on link "University Settings" at bounding box center [859, 96] width 144 height 28
click at [910, 30] on img at bounding box center [904, 29] width 21 height 21
click at [830, 70] on link "My Profile" at bounding box center [859, 67] width 144 height 28
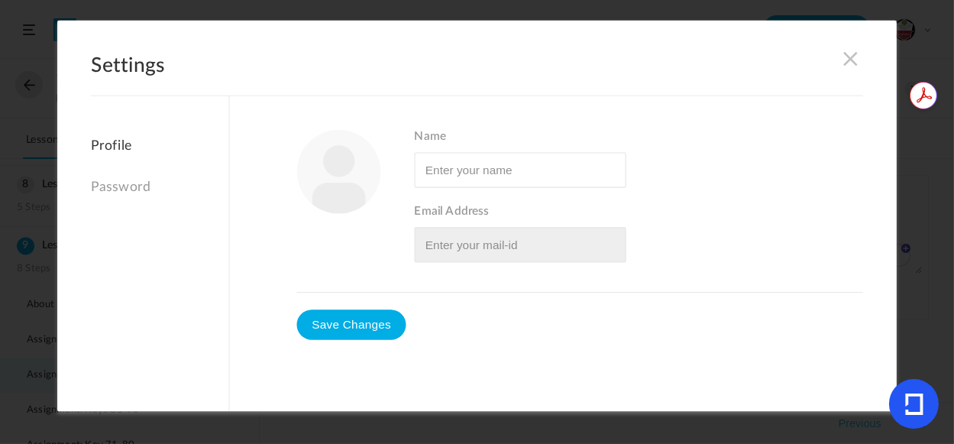
type input "Grand Gov, Yssis Saadi El, MSW, C-MMT"
type input "info@msta1928.org"
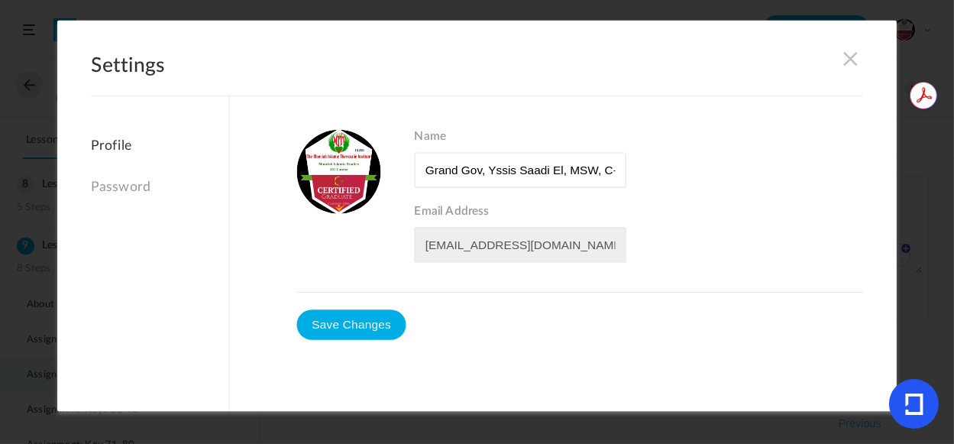
click at [846, 55] on span at bounding box center [851, 58] width 17 height 17
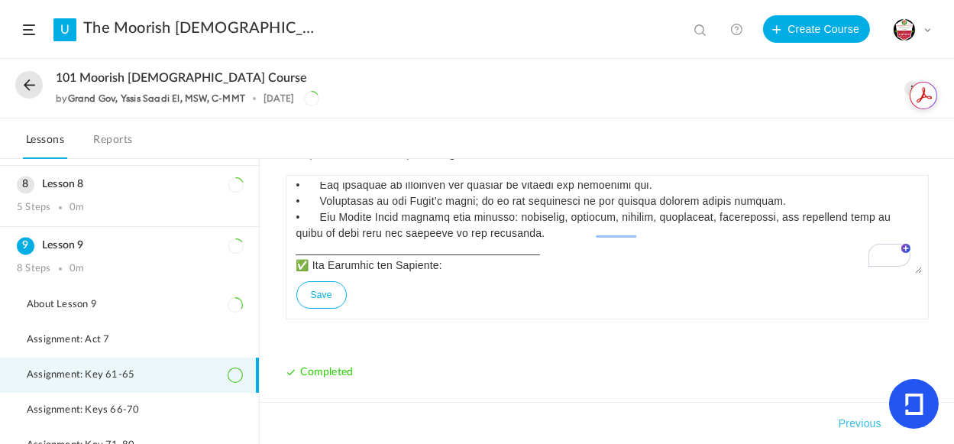
click at [926, 31] on span at bounding box center [928, 30] width 8 height 8
click at [542, 114] on div "101 Moorish Islamic Course by Grand Gov, Yssis Saadi El, MSW, C-MMT 1 Sep Edit …" at bounding box center [477, 89] width 954 height 59
click at [26, 77] on button at bounding box center [29, 85] width 28 height 28
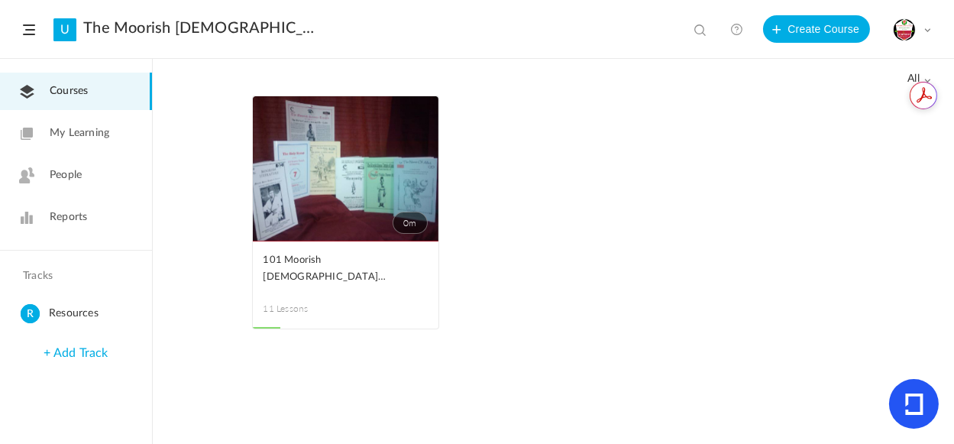
click at [76, 215] on span "Reports" at bounding box center [68, 217] width 37 height 16
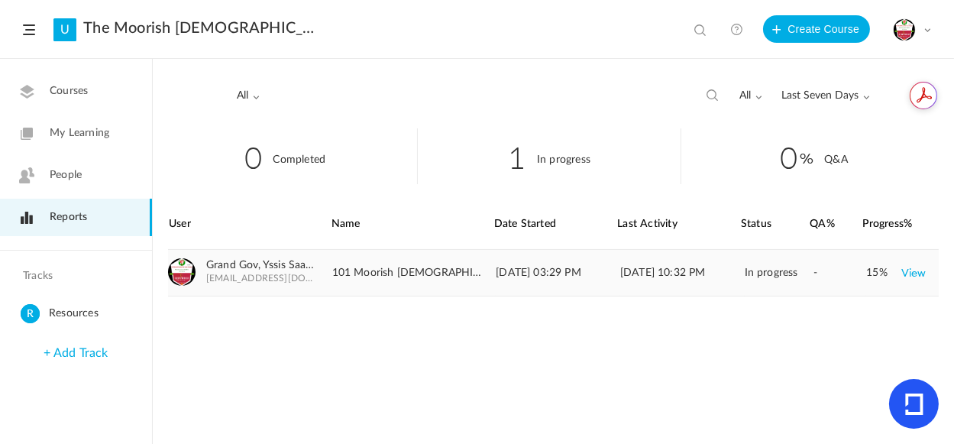
click at [923, 271] on link "View" at bounding box center [914, 273] width 25 height 28
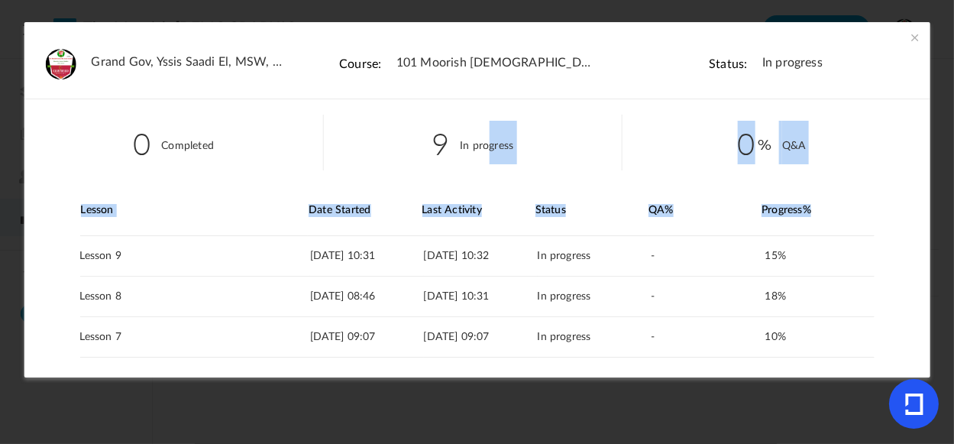
click at [934, 219] on section "Grand Gov, Yssis Saadi El, MSW, C-MMT Course: 101 Moorish Islamic Course Status…" at bounding box center [477, 222] width 954 height 444
click at [858, 274] on div "15% View" at bounding box center [820, 256] width 108 height 40
click at [903, 144] on li "0 Q&A" at bounding box center [772, 143] width 300 height 56
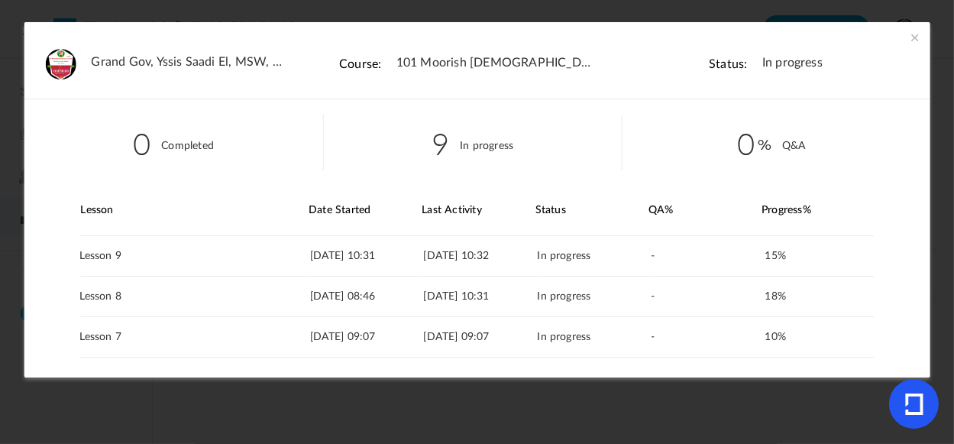
drag, startPoint x: 920, startPoint y: 153, endPoint x: 925, endPoint y: 182, distance: 29.4
click at [925, 182] on div "0 Completed 9 In progress 0 Q&A Lesson Date Started Last Activity Status Lesson…" at bounding box center [477, 232] width 907 height 267
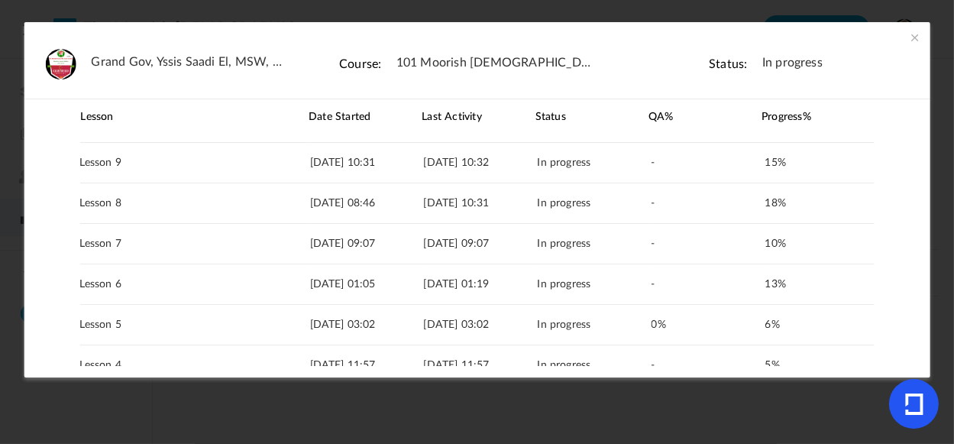
scroll to position [89, 0]
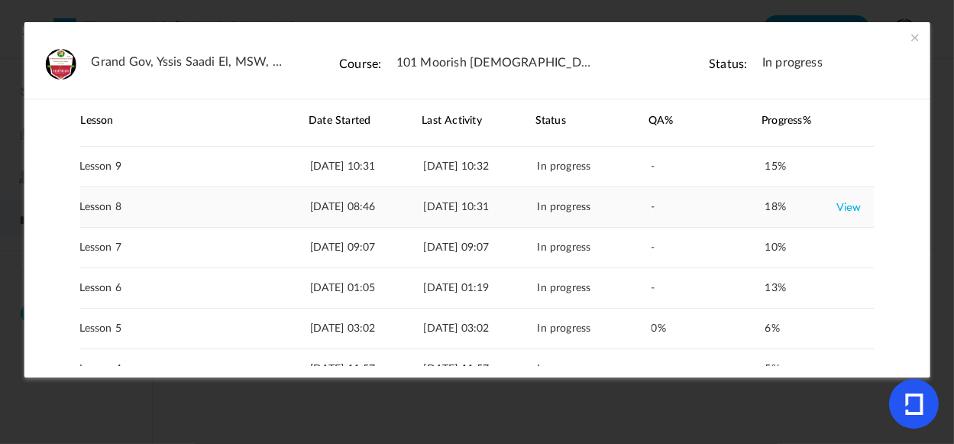
click at [847, 207] on link "View" at bounding box center [849, 207] width 25 height 28
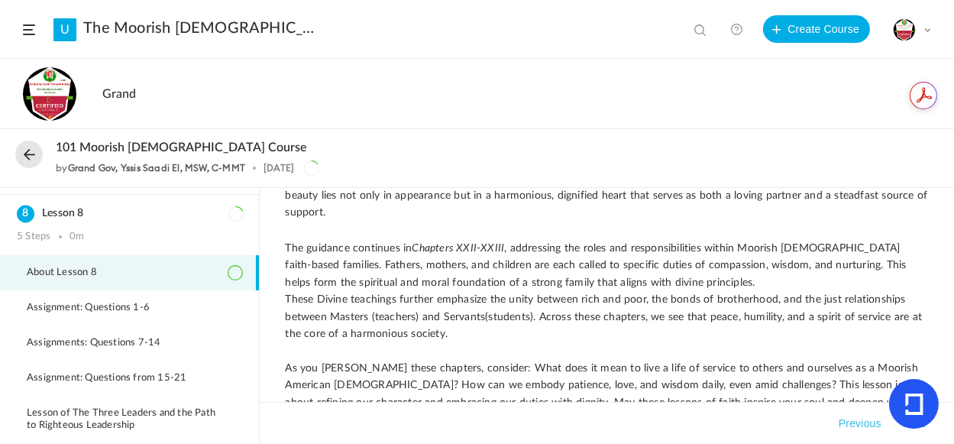
scroll to position [326, 0]
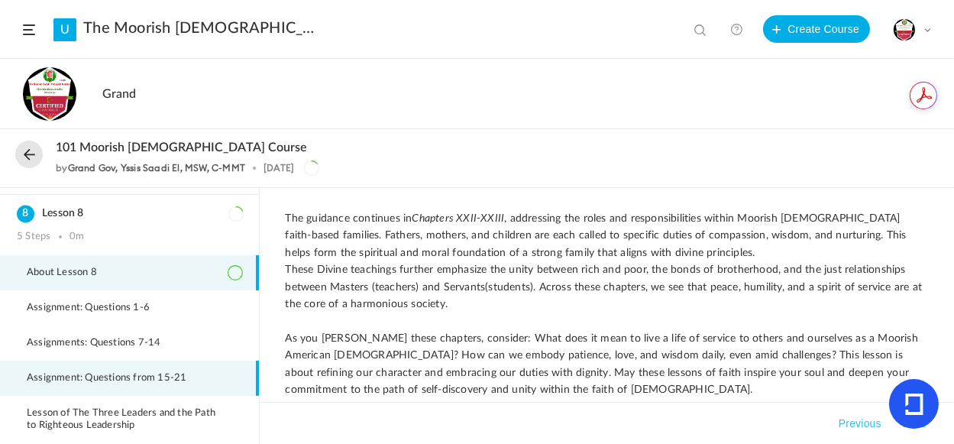
click at [164, 372] on span "Assignment: Questions from 15-21" at bounding box center [116, 378] width 179 height 12
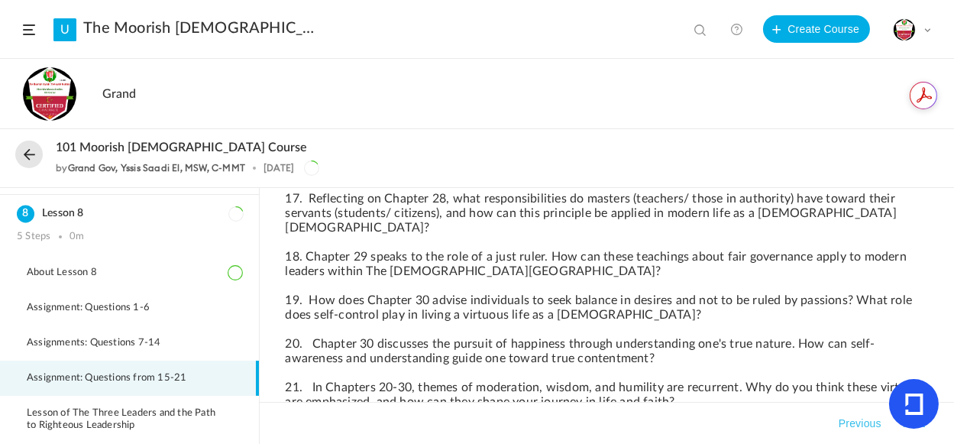
scroll to position [389, 0]
